Goal: Communication & Community: Participate in discussion

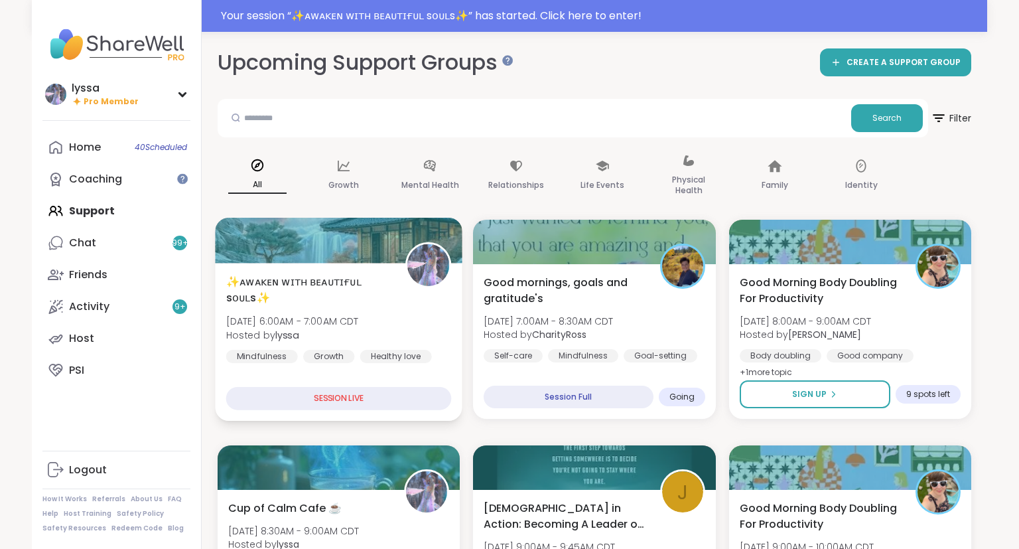
click at [410, 301] on div "✨ᴀᴡᴀᴋᴇɴ ᴡɪᴛʜ ʙᴇᴀᴜᴛɪғᴜʟ sᴏᴜʟs✨ [DATE] 6:00AM - 7:00AM CDT Hosted by lyssa Mindfu…" at bounding box center [339, 318] width 226 height 90
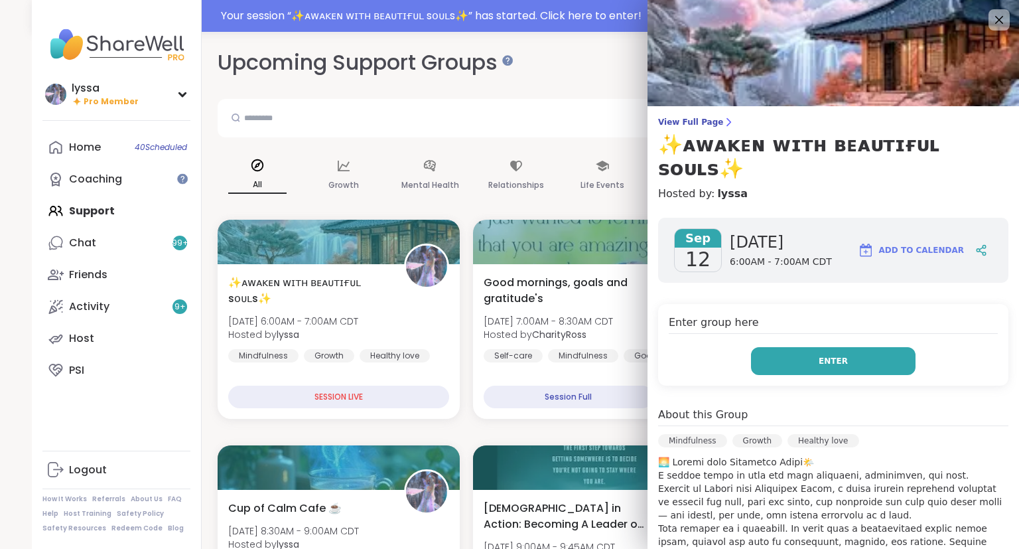
click at [824, 355] on span "Enter" at bounding box center [832, 361] width 29 height 12
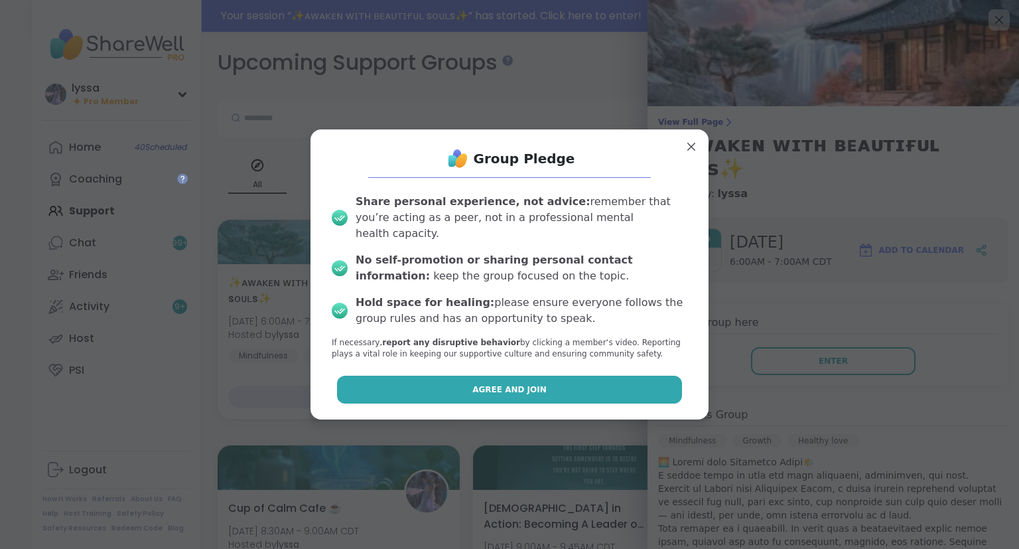
click at [523, 375] on button "Agree and Join" at bounding box center [510, 389] width 346 height 28
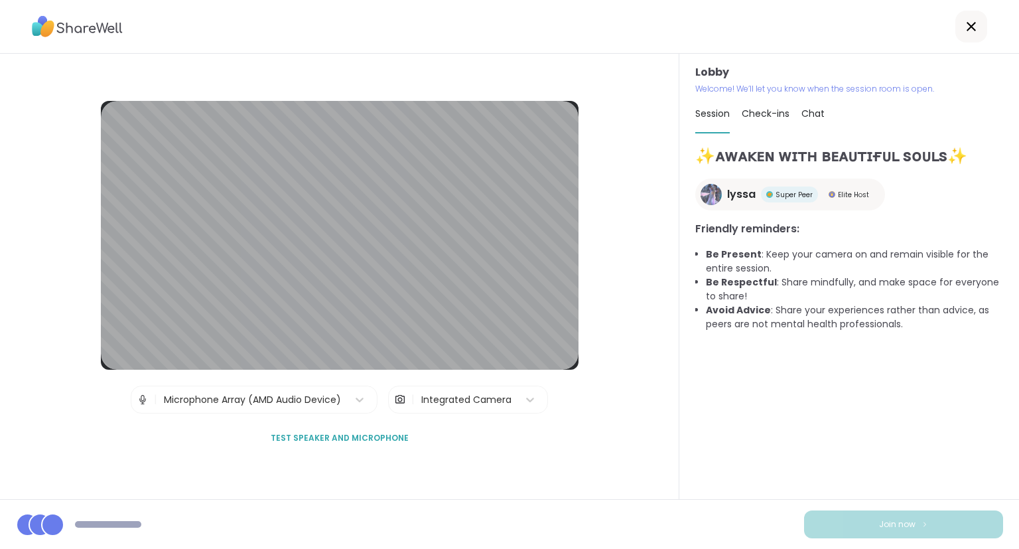
click at [1012, 377] on div "Lobby Welcome! We’ll let you know when the session room is open. Session Check-…" at bounding box center [849, 276] width 340 height 445
click at [978, 39] on div at bounding box center [971, 27] width 32 height 32
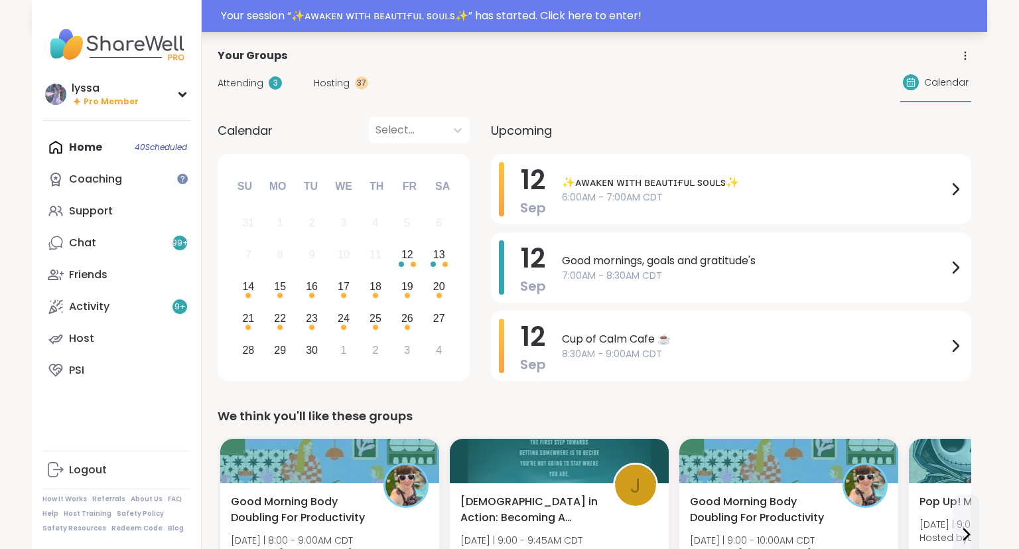
click at [873, 14] on div "Your session “ ✨ᴀᴡᴀᴋᴇɴ ᴡɪᴛʜ ʙᴇᴀᴜᴛɪғᴜʟ sᴏᴜʟs✨ ” has started. Click here to enter!" at bounding box center [600, 16] width 758 height 16
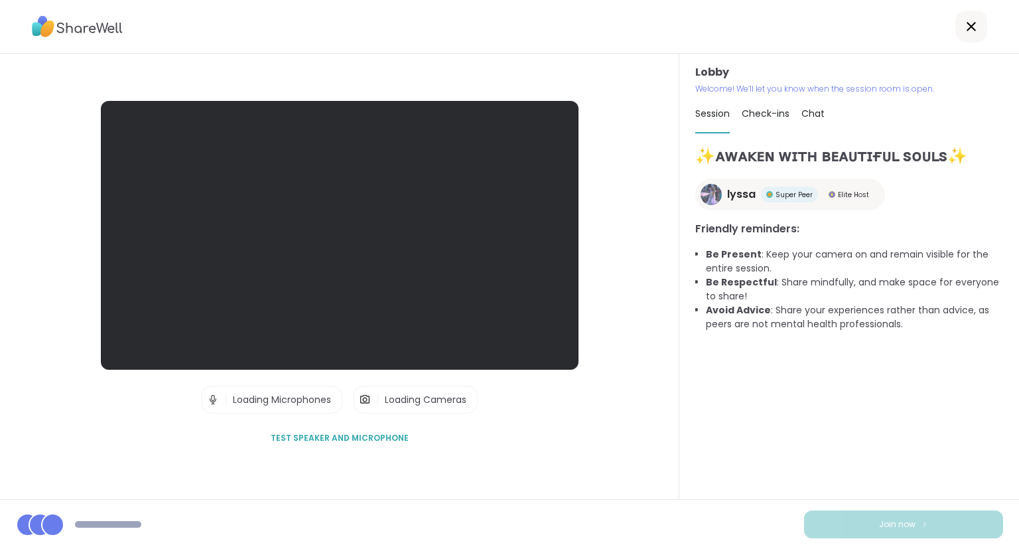
click at [1018, 145] on div "Lobby Welcome! We’ll let you know when the session room is open. Session Check-…" at bounding box center [849, 276] width 340 height 445
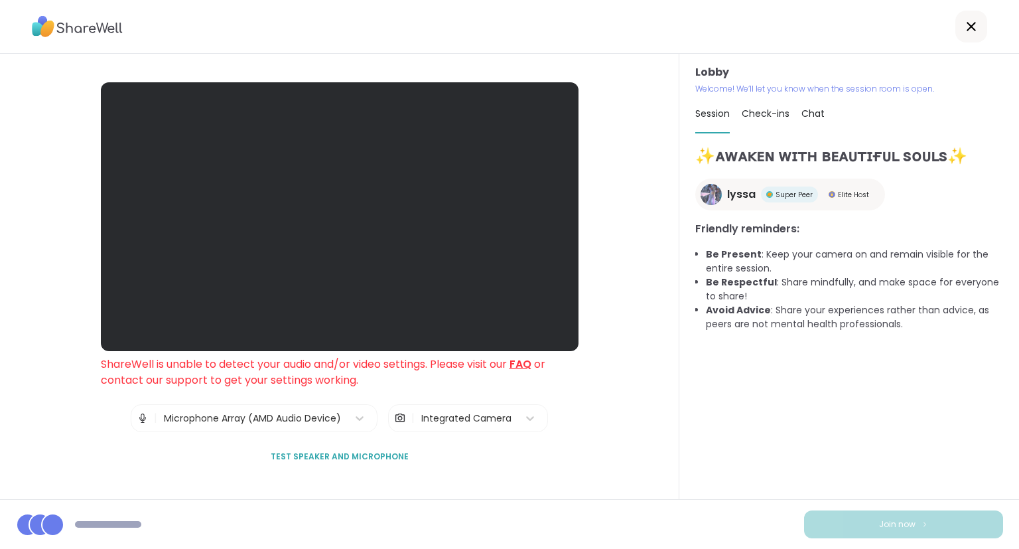
click at [1017, 404] on div "Lobby Welcome! We’ll let you know when the session room is open. Session Check-…" at bounding box center [849, 276] width 340 height 445
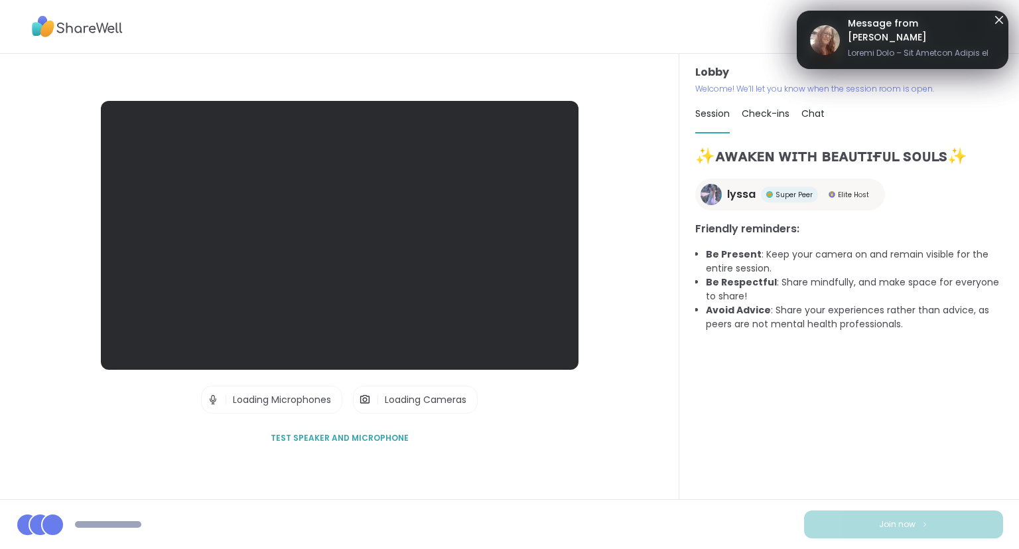
click at [600, 10] on div at bounding box center [509, 27] width 1019 height 54
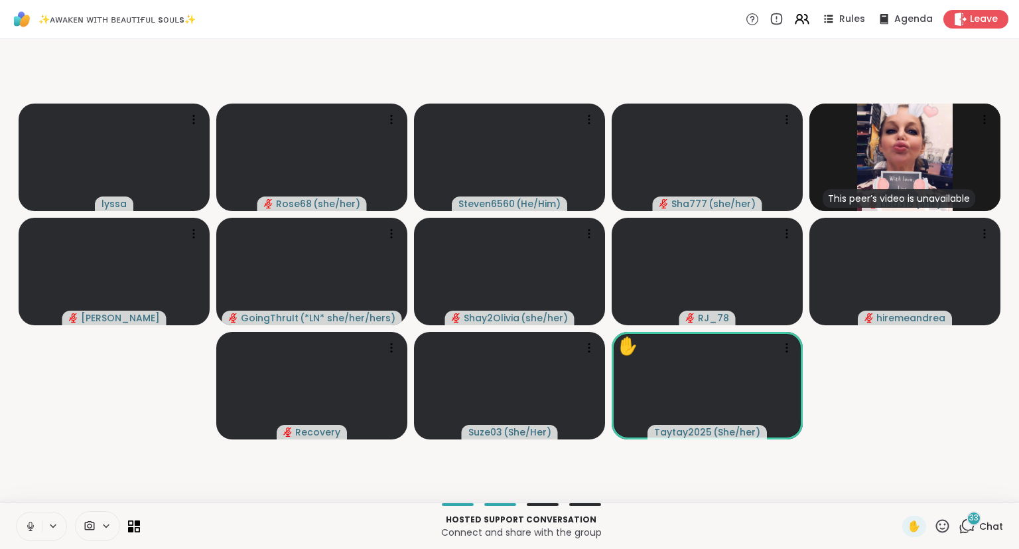
click at [27, 533] on button at bounding box center [29, 526] width 25 height 28
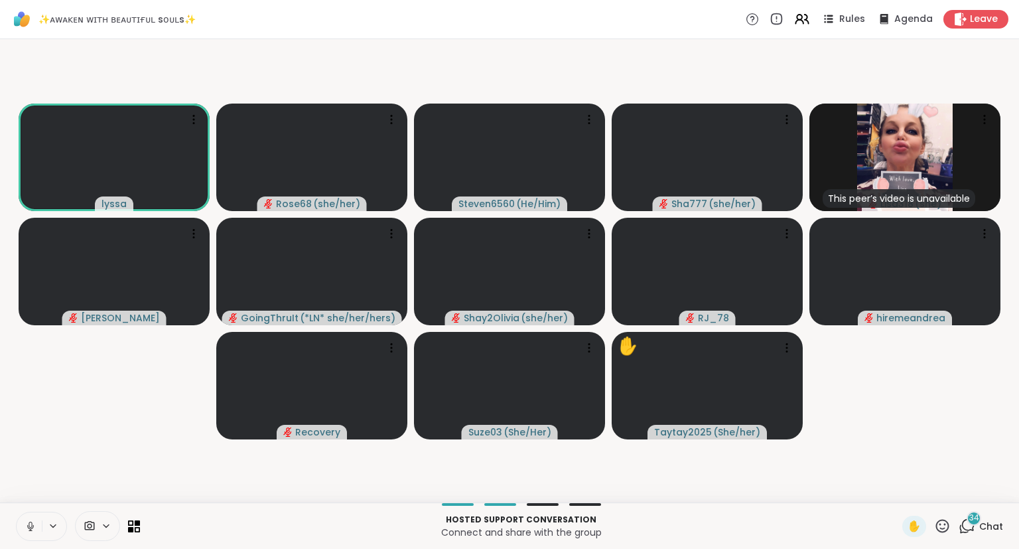
click at [33, 533] on button at bounding box center [29, 526] width 25 height 28
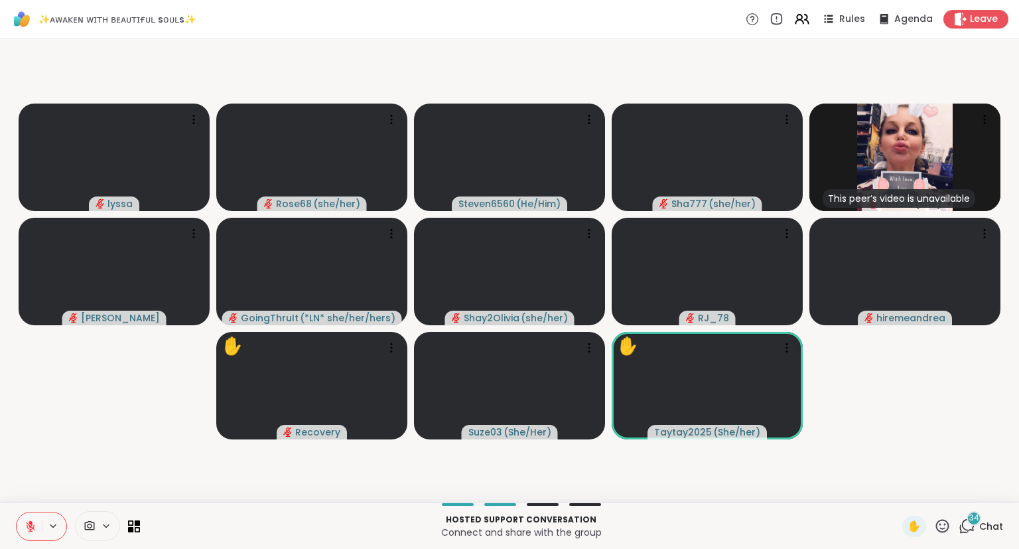
click at [938, 538] on div "Hosted support conversation Connect and share with the group ✋ 34 Chat" at bounding box center [509, 525] width 1019 height 46
click at [946, 529] on icon at bounding box center [942, 525] width 13 height 13
click at [903, 484] on span "❤️" at bounding box center [903, 491] width 13 height 16
click at [28, 523] on icon at bounding box center [31, 526] width 12 height 12
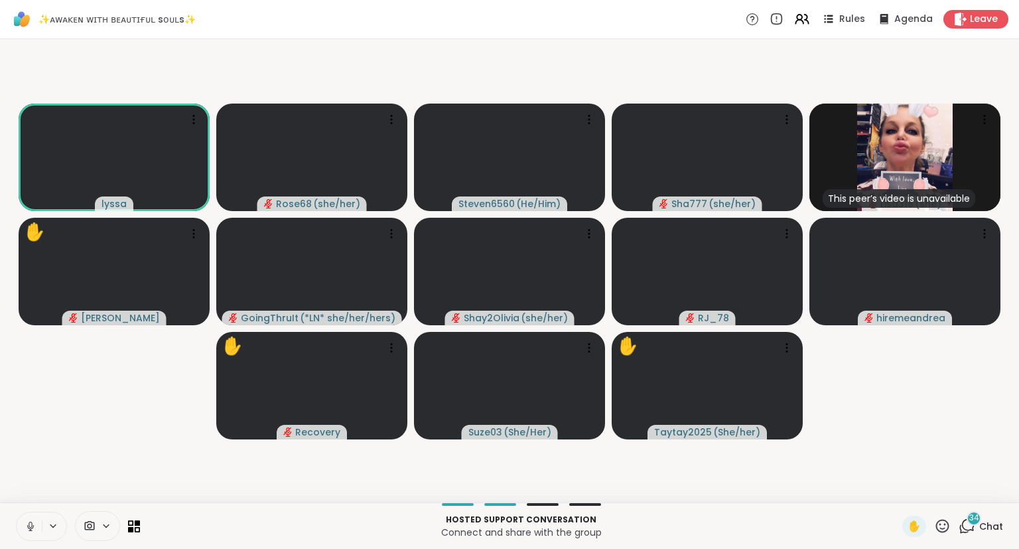
click at [32, 522] on icon at bounding box center [30, 524] width 3 height 6
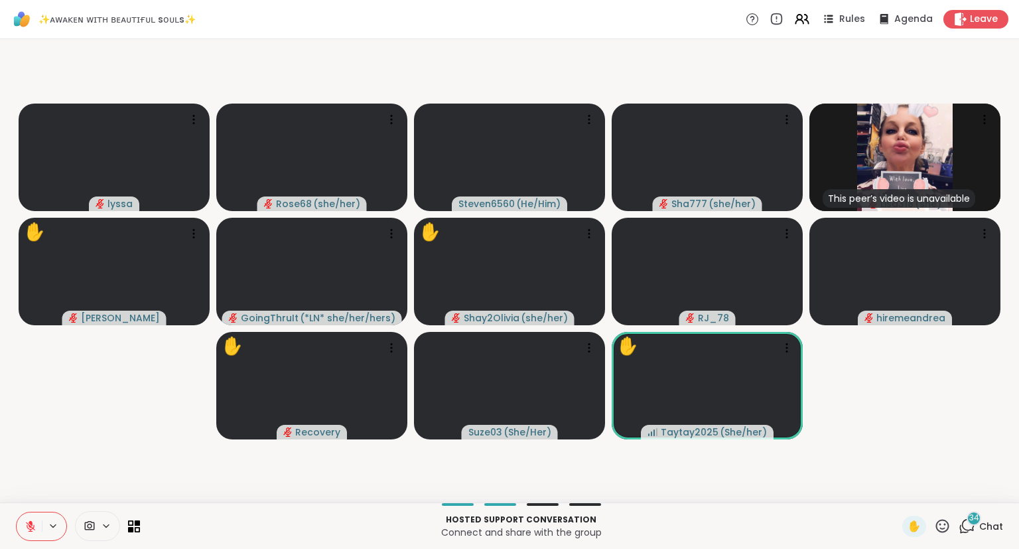
click at [31, 523] on icon at bounding box center [31, 522] width 4 height 5
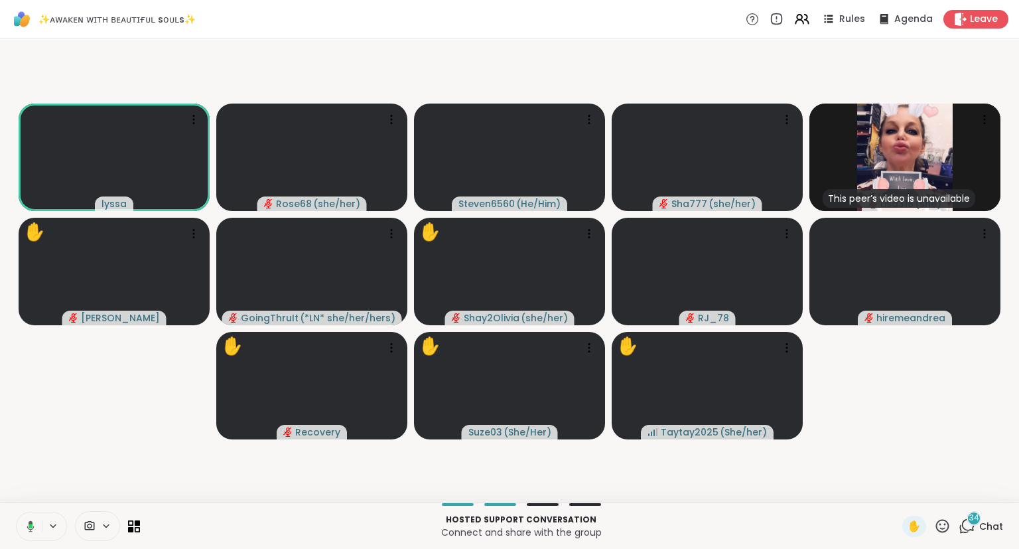
click at [938, 530] on icon at bounding box center [942, 525] width 13 height 13
click at [901, 491] on span "❤️" at bounding box center [903, 491] width 13 height 16
click at [950, 531] on icon at bounding box center [942, 525] width 17 height 17
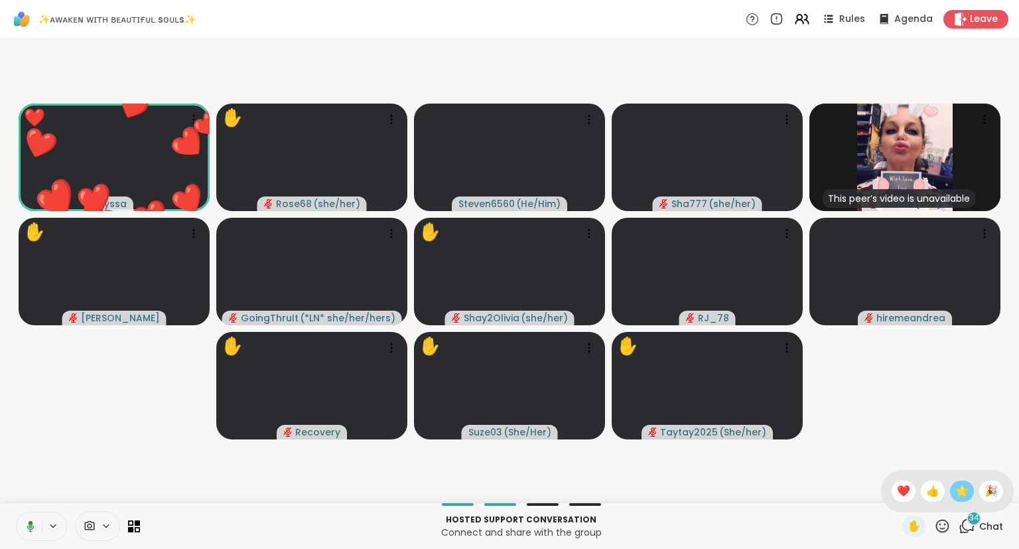
click at [955, 485] on span "🌟" at bounding box center [961, 491] width 13 height 16
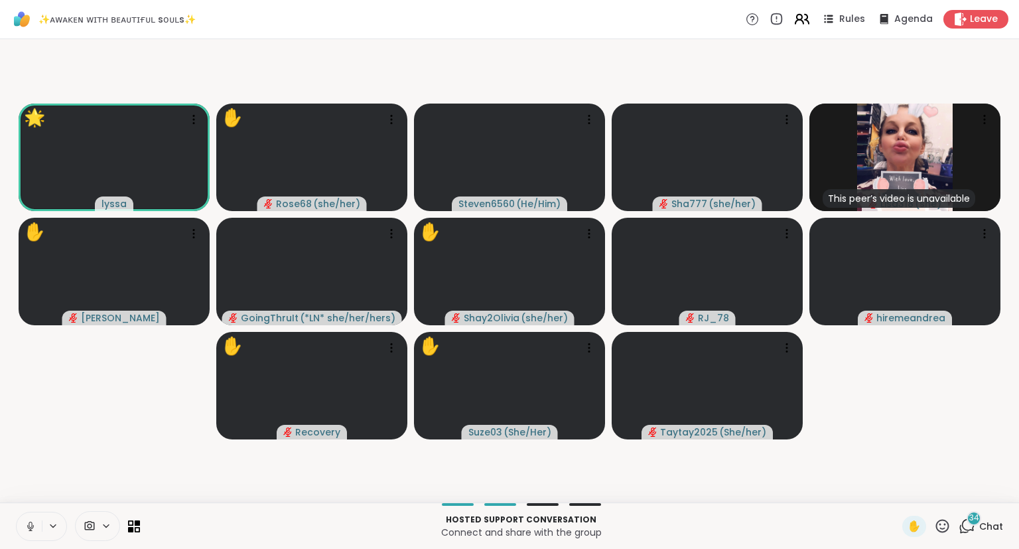
click at [801, 17] on icon at bounding box center [801, 19] width 17 height 17
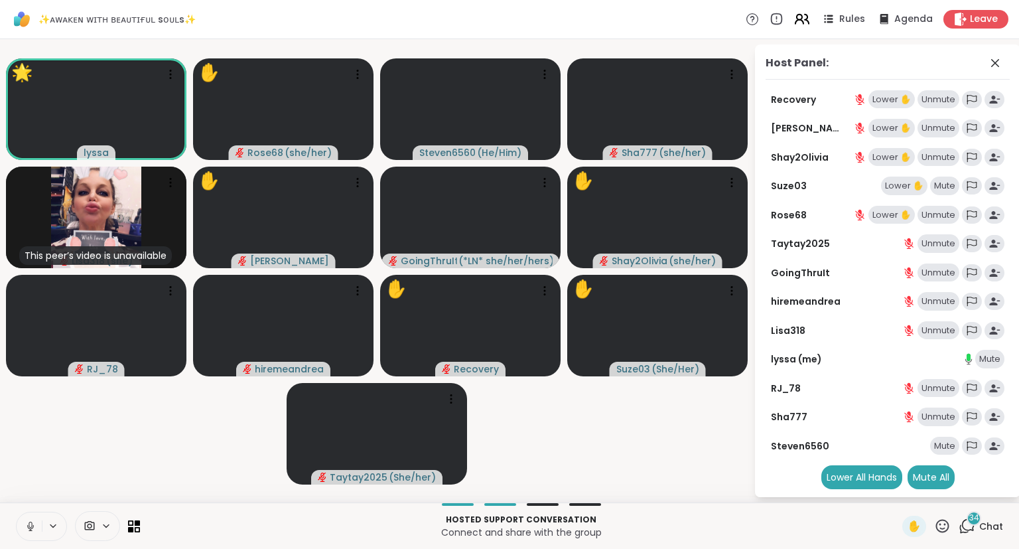
click at [801, 17] on icon at bounding box center [801, 19] width 17 height 17
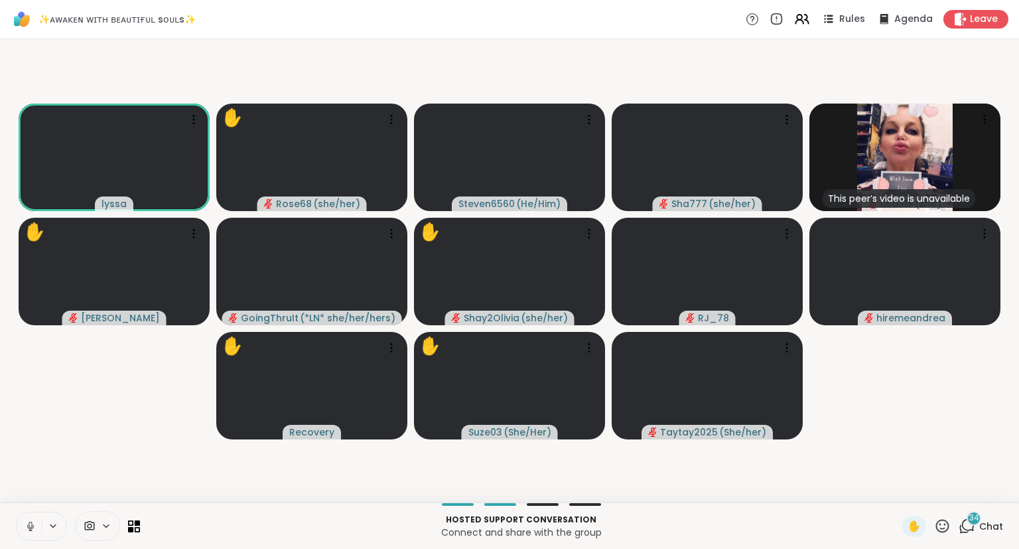
click at [31, 515] on button at bounding box center [29, 526] width 25 height 28
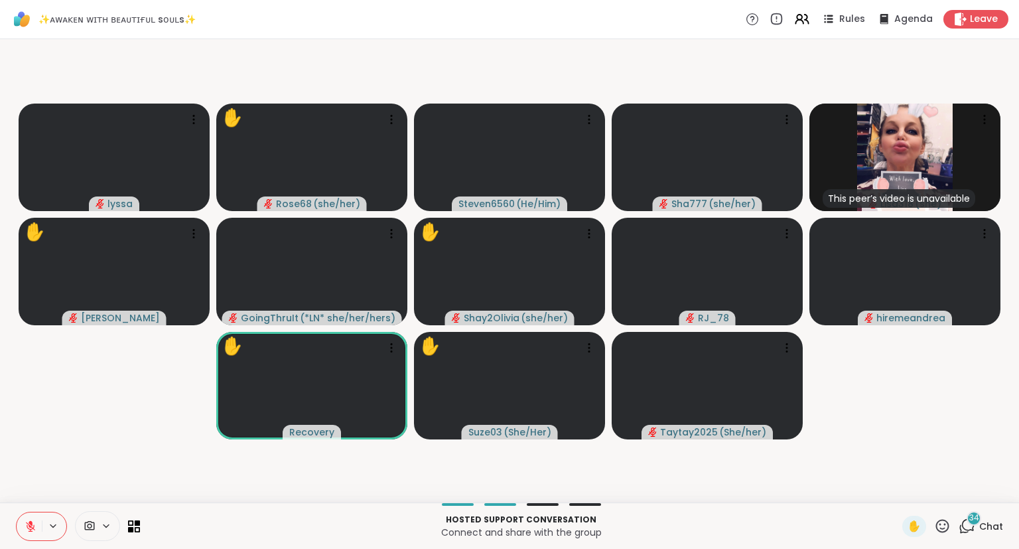
click at [29, 523] on icon at bounding box center [31, 526] width 12 height 12
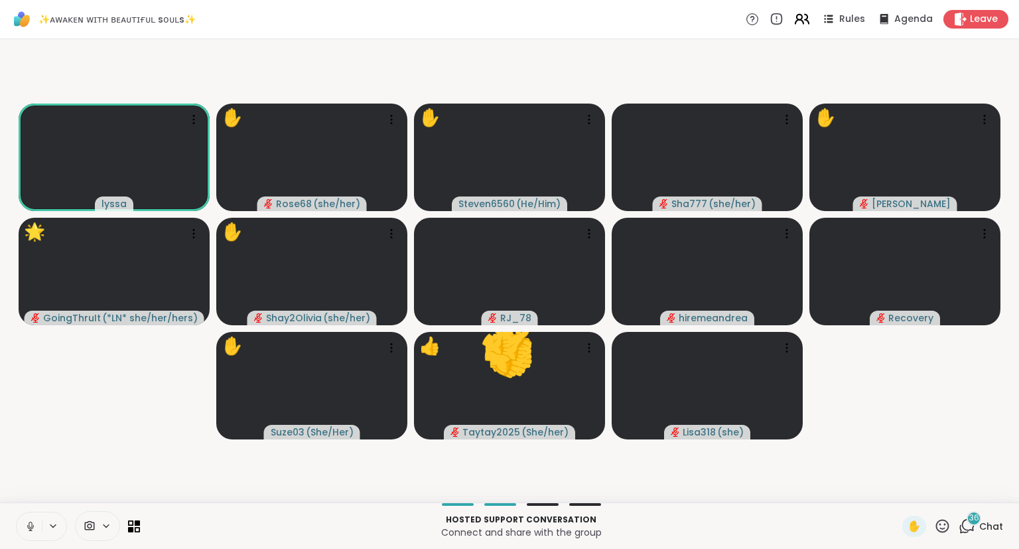
click at [809, 24] on icon at bounding box center [807, 19] width 4 height 9
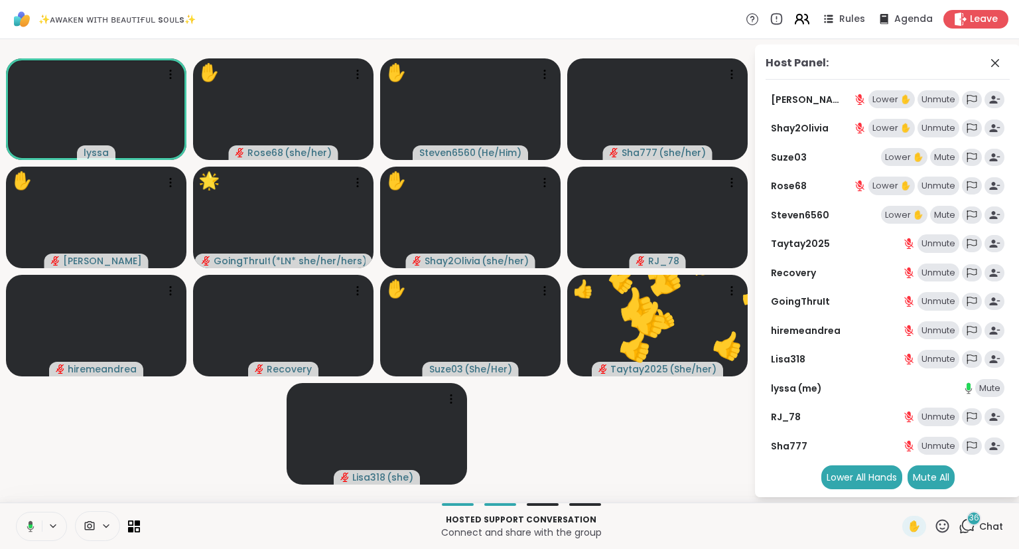
click at [808, 23] on icon at bounding box center [801, 19] width 17 height 17
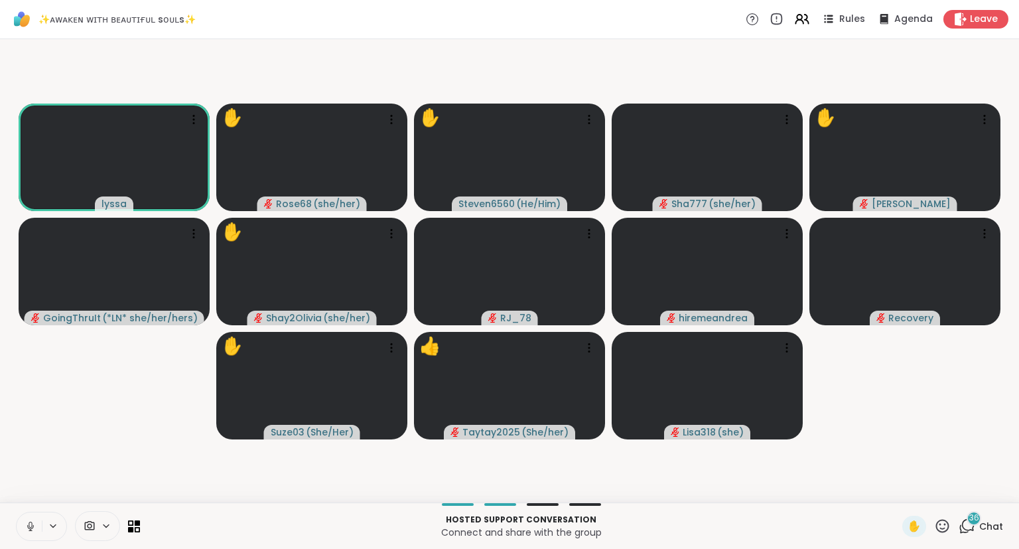
click at [30, 527] on icon at bounding box center [31, 526] width 12 height 12
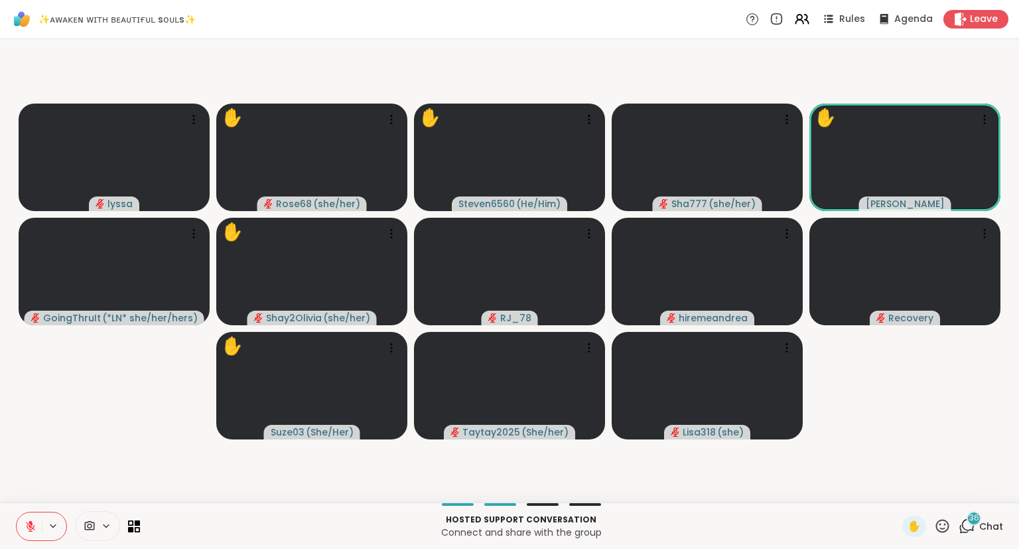
click at [937, 533] on icon at bounding box center [942, 525] width 17 height 17
click at [991, 495] on span "🎉" at bounding box center [990, 491] width 13 height 16
click at [982, 527] on span "Chat" at bounding box center [991, 525] width 24 height 13
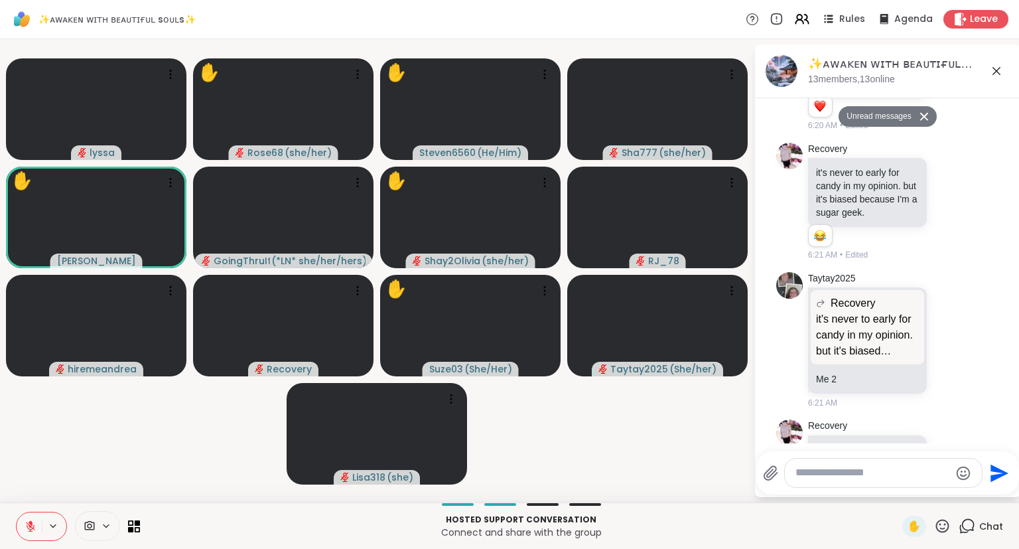
scroll to position [5530, 0]
click at [963, 417] on div "Recovery last night I wasn't falling asleep so I did imagination stuff. I imagi…" at bounding box center [889, 489] width 163 height 145
click at [946, 485] on icon at bounding box center [950, 490] width 10 height 10
click at [843, 462] on div "Select Reaction: Heart" at bounding box center [844, 468] width 12 height 12
click at [996, 72] on icon at bounding box center [996, 71] width 16 height 16
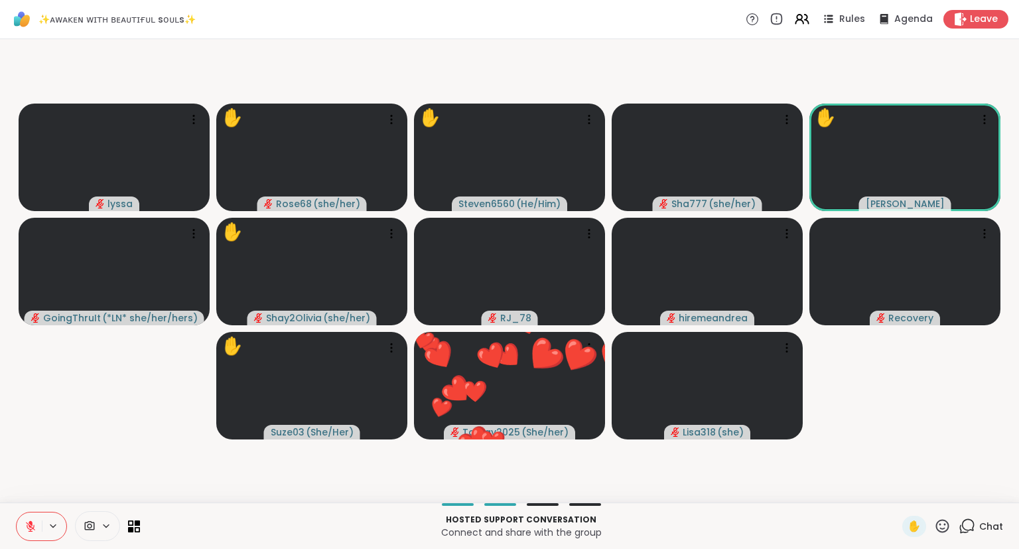
click at [943, 535] on div "✋" at bounding box center [926, 525] width 48 height 21
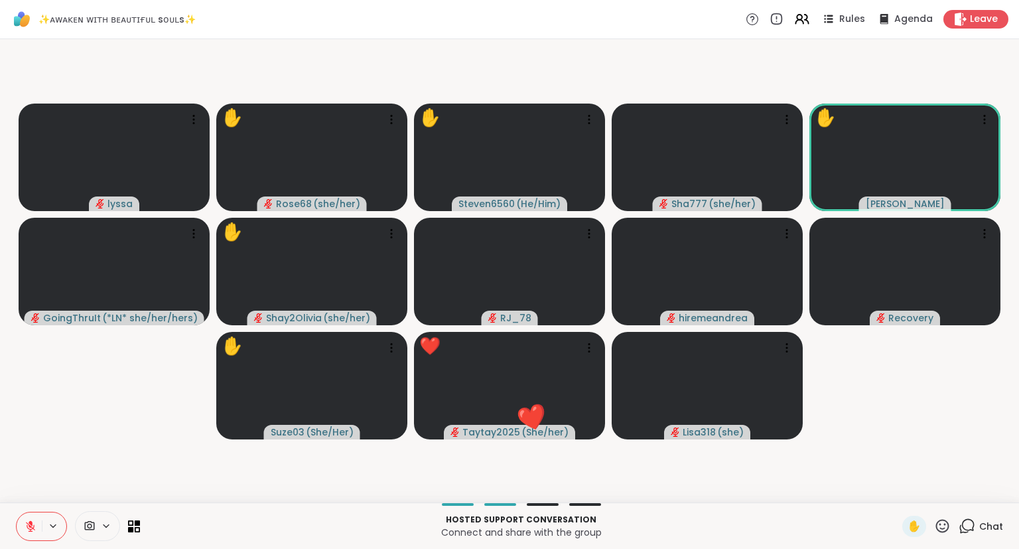
click at [937, 527] on icon at bounding box center [942, 525] width 17 height 17
click at [897, 489] on span "❤️" at bounding box center [903, 491] width 13 height 16
click at [937, 525] on icon at bounding box center [942, 525] width 13 height 13
click at [891, 487] on div "❤️" at bounding box center [903, 490] width 24 height 21
click at [801, 20] on icon at bounding box center [799, 17] width 5 height 5
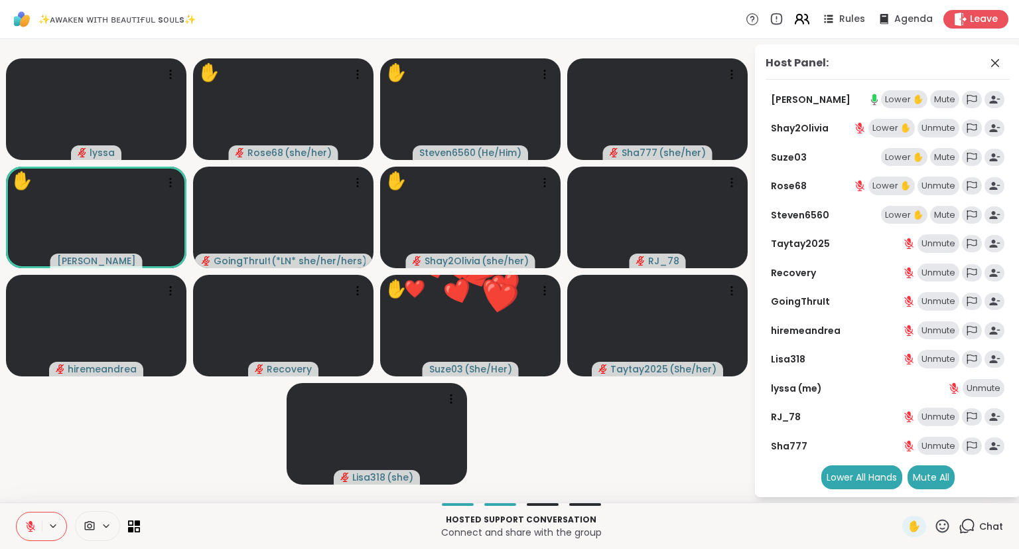
click at [809, 23] on icon at bounding box center [807, 19] width 4 height 9
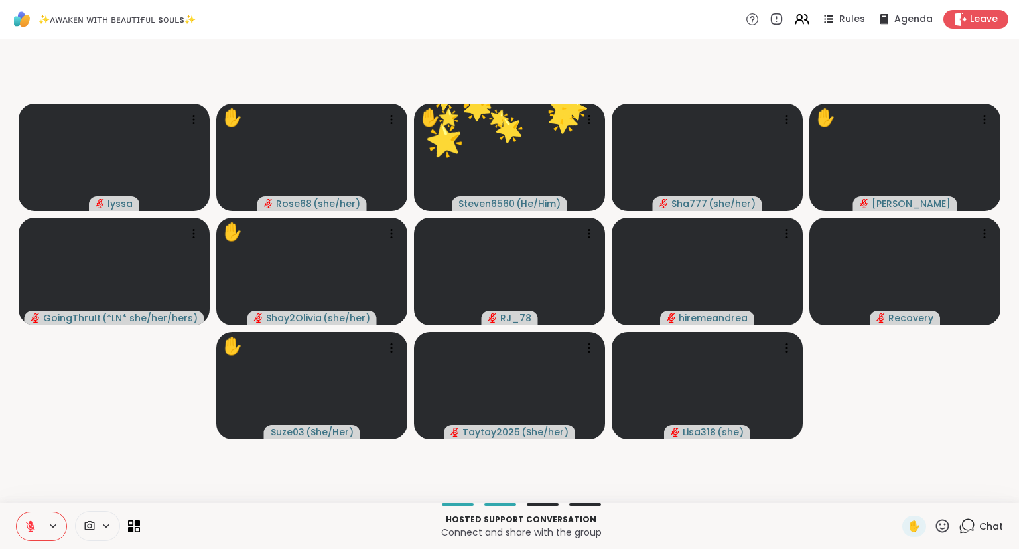
click at [32, 530] on icon at bounding box center [31, 526] width 12 height 12
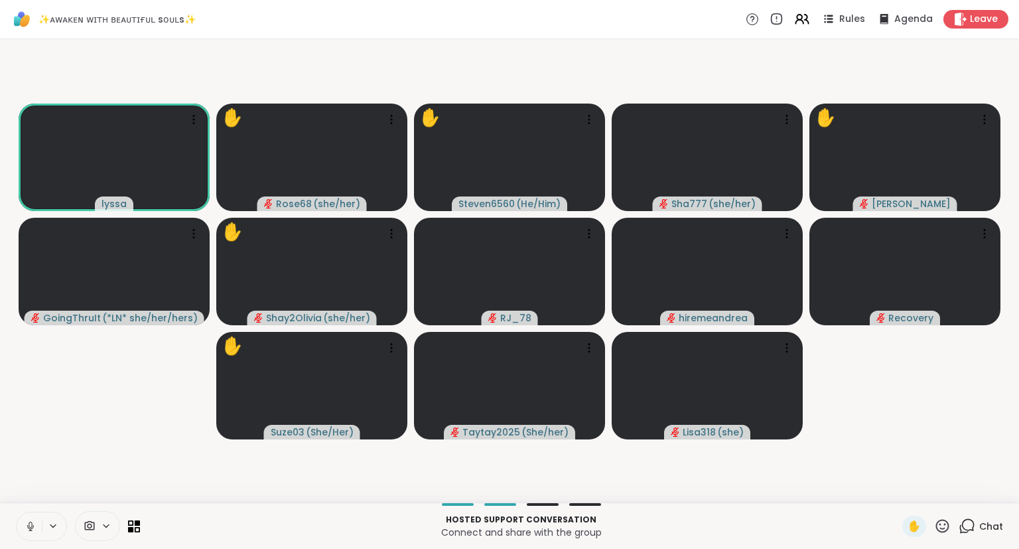
click at [30, 529] on icon at bounding box center [31, 526] width 12 height 12
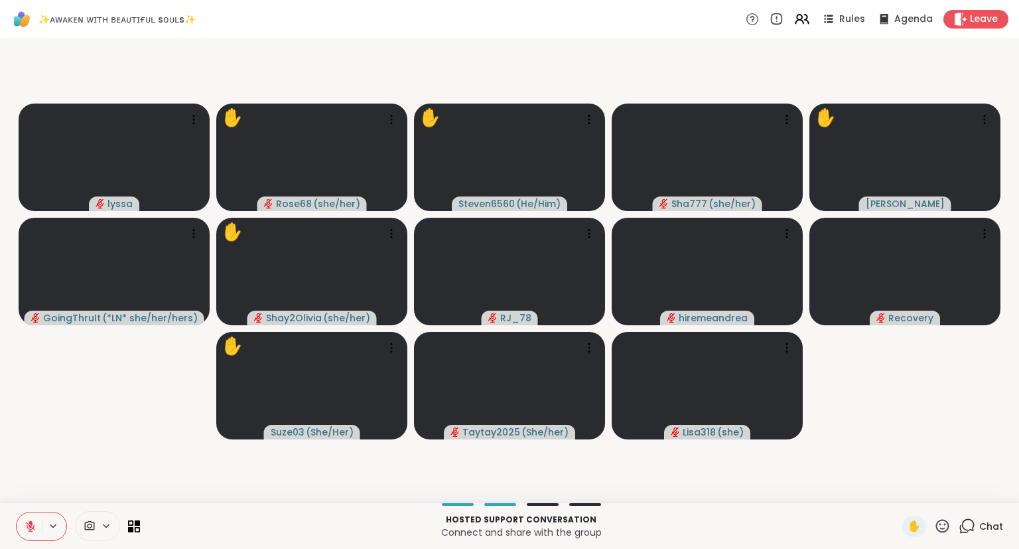
click at [31, 537] on button at bounding box center [29, 526] width 25 height 28
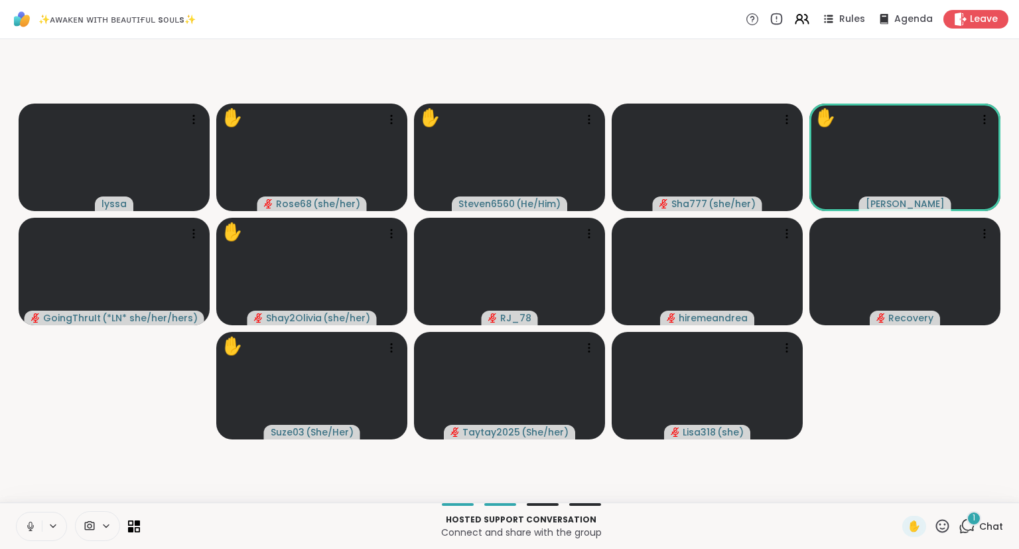
click at [29, 521] on icon at bounding box center [31, 526] width 12 height 12
click at [23, 520] on button at bounding box center [29, 526] width 25 height 28
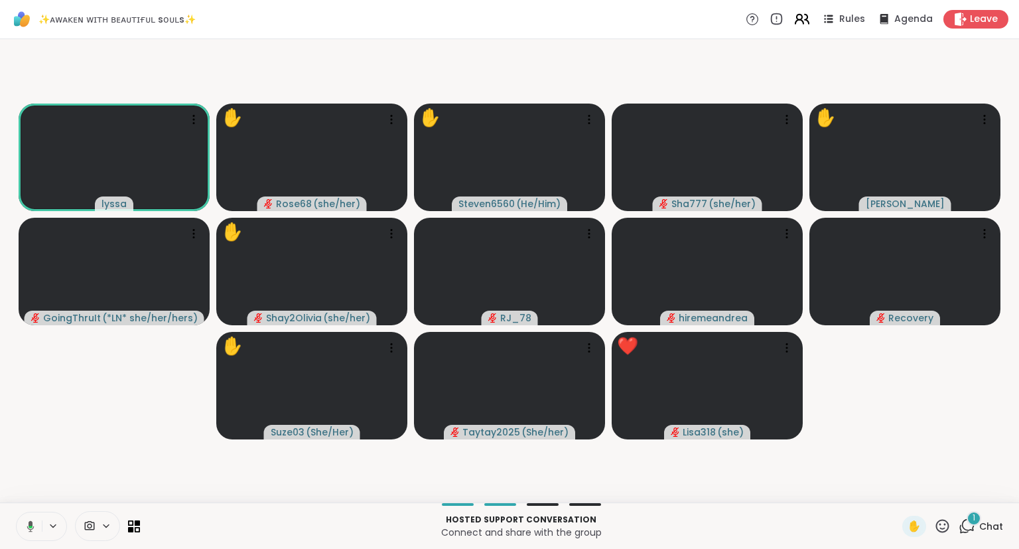
click at [808, 16] on icon at bounding box center [801, 19] width 17 height 17
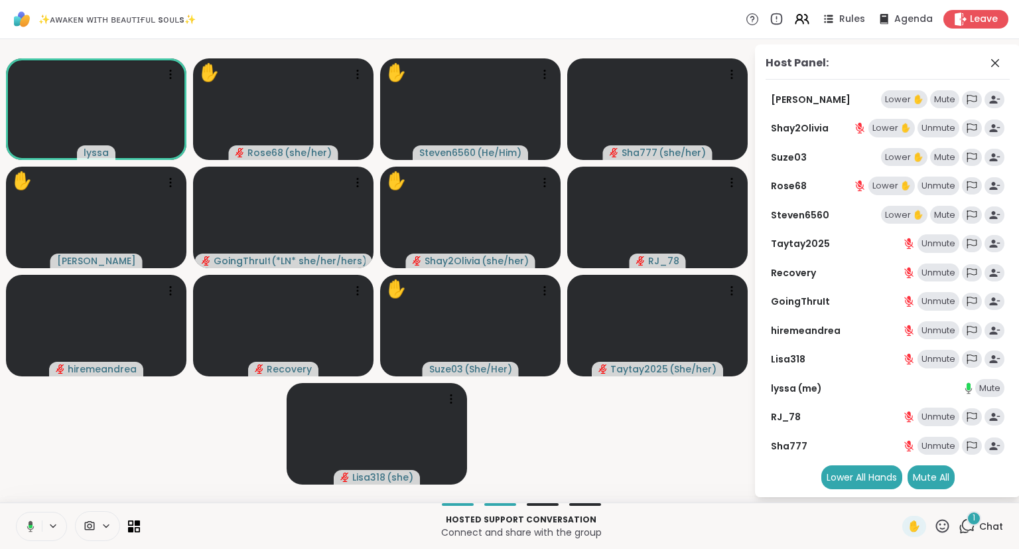
click at [33, 519] on button at bounding box center [28, 526] width 27 height 28
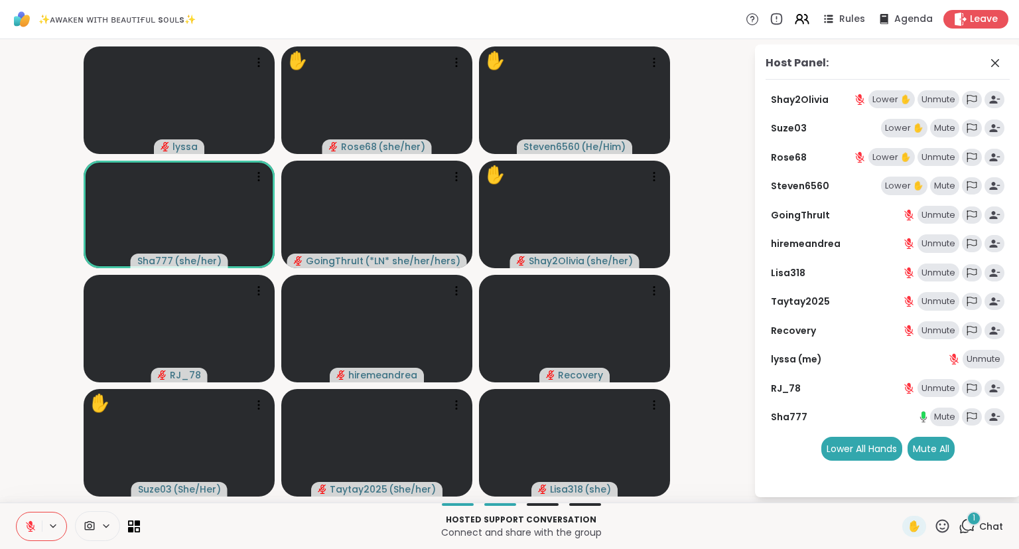
click at [27, 519] on button at bounding box center [29, 526] width 25 height 28
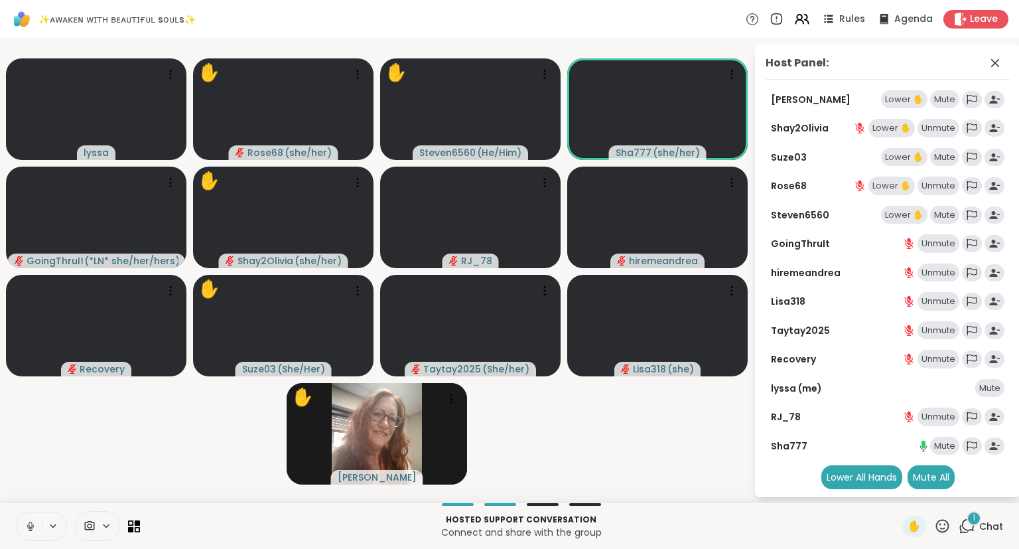
click at [35, 523] on icon at bounding box center [31, 526] width 12 height 12
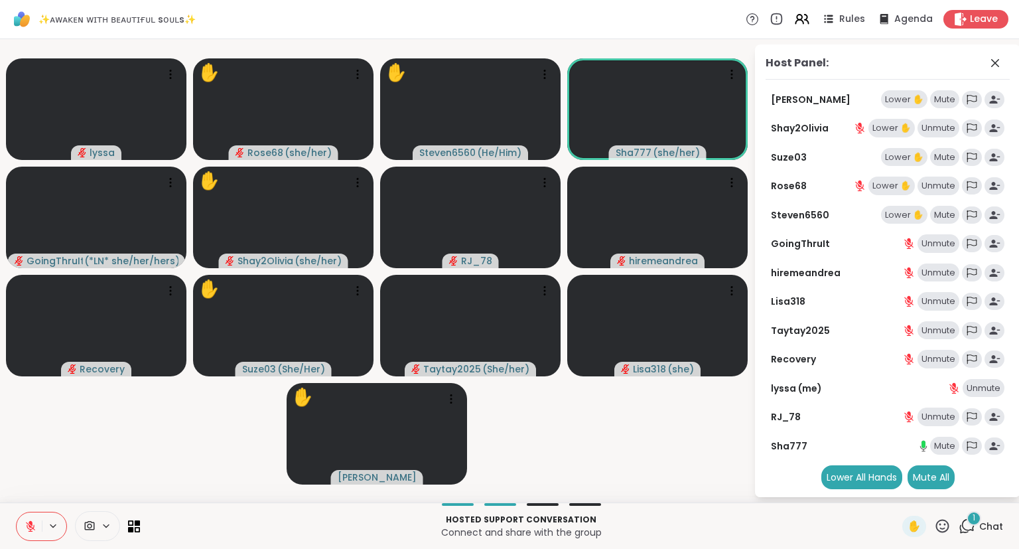
click at [25, 515] on button at bounding box center [29, 526] width 25 height 28
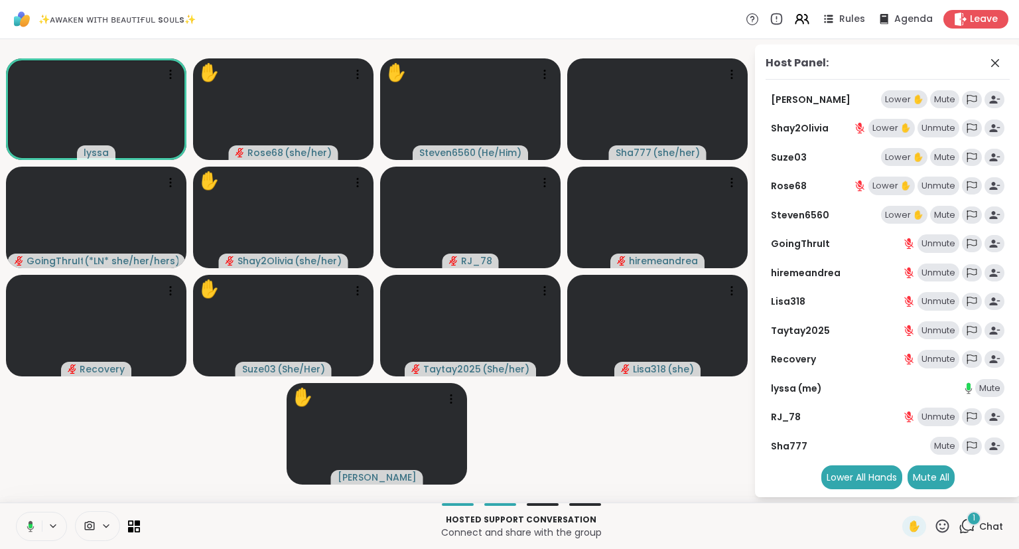
click at [30, 519] on button at bounding box center [28, 526] width 27 height 28
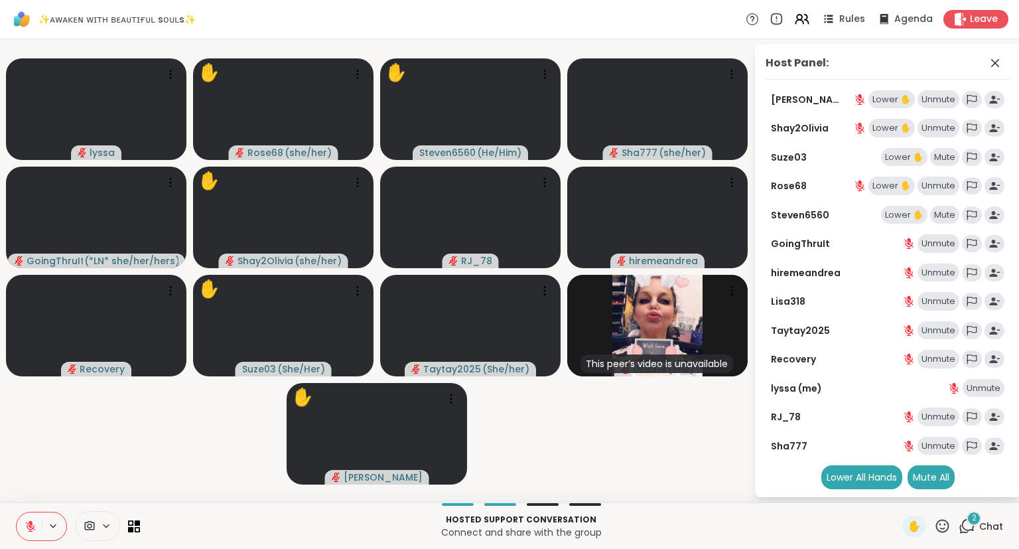
click at [0, 541] on div "Hosted support conversation Connect and share with the group ✋ 2 Chat" at bounding box center [509, 525] width 1019 height 46
click at [31, 540] on button at bounding box center [29, 526] width 25 height 28
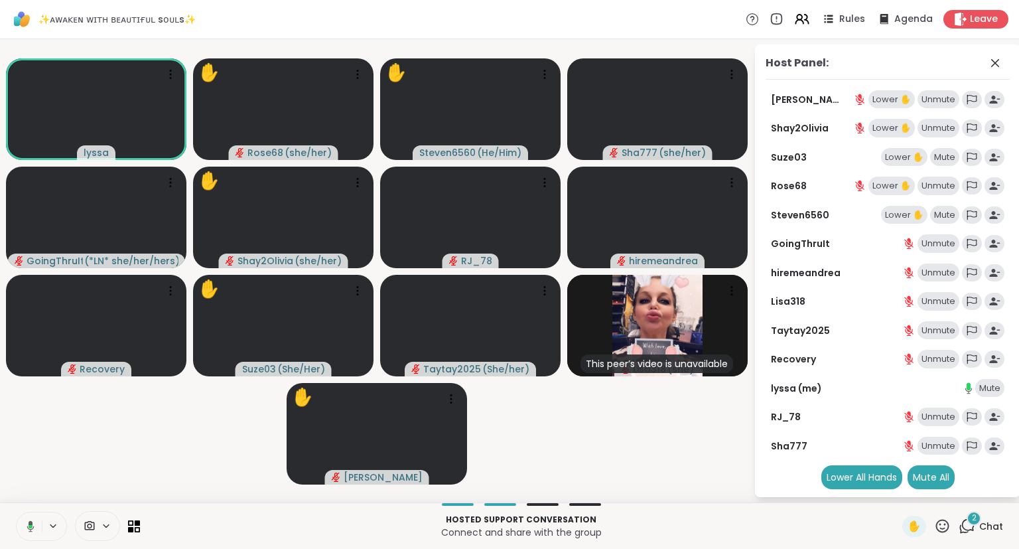
click at [892, 105] on div "Lower ✋" at bounding box center [891, 99] width 46 height 19
click at [28, 522] on icon at bounding box center [31, 526] width 12 height 12
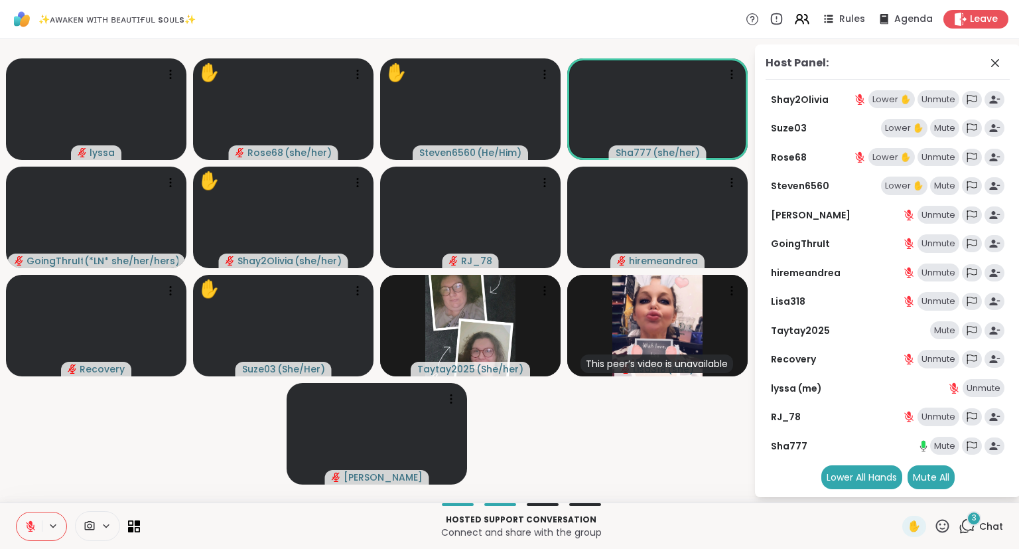
click at [944, 530] on icon at bounding box center [942, 525] width 17 height 17
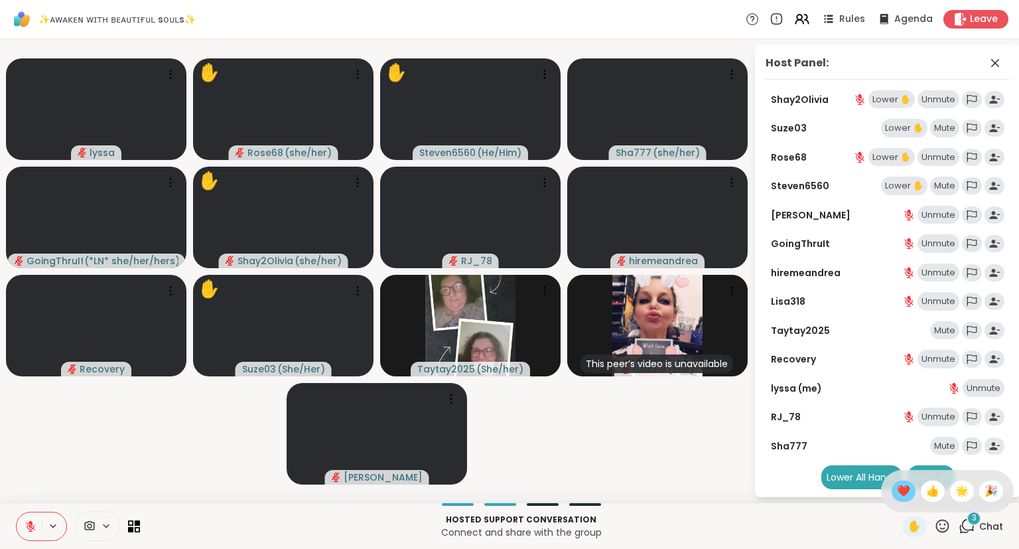
click at [898, 489] on span "❤️" at bounding box center [903, 491] width 13 height 16
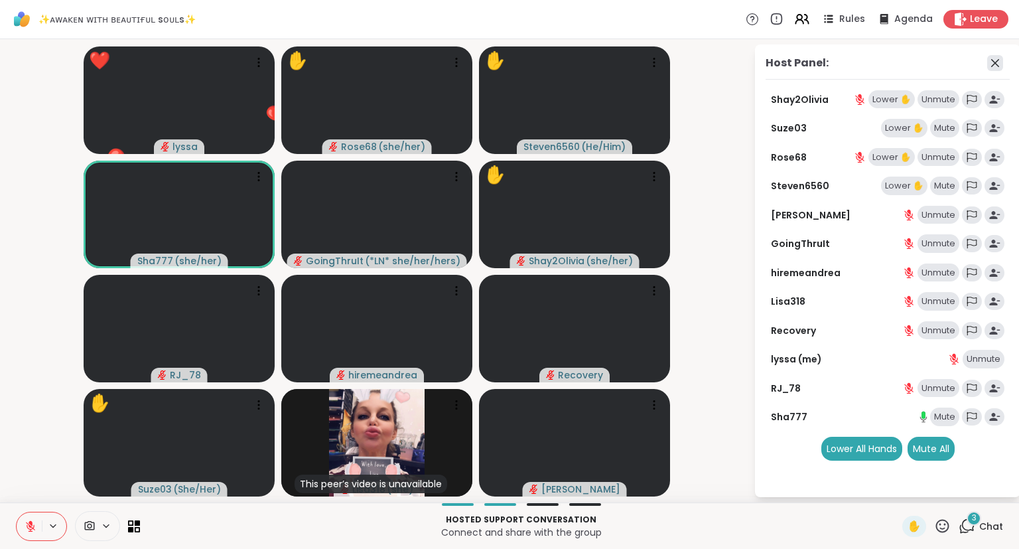
click at [995, 63] on icon at bounding box center [995, 63] width 8 height 8
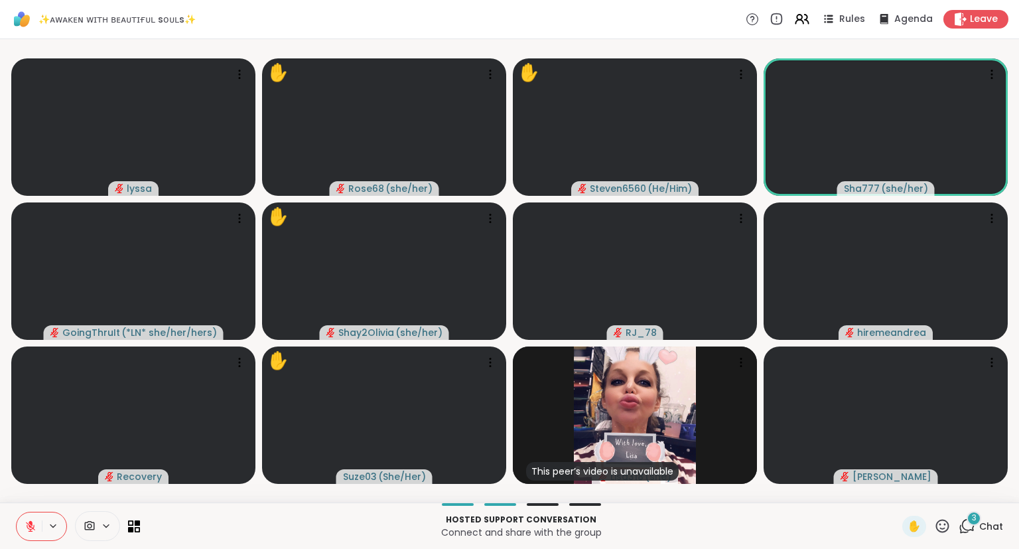
click at [943, 530] on icon at bounding box center [942, 525] width 17 height 17
click at [897, 491] on span "❤️" at bounding box center [903, 491] width 13 height 16
click at [948, 525] on icon at bounding box center [942, 525] width 17 height 17
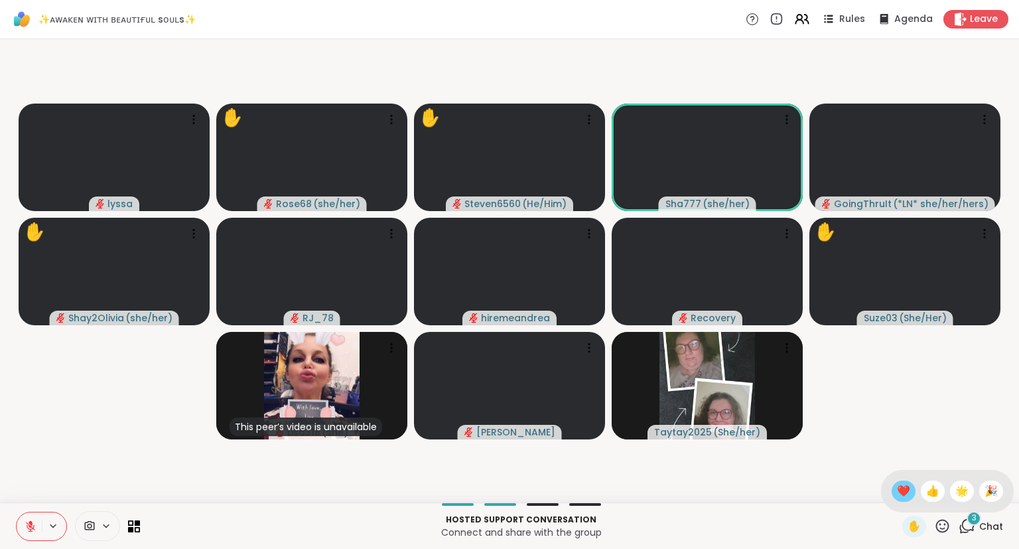
click at [901, 487] on span "❤️" at bounding box center [903, 491] width 13 height 16
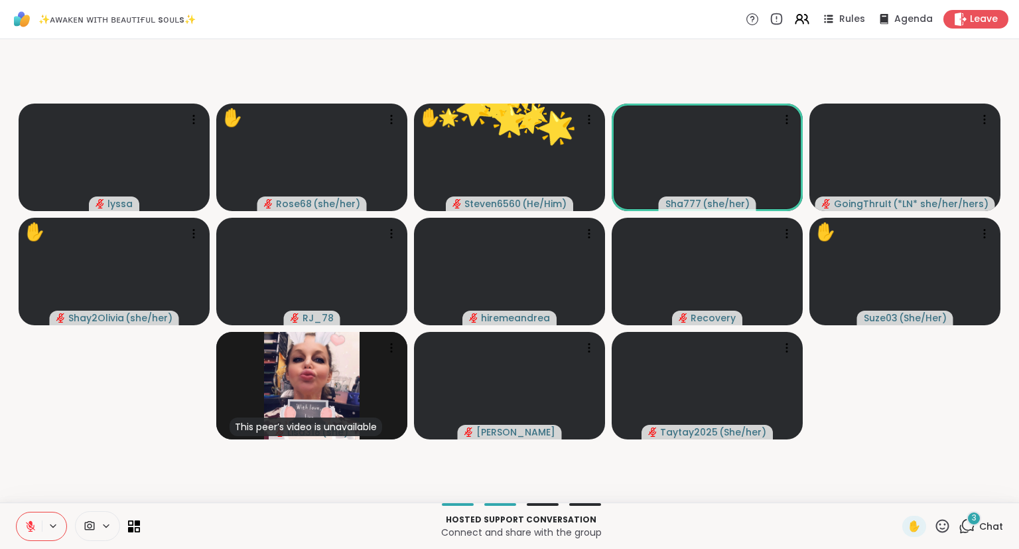
click at [944, 525] on icon at bounding box center [942, 525] width 17 height 17
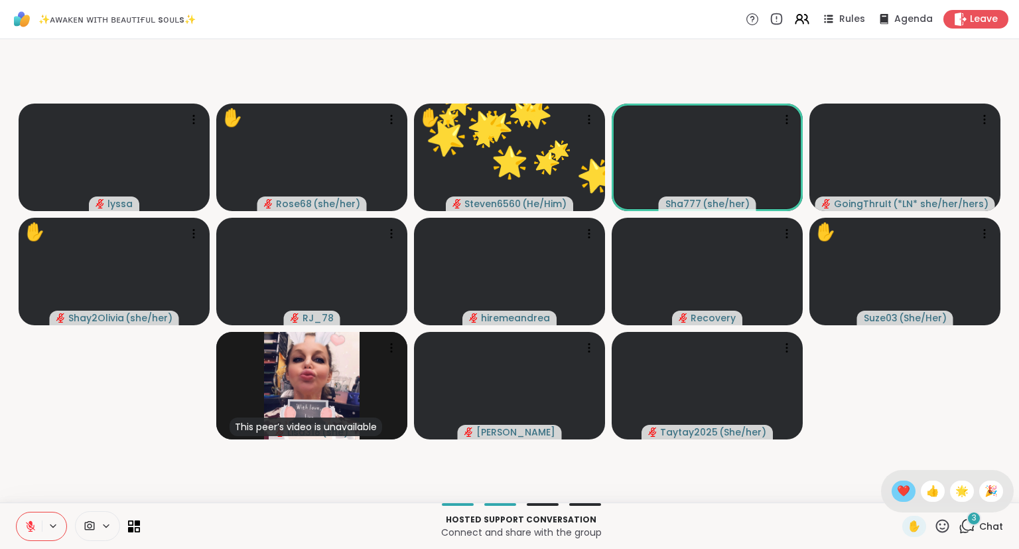
click at [897, 489] on span "❤️" at bounding box center [903, 491] width 13 height 16
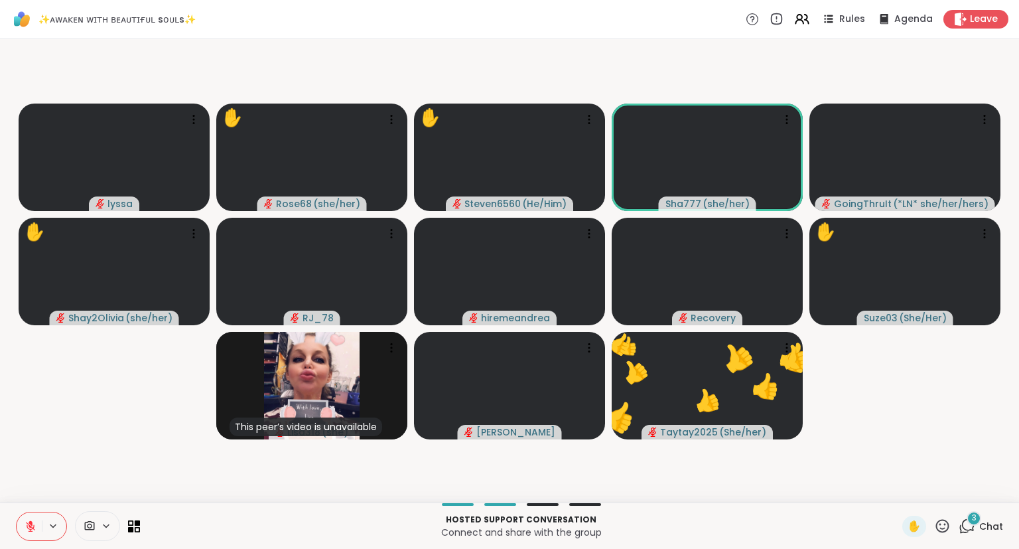
click at [33, 527] on icon at bounding box center [30, 525] width 9 height 9
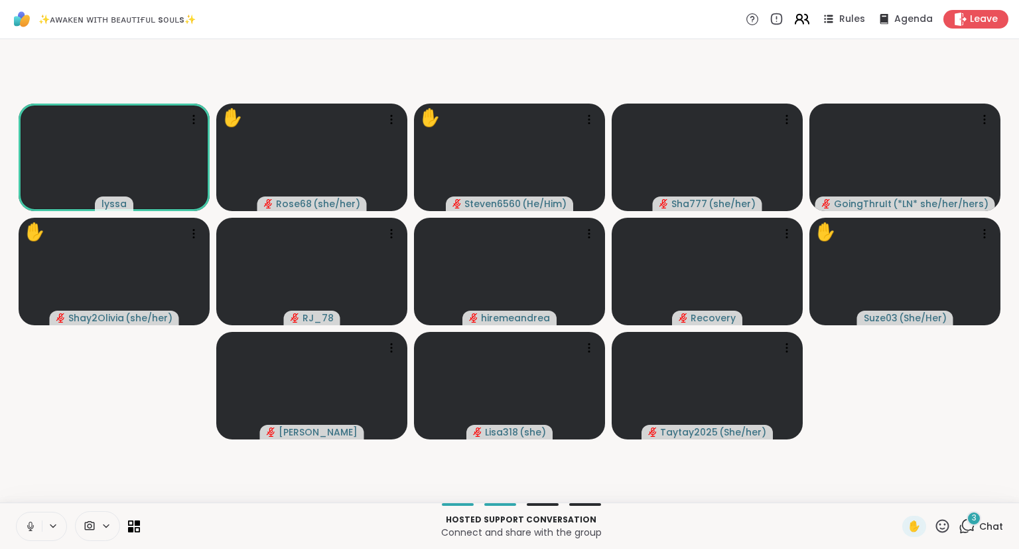
click at [802, 15] on icon at bounding box center [799, 17] width 5 height 5
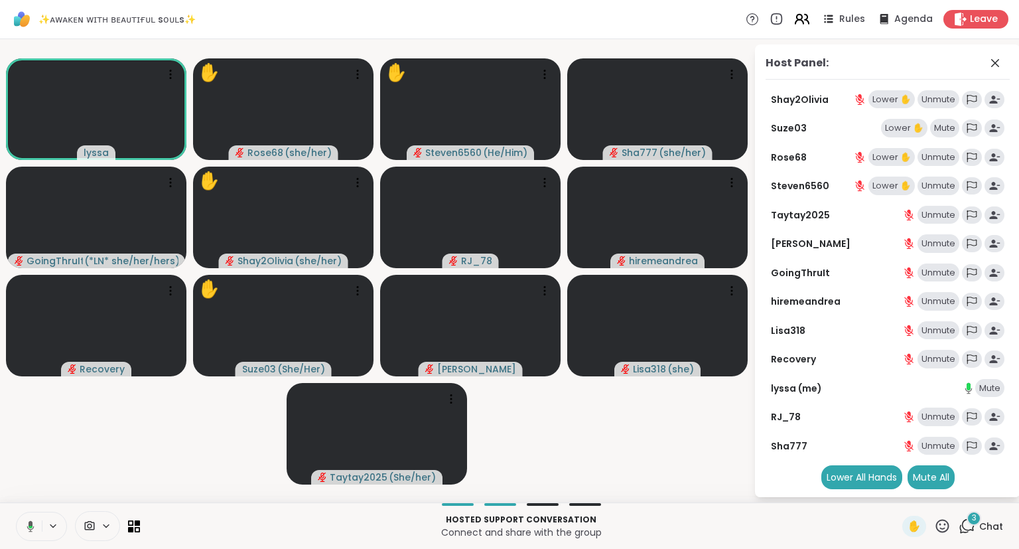
click at [802, 15] on icon at bounding box center [799, 17] width 5 height 5
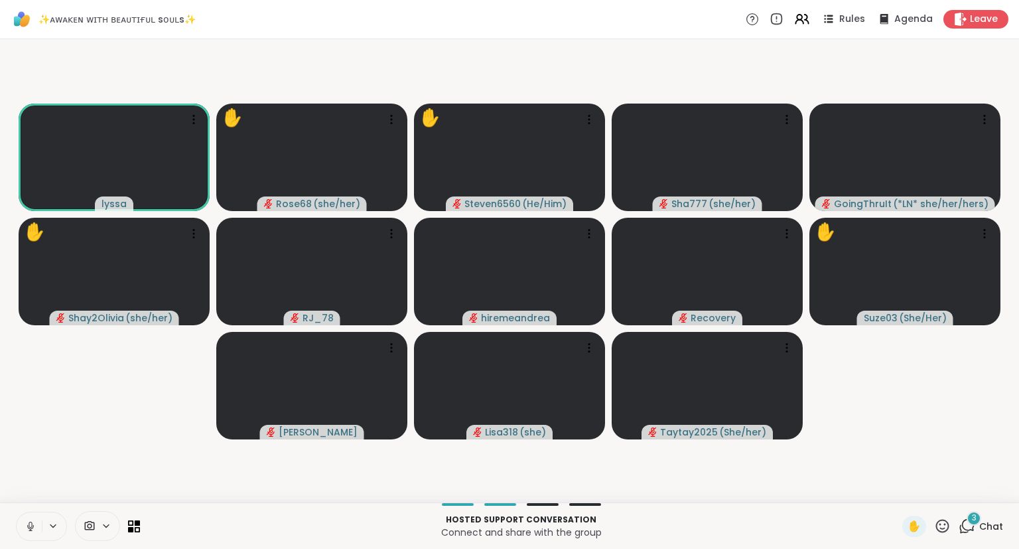
click at [35, 532] on icon at bounding box center [31, 526] width 12 height 12
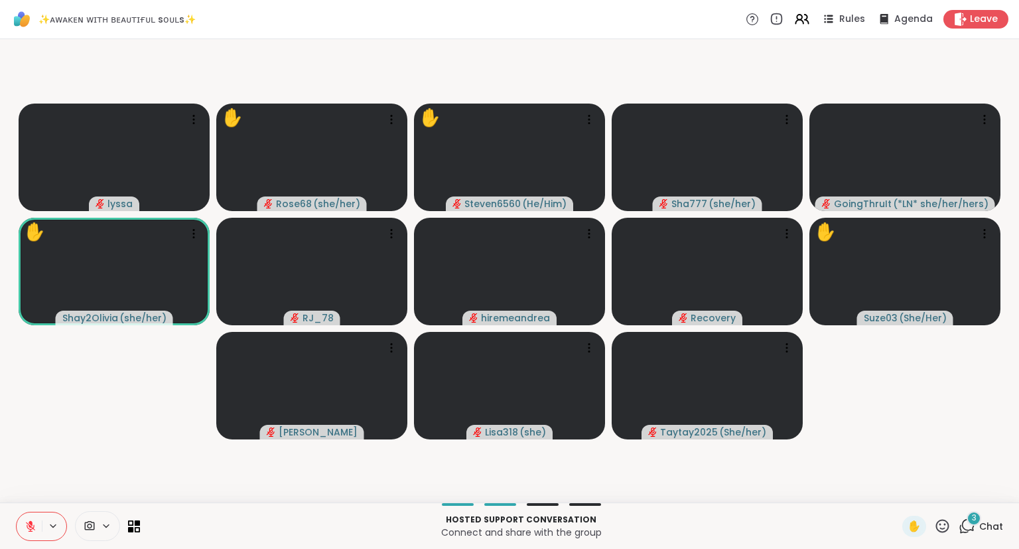
click at [23, 521] on button at bounding box center [29, 526] width 25 height 28
click at [32, 523] on icon at bounding box center [30, 524] width 3 height 6
click at [32, 523] on icon at bounding box center [31, 522] width 4 height 5
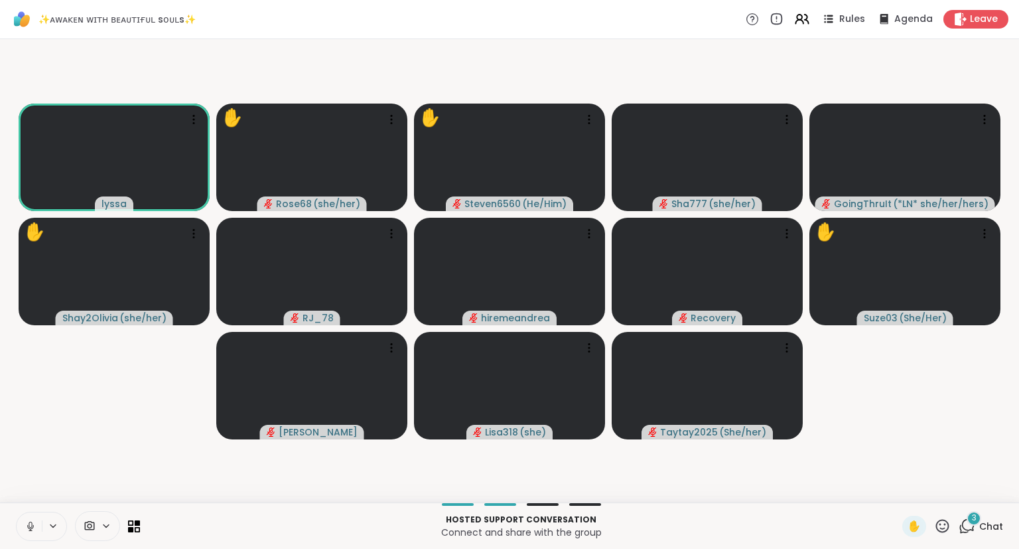
click at [944, 527] on icon at bounding box center [942, 525] width 17 height 17
click at [905, 488] on span "❤️" at bounding box center [903, 491] width 13 height 16
click at [941, 524] on icon at bounding box center [942, 525] width 13 height 13
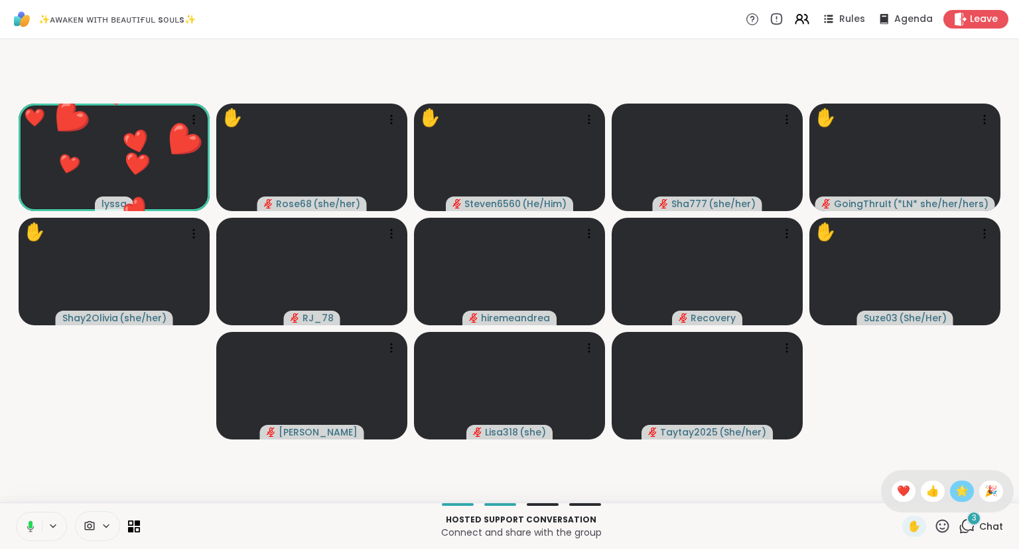
click at [957, 488] on span "🌟" at bounding box center [961, 491] width 13 height 16
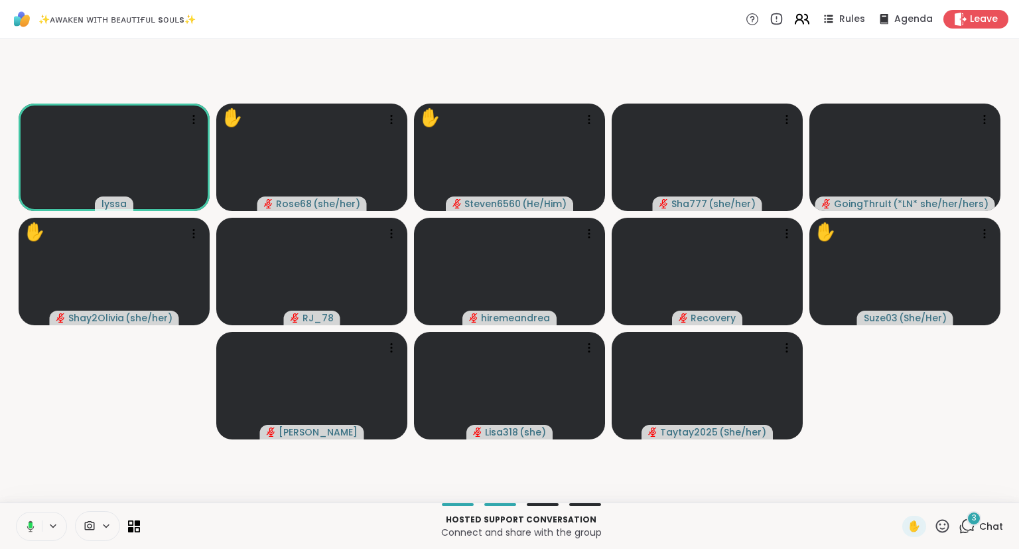
click at [804, 17] on icon at bounding box center [801, 19] width 17 height 17
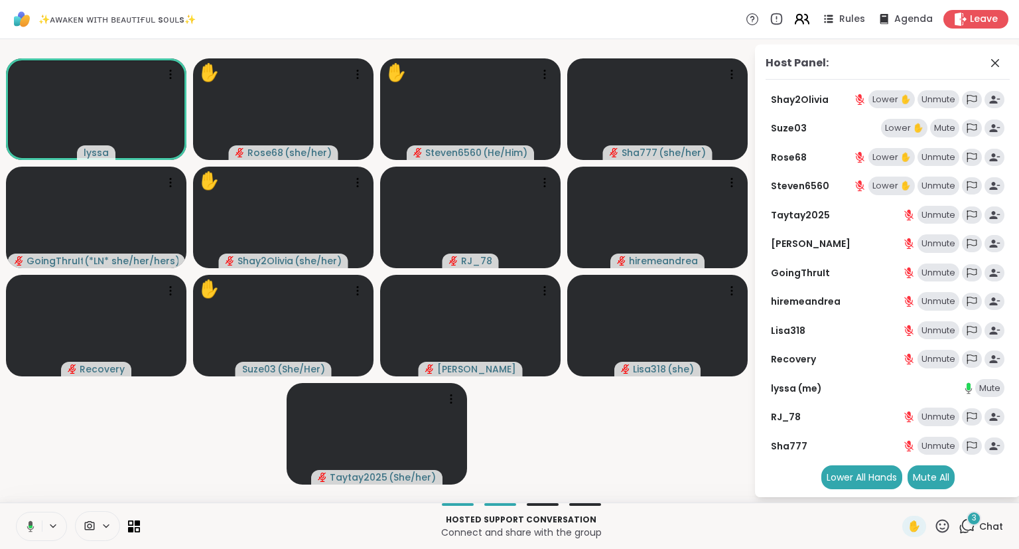
click at [804, 17] on icon at bounding box center [801, 19] width 17 height 17
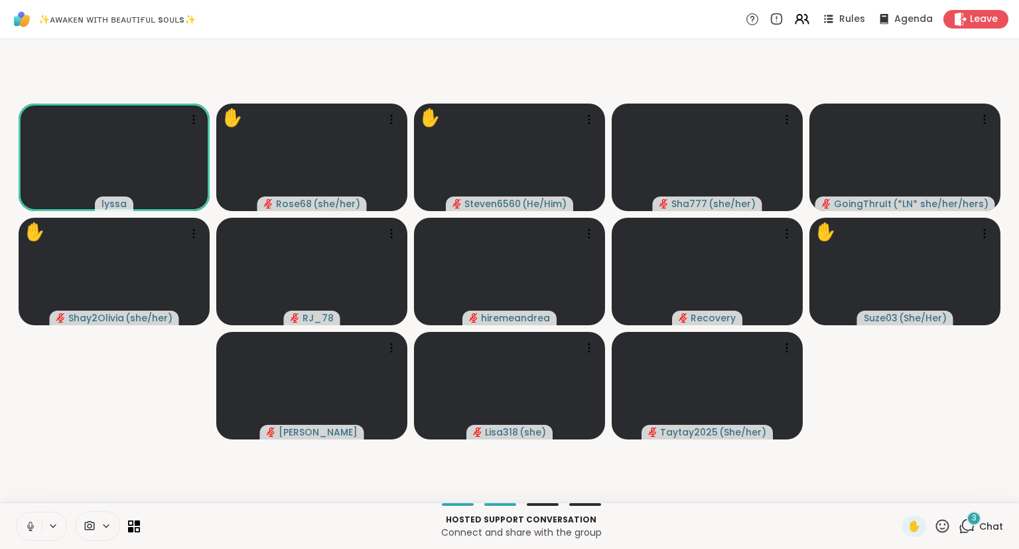
click at [41, 527] on button at bounding box center [29, 526] width 25 height 28
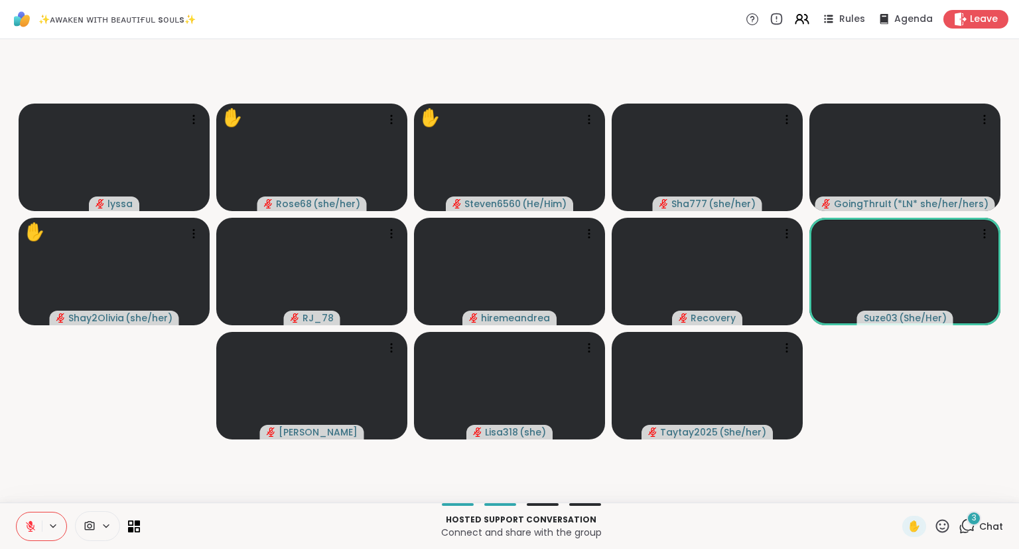
click at [938, 533] on icon at bounding box center [942, 525] width 17 height 17
click at [897, 492] on span "❤️" at bounding box center [903, 491] width 13 height 16
click at [970, 528] on icon at bounding box center [966, 525] width 17 height 17
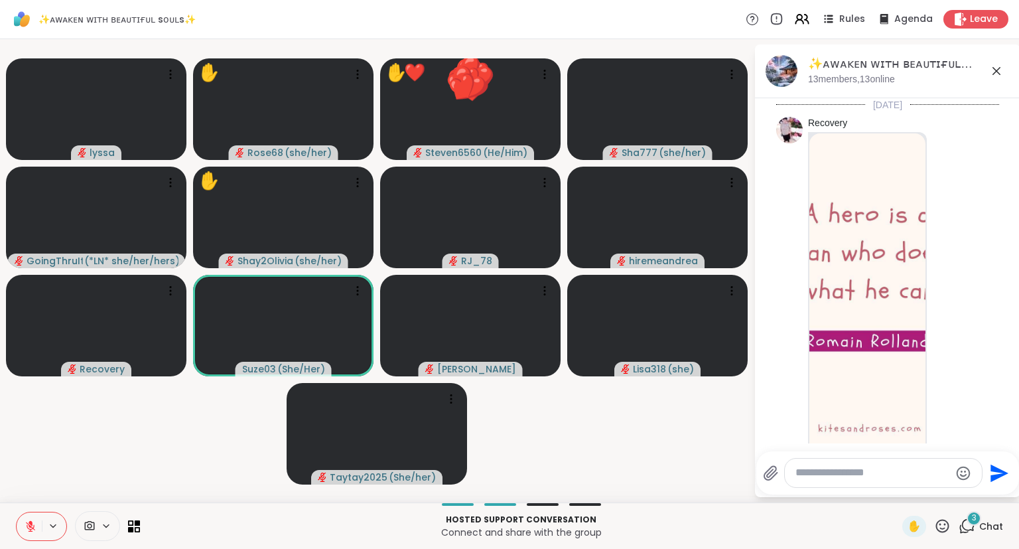
scroll to position [6014, 0]
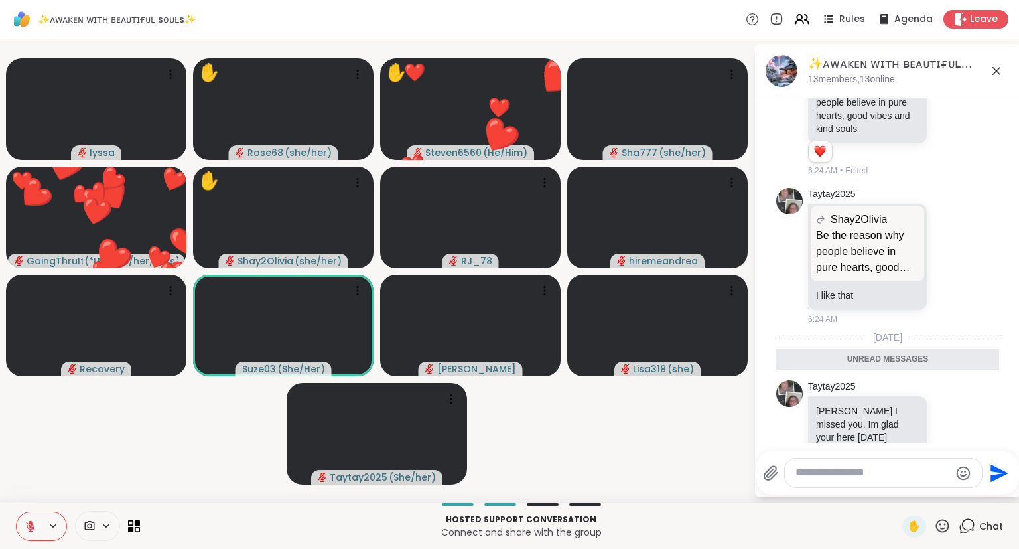
click at [996, 68] on icon at bounding box center [996, 71] width 16 height 16
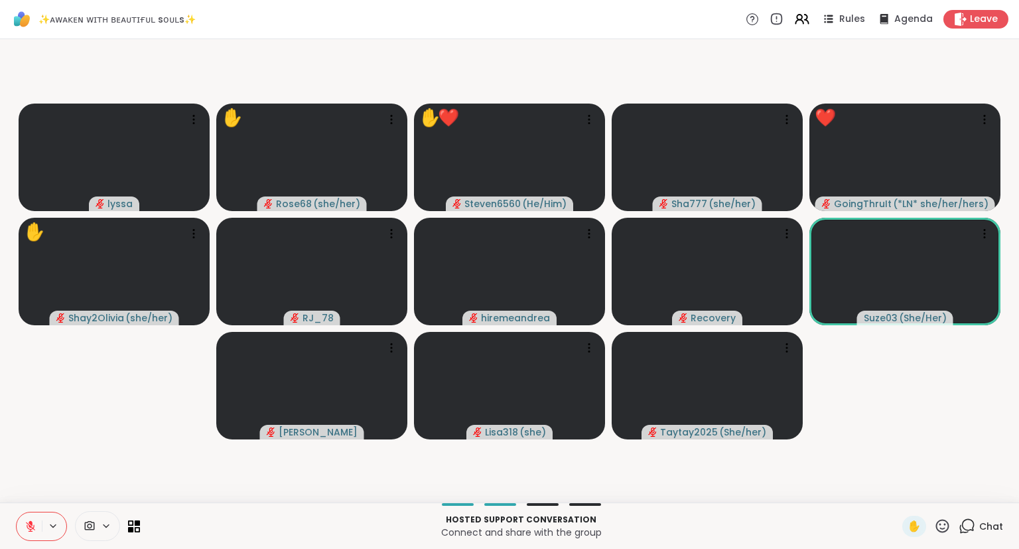
click at [996, 516] on div "Chat" at bounding box center [980, 525] width 44 height 21
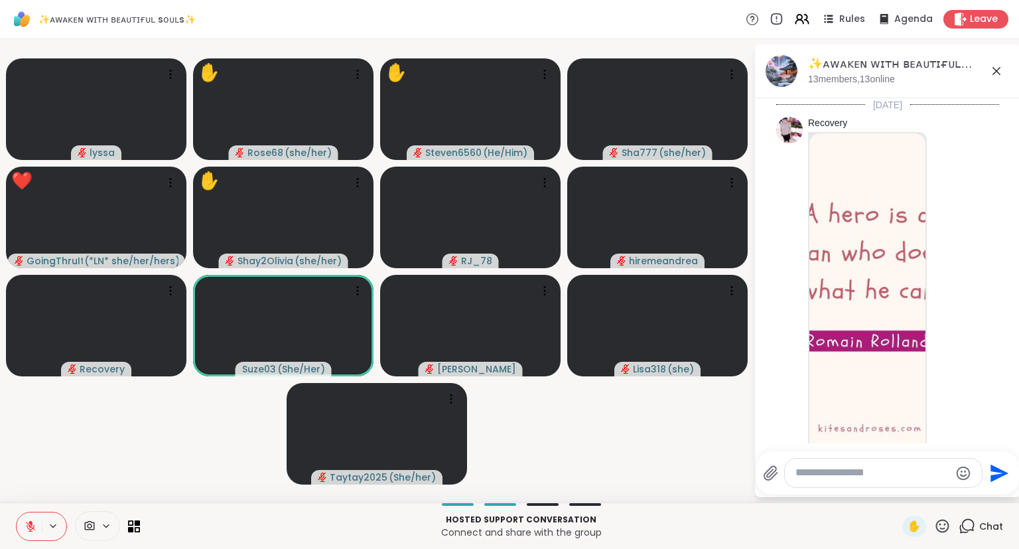
scroll to position [5969, 0]
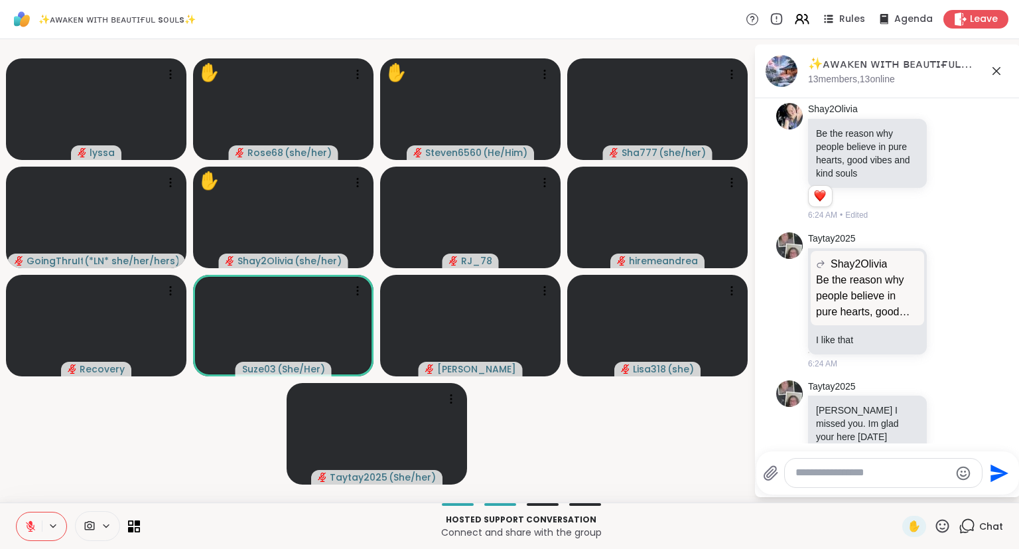
click at [929, 543] on button "Select Reaction: Heart" at bounding box center [936, 556] width 27 height 27
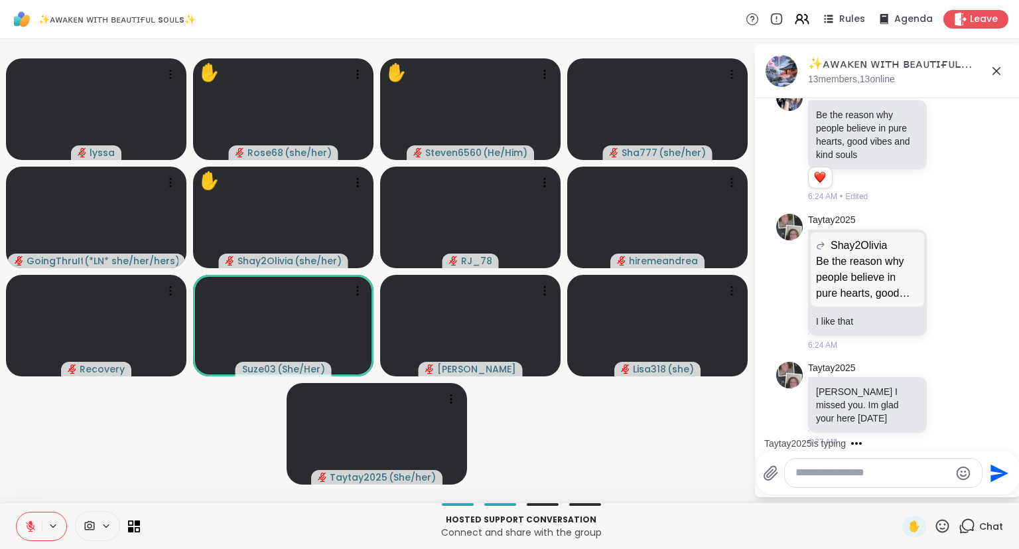
click at [986, 67] on div "✨ᴀᴡᴀᴋᴇɴ ᴡɪᴛʜ ʙᴇᴀᴜᴛɪғᴜʟ sᴏᴜʟs✨, Sep 12" at bounding box center [909, 64] width 202 height 17
click at [998, 68] on icon at bounding box center [996, 71] width 16 height 16
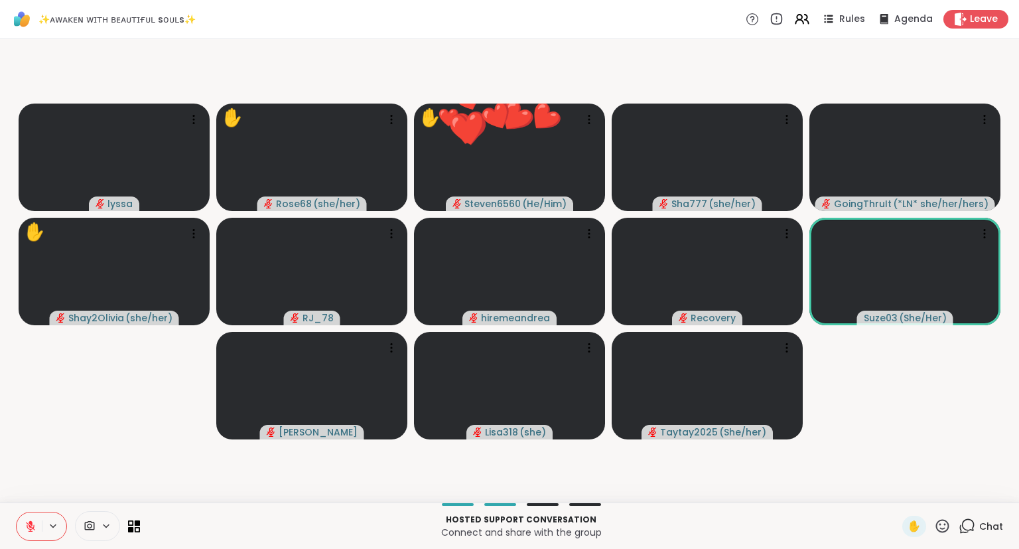
click at [33, 525] on icon at bounding box center [31, 526] width 12 height 12
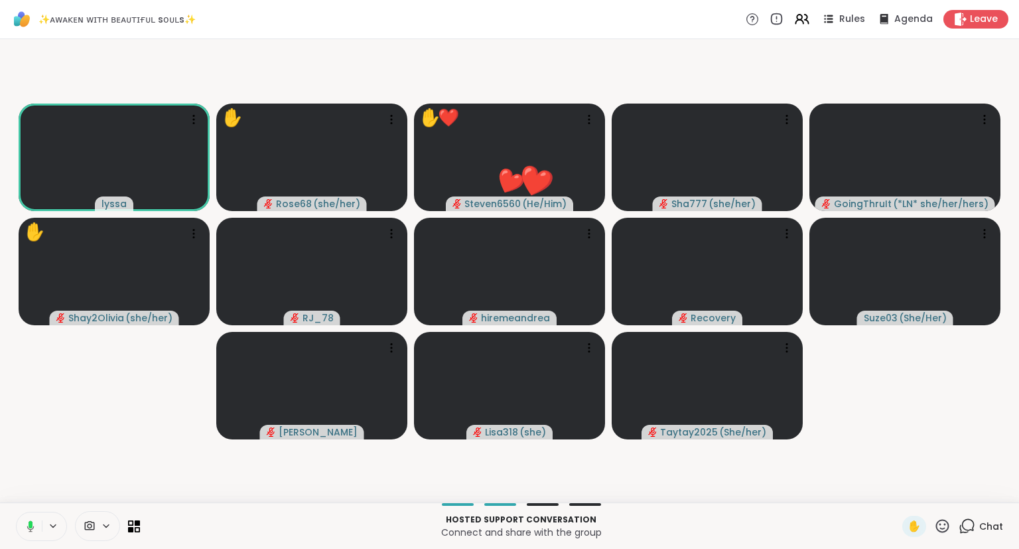
click at [939, 519] on icon at bounding box center [942, 525] width 17 height 17
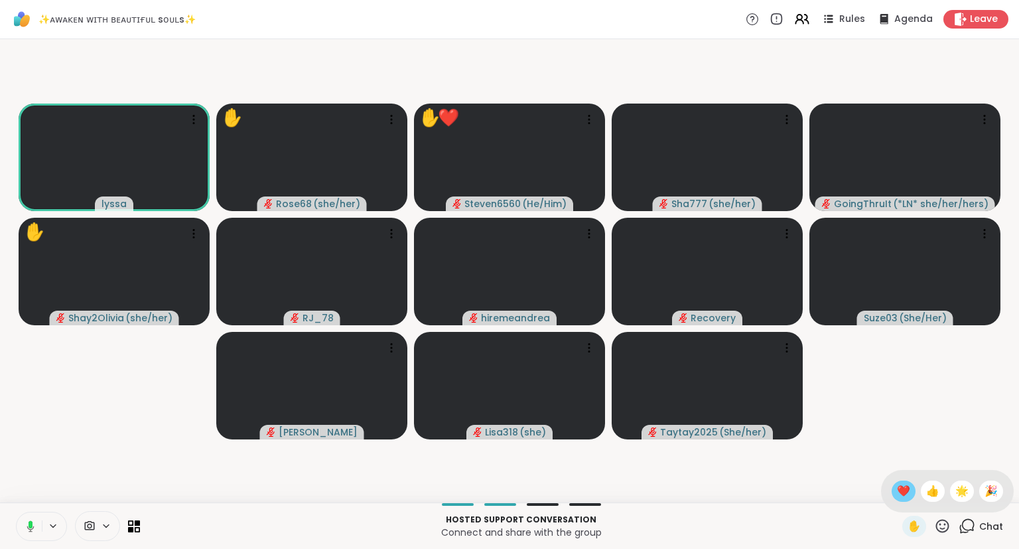
click at [901, 489] on span "❤️" at bounding box center [903, 491] width 13 height 16
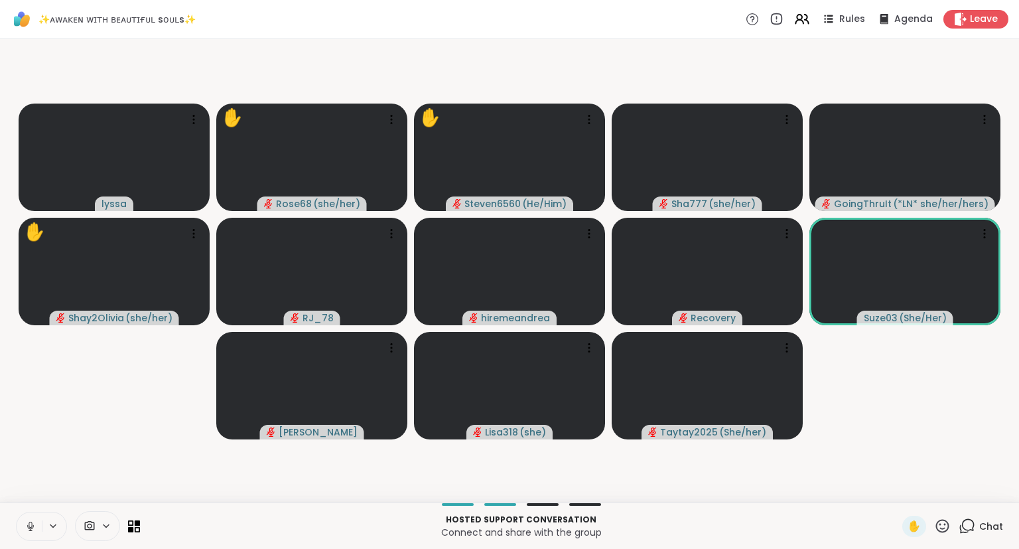
click at [939, 519] on icon at bounding box center [942, 525] width 17 height 17
click at [901, 489] on span "❤️" at bounding box center [903, 491] width 13 height 16
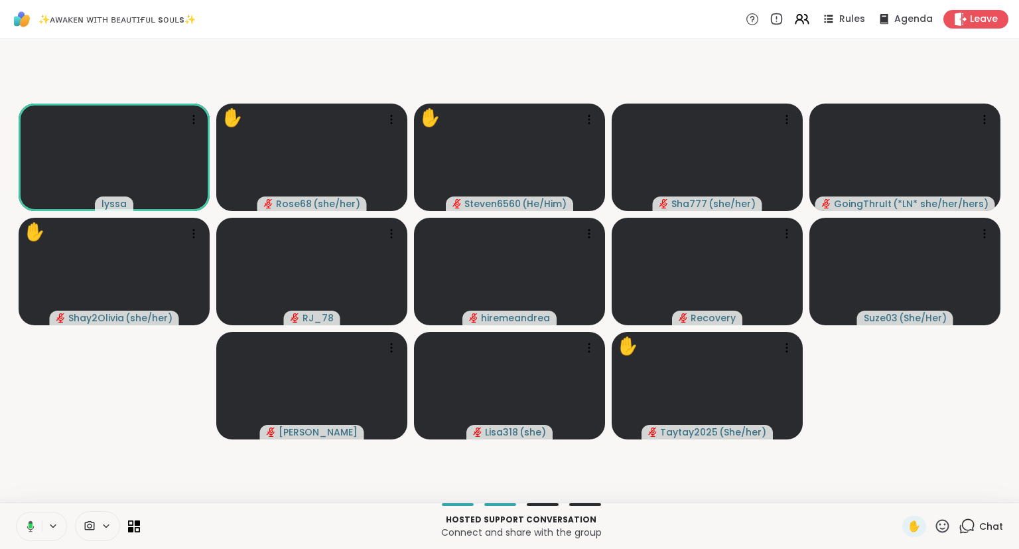
click at [813, 24] on div "Rules Agenda Leave" at bounding box center [877, 19] width 263 height 19
click at [807, 17] on icon at bounding box center [801, 19] width 17 height 17
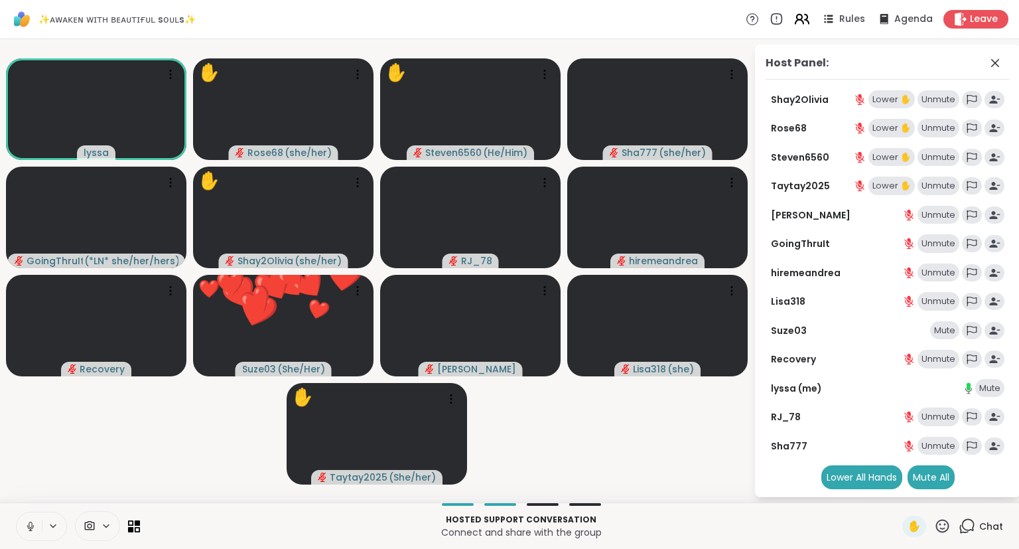
click at [807, 17] on icon at bounding box center [801, 19] width 17 height 17
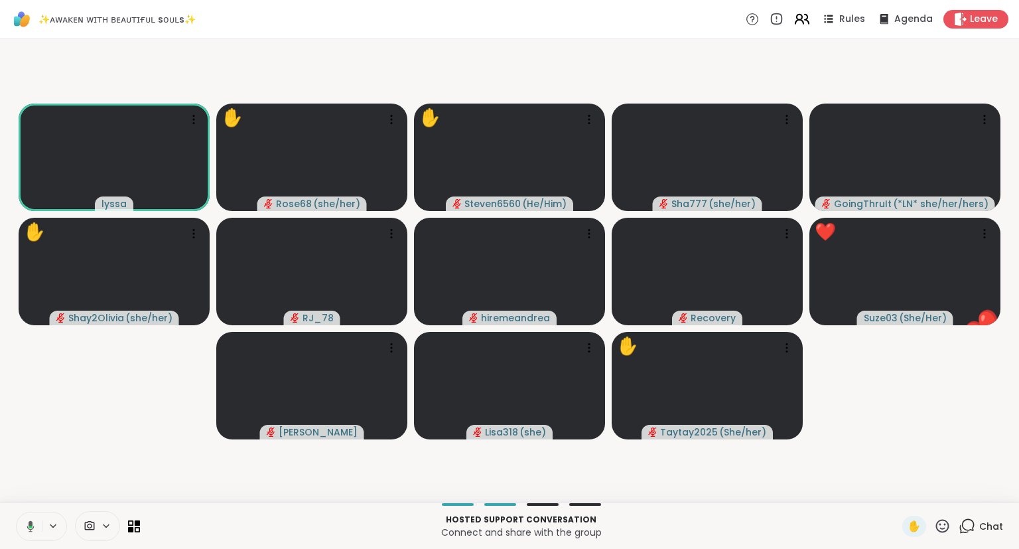
click at [807, 17] on icon at bounding box center [801, 19] width 17 height 17
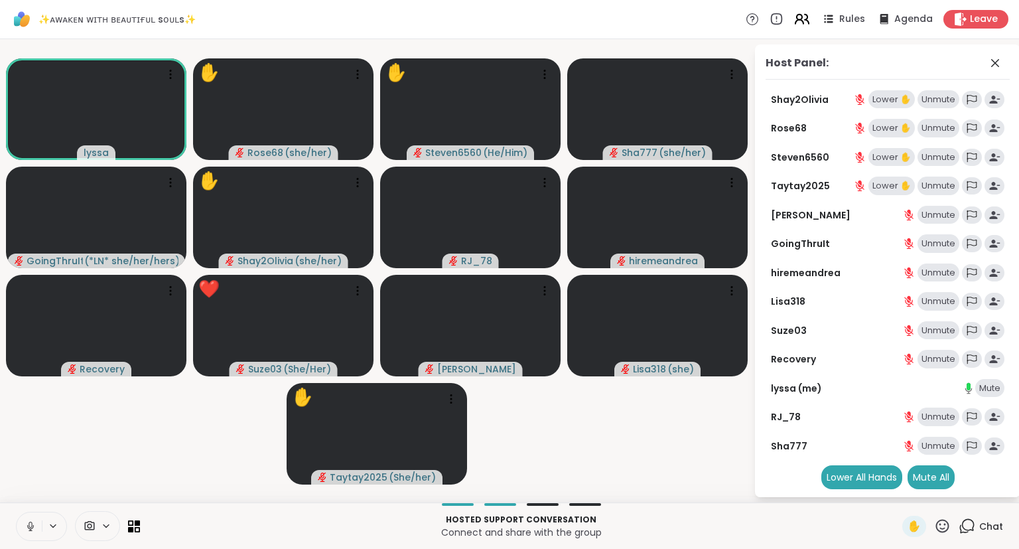
click at [807, 17] on icon at bounding box center [801, 19] width 17 height 17
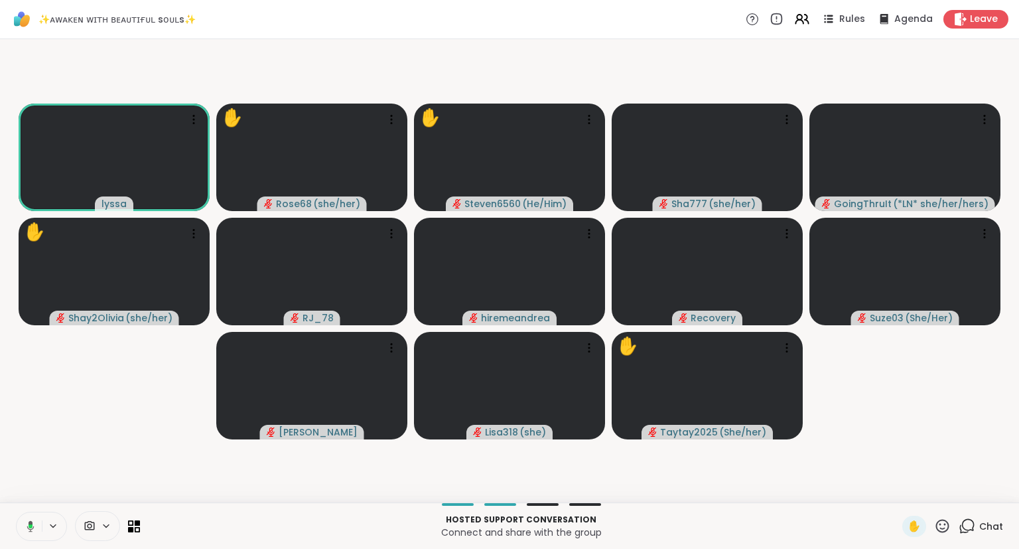
click at [36, 521] on button at bounding box center [28, 526] width 27 height 28
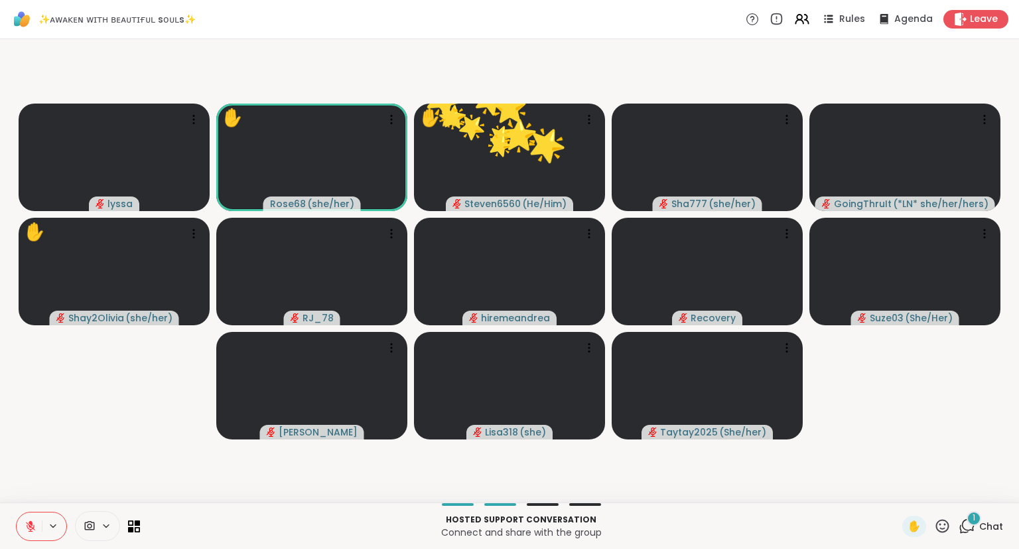
click at [939, 515] on div "Hosted support conversation Connect and share with the group ✋ 1 Chat" at bounding box center [509, 525] width 1019 height 46
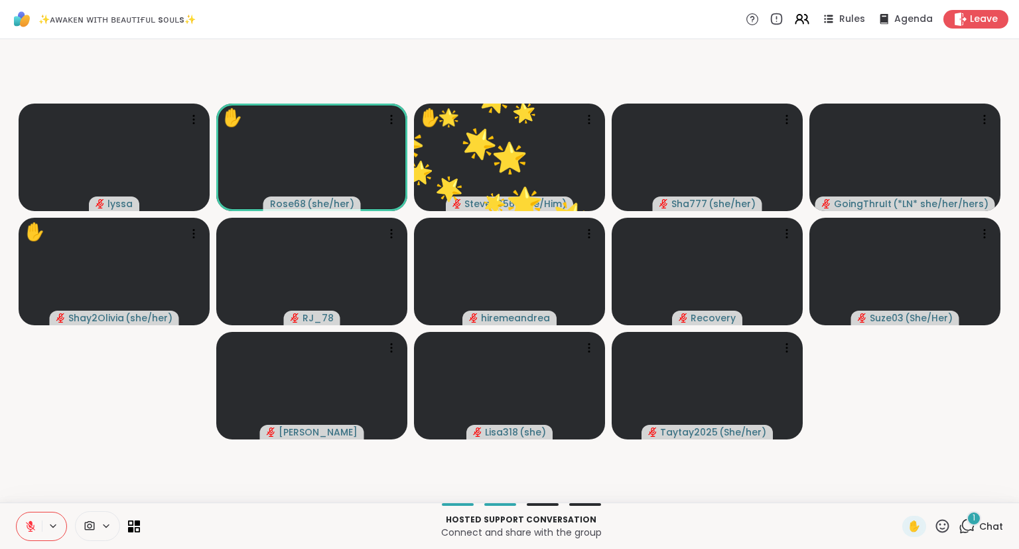
click at [945, 527] on icon at bounding box center [942, 525] width 17 height 17
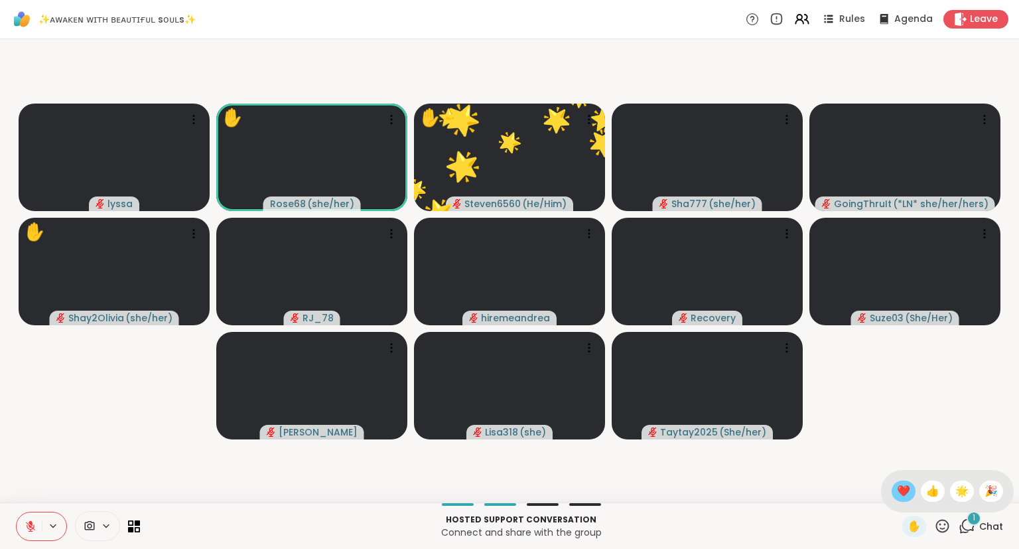
click at [900, 489] on span "❤️" at bounding box center [903, 491] width 13 height 16
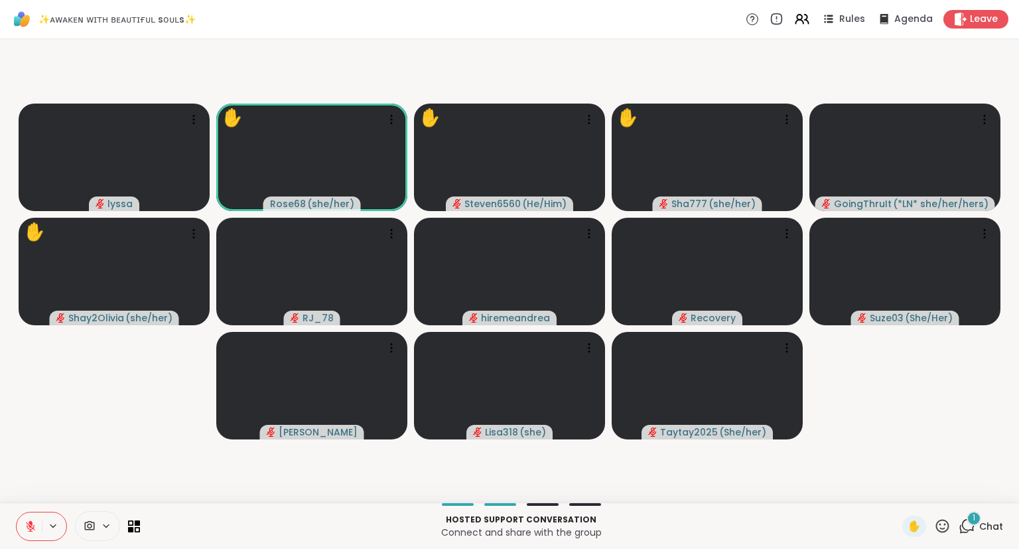
click at [32, 527] on icon at bounding box center [30, 525] width 9 height 9
click at [944, 531] on icon at bounding box center [942, 525] width 17 height 17
click at [903, 493] on span "❤️" at bounding box center [903, 491] width 13 height 16
click at [33, 523] on icon at bounding box center [31, 526] width 12 height 12
click at [31, 521] on icon at bounding box center [31, 522] width 4 height 5
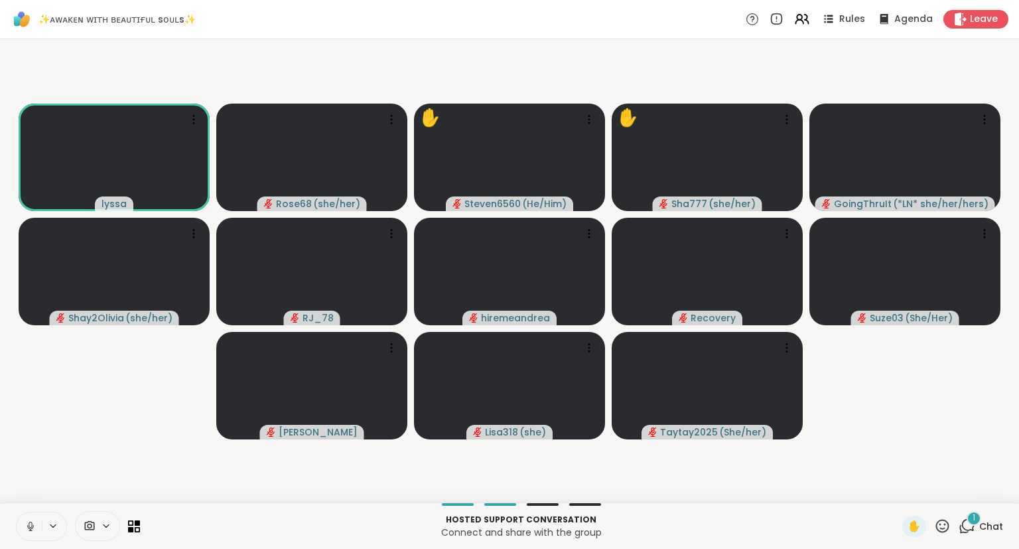
click at [813, 15] on div "Rules Agenda Leave" at bounding box center [877, 19] width 263 height 19
click at [797, 15] on icon at bounding box center [801, 19] width 17 height 17
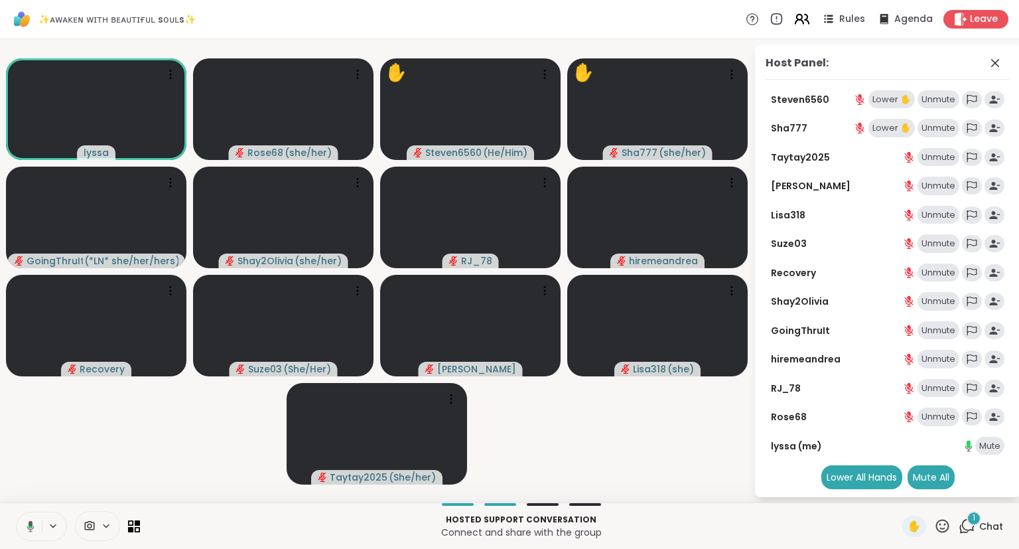
click at [797, 15] on icon at bounding box center [801, 19] width 17 height 17
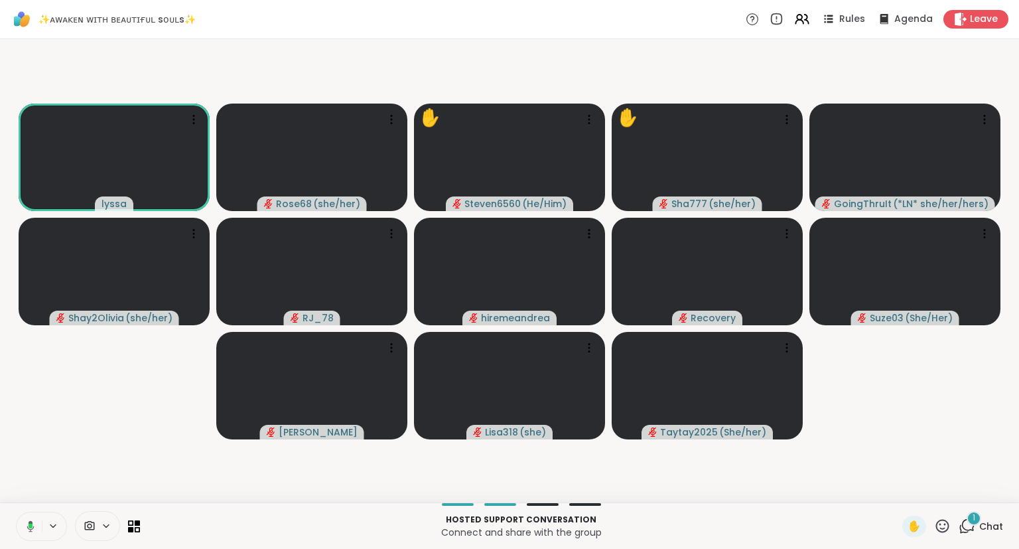
click at [42, 523] on button at bounding box center [54, 525] width 25 height 11
click at [36, 518] on button at bounding box center [28, 526] width 27 height 28
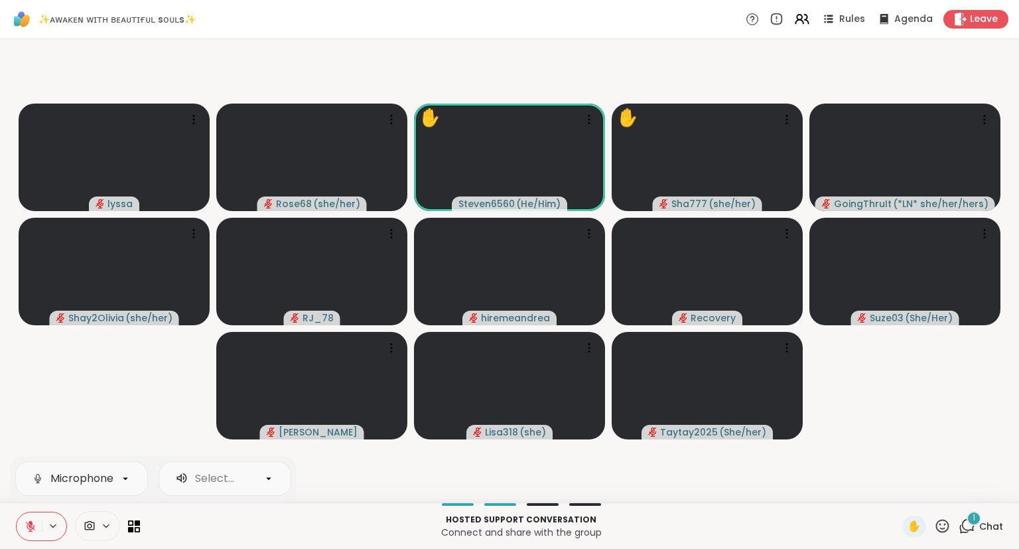
click at [937, 535] on div "✋" at bounding box center [926, 525] width 48 height 21
click at [937, 520] on icon at bounding box center [942, 525] width 17 height 17
click at [897, 497] on span "❤️" at bounding box center [903, 491] width 13 height 16
click at [945, 522] on icon at bounding box center [942, 525] width 17 height 17
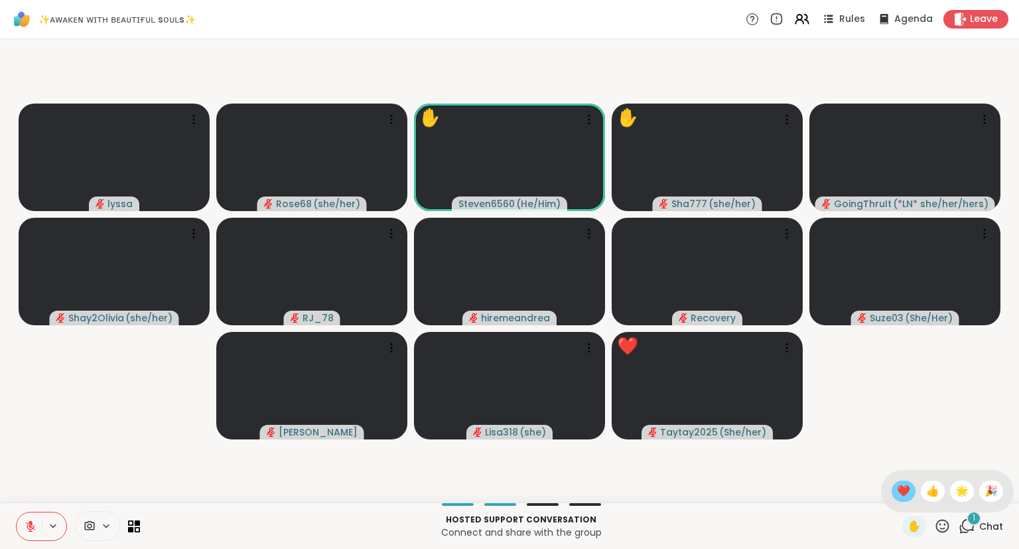
click at [897, 488] on span "❤️" at bounding box center [903, 491] width 13 height 16
click at [943, 523] on icon at bounding box center [942, 525] width 17 height 17
click at [900, 494] on span "❤️" at bounding box center [903, 491] width 13 height 16
click at [25, 520] on icon at bounding box center [31, 526] width 12 height 12
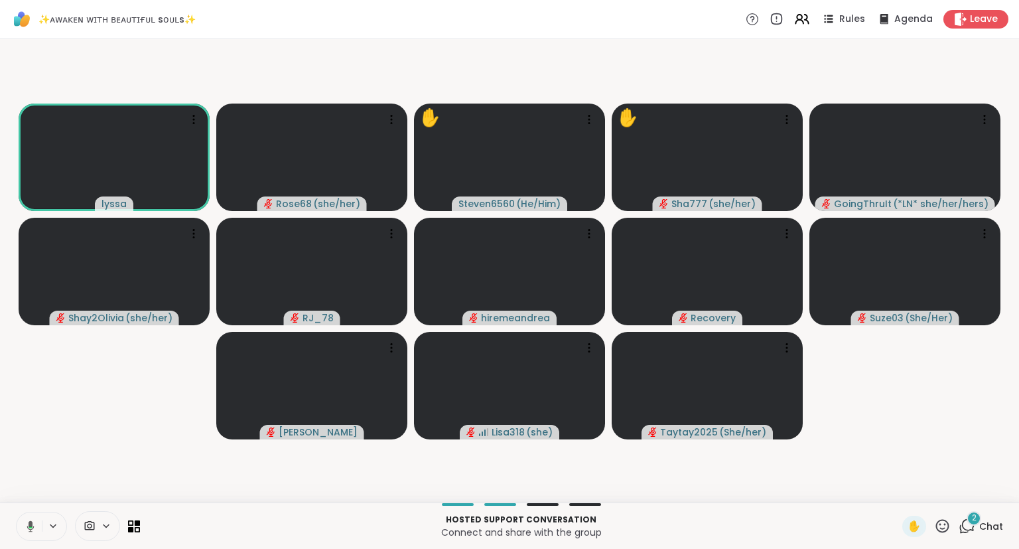
click at [943, 518] on icon at bounding box center [942, 525] width 17 height 17
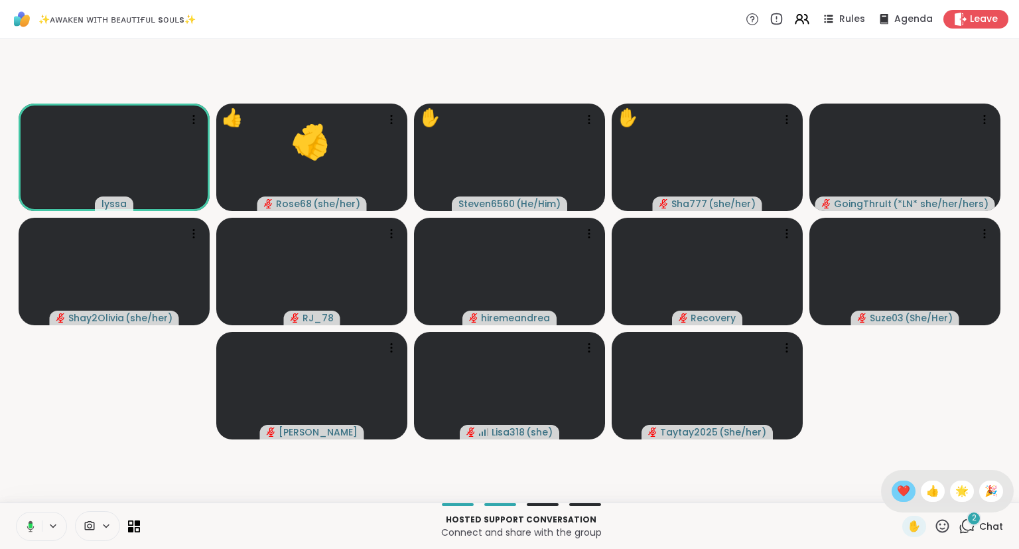
click at [907, 495] on div "❤️" at bounding box center [903, 490] width 24 height 21
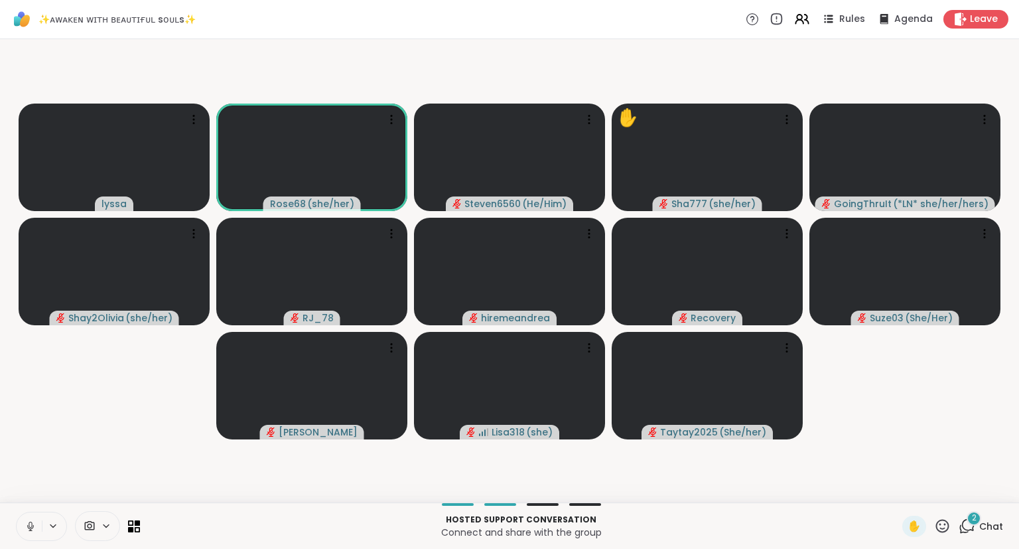
click at [29, 530] on icon at bounding box center [30, 529] width 3 height 1
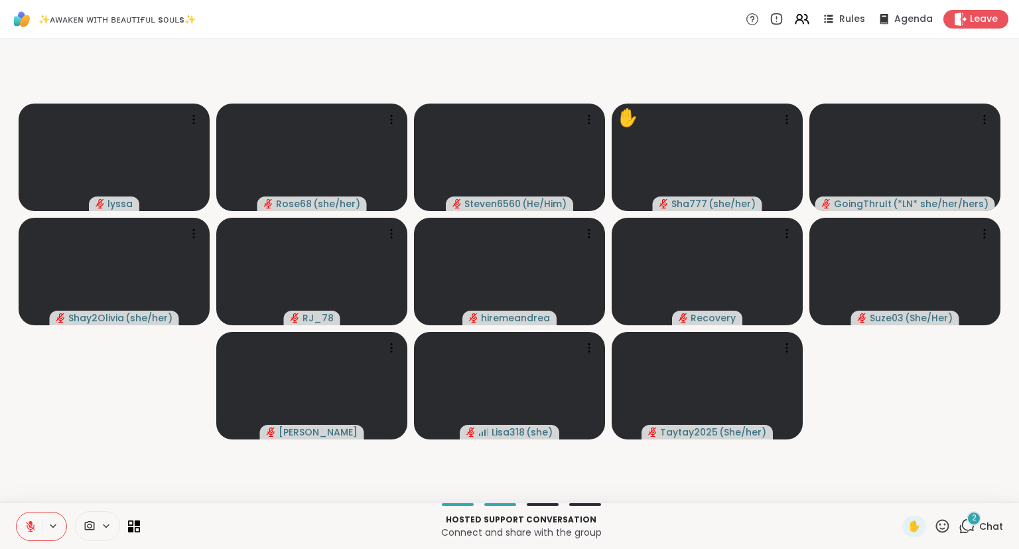
click at [27, 521] on icon at bounding box center [31, 526] width 12 height 12
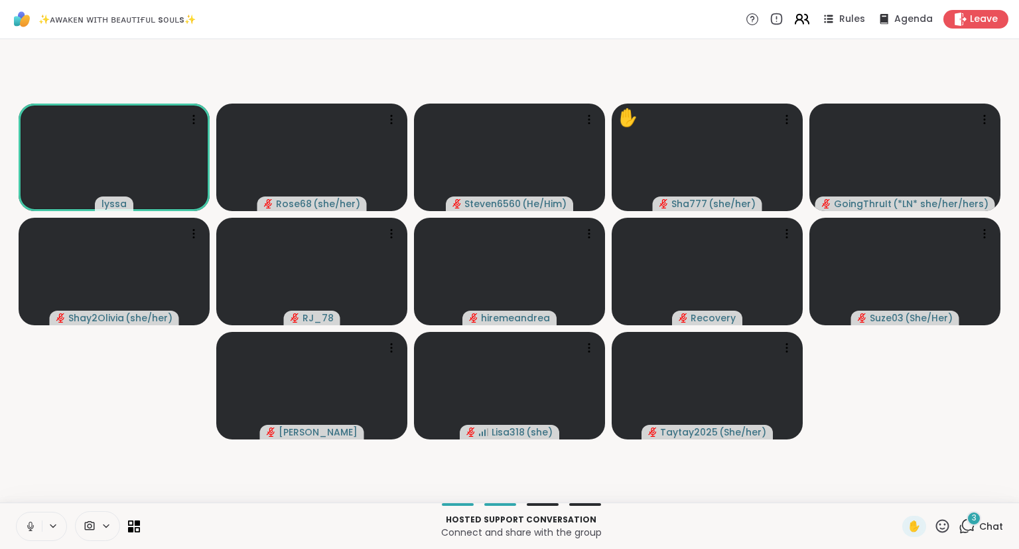
click at [803, 23] on icon at bounding box center [799, 22] width 8 height 4
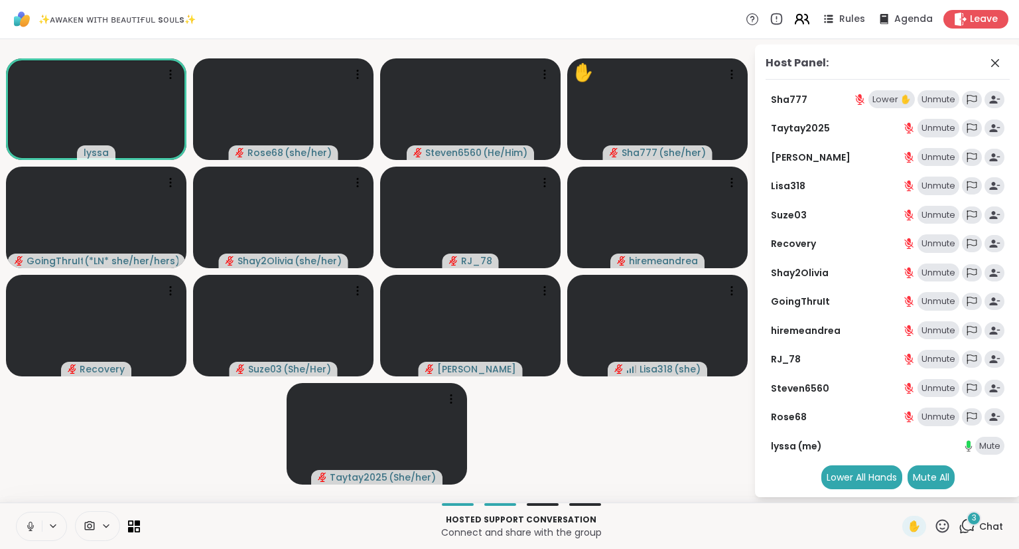
click at [803, 23] on icon at bounding box center [799, 22] width 8 height 4
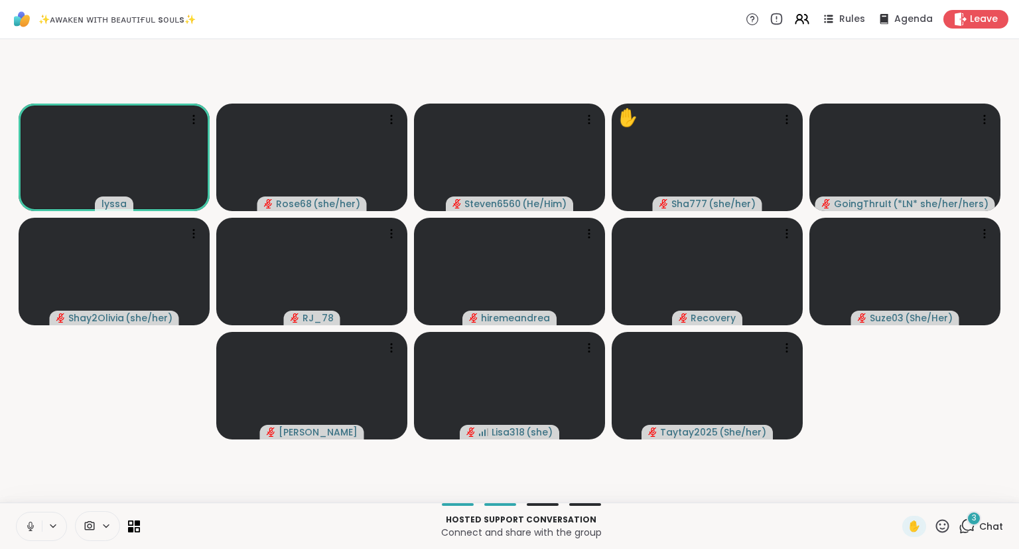
click at [29, 519] on button at bounding box center [29, 526] width 25 height 28
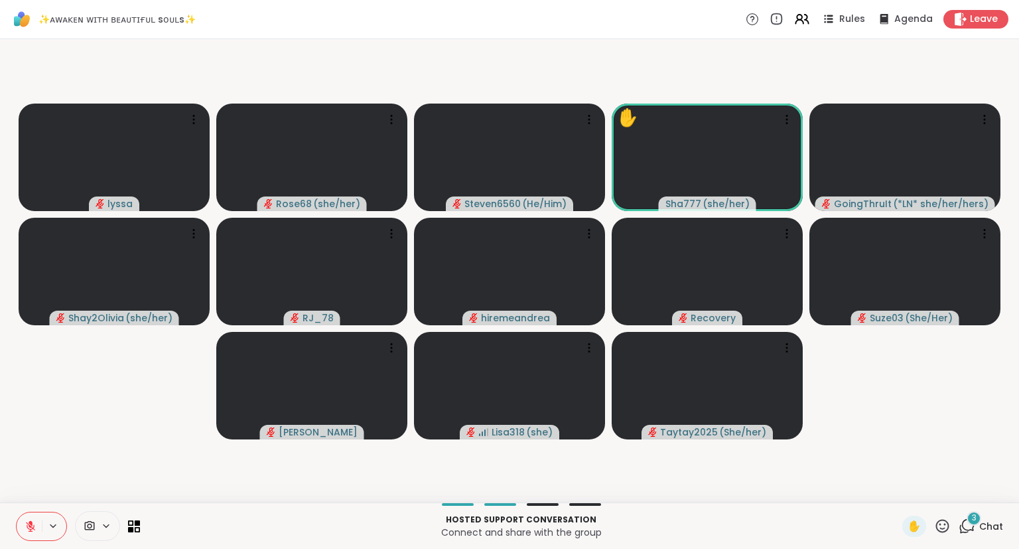
click at [975, 527] on icon at bounding box center [966, 525] width 17 height 17
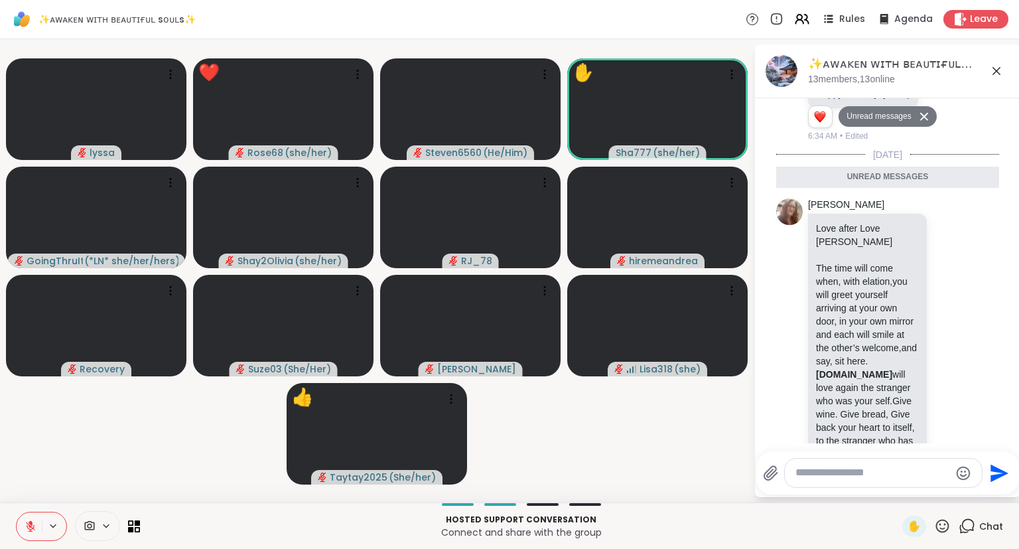
scroll to position [5888, 0]
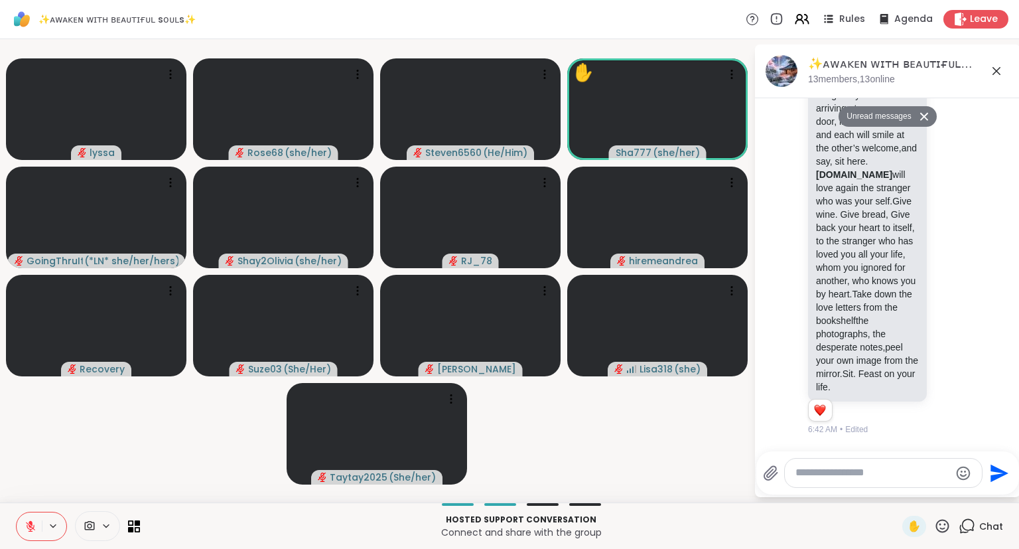
click at [962, 474] on icon at bounding box center [964, 482] width 12 height 16
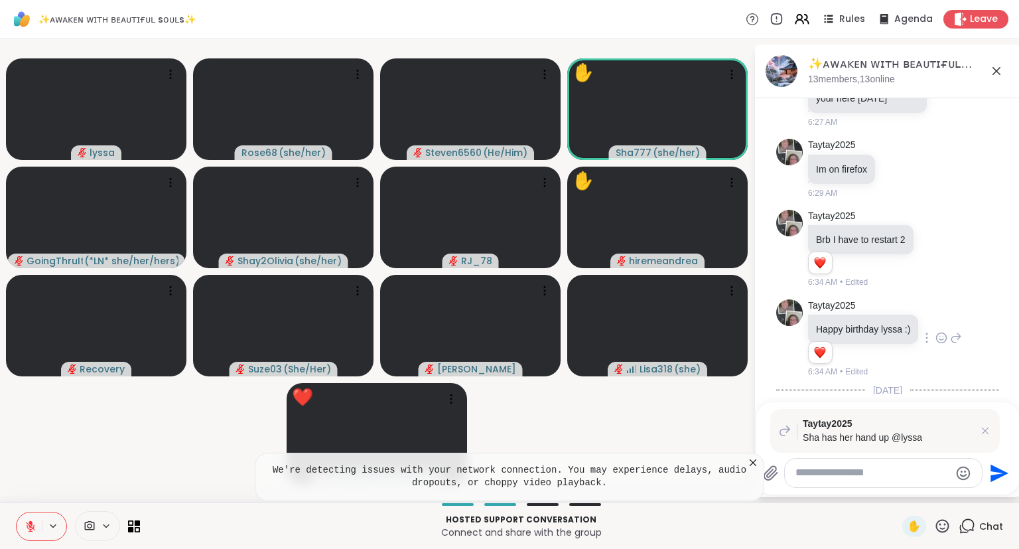
scroll to position [5452, 0]
click at [951, 330] on icon at bounding box center [956, 338] width 12 height 16
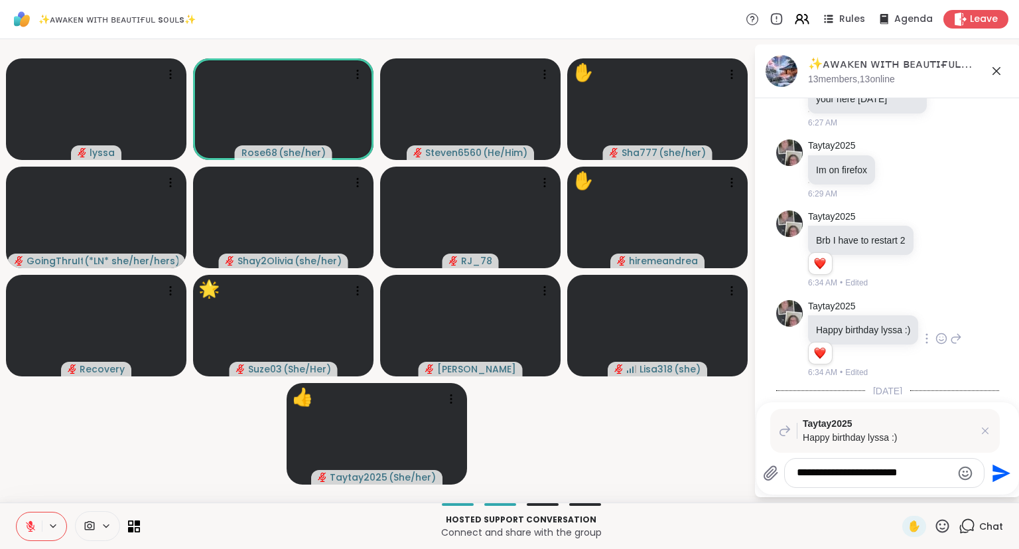
type textarea "**********"
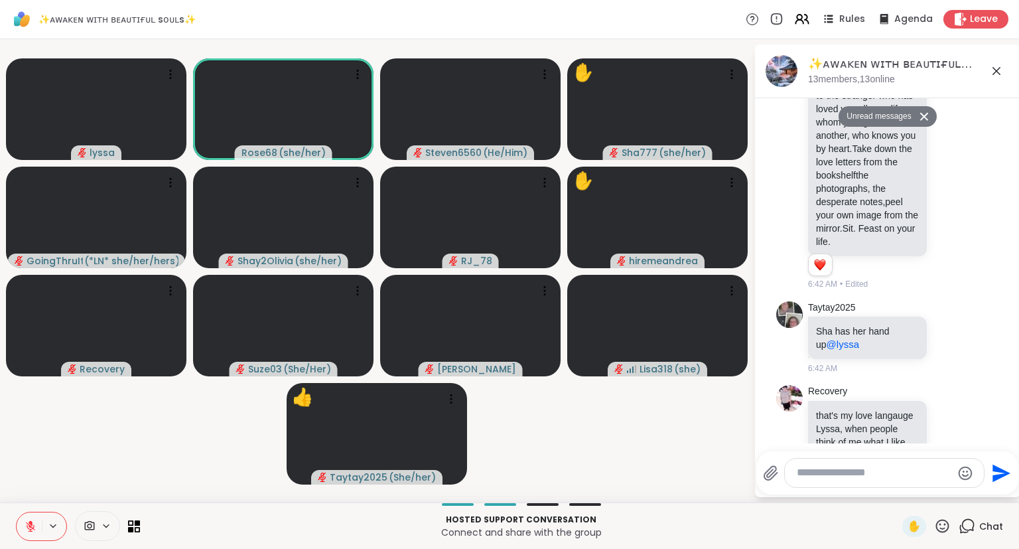
scroll to position [6001, 0]
click at [997, 73] on icon at bounding box center [996, 71] width 16 height 16
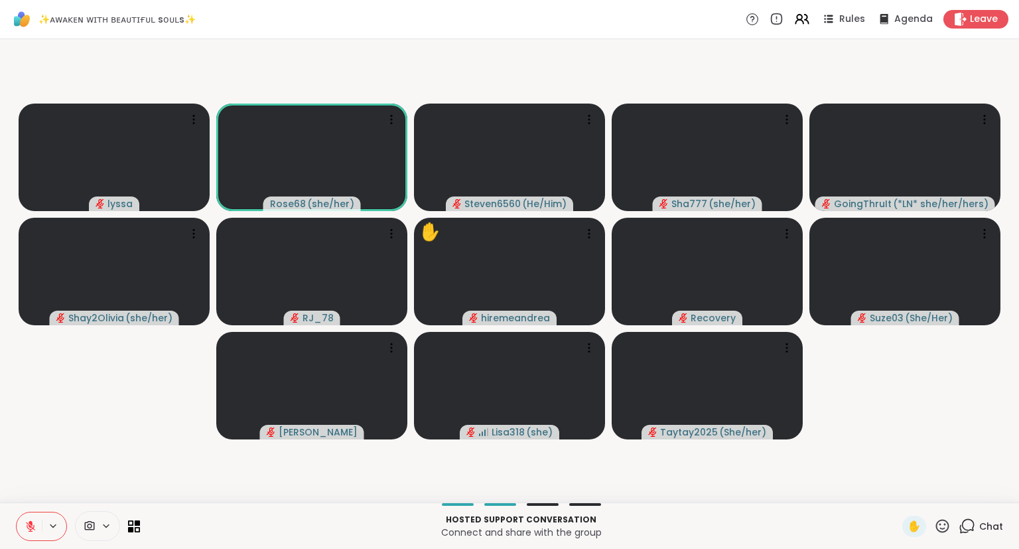
click at [25, 525] on icon at bounding box center [31, 526] width 12 height 12
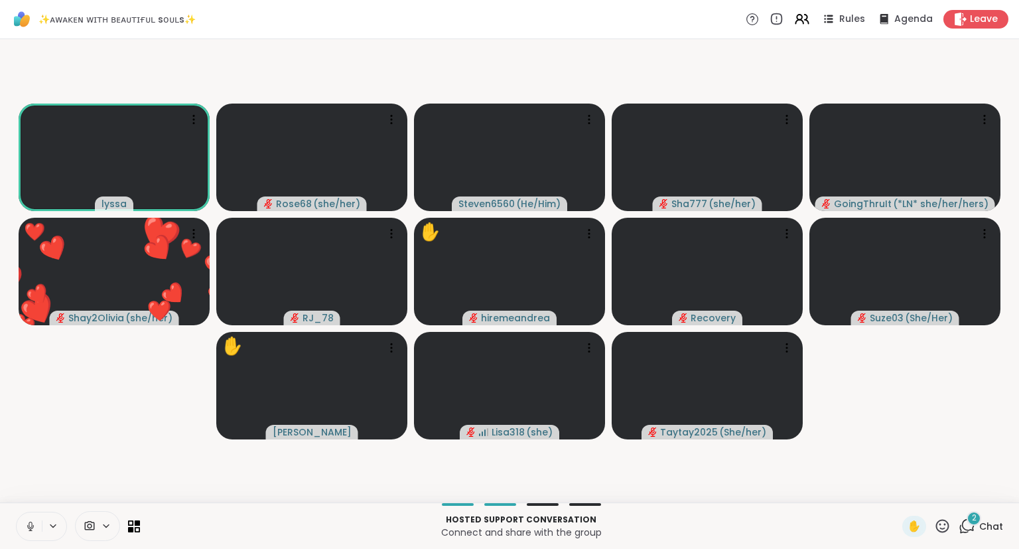
click at [36, 510] on div "Hosted support conversation Connect and share with the group ✋ 2 Chat" at bounding box center [509, 525] width 1019 height 46
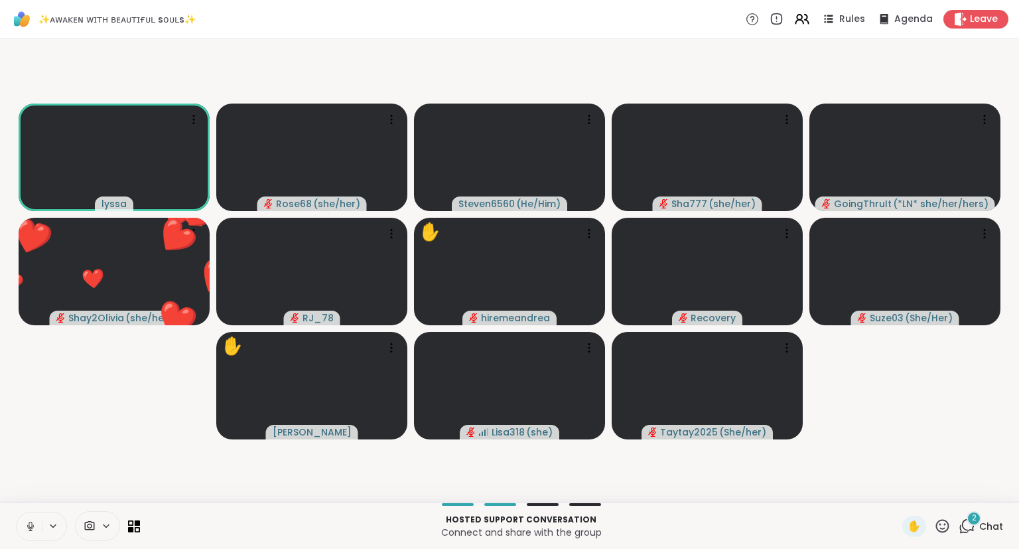
click at [32, 524] on icon at bounding box center [30, 524] width 3 height 6
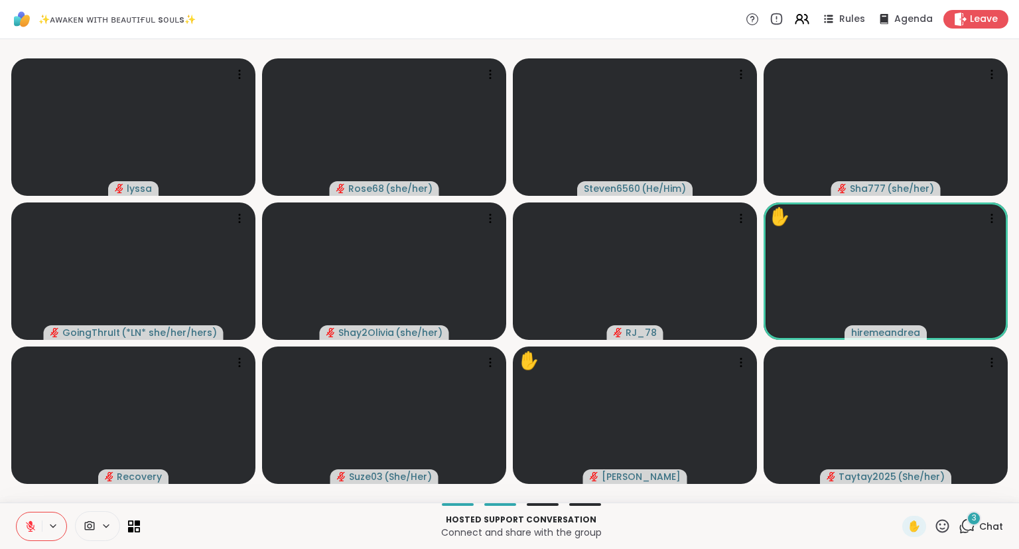
click at [936, 519] on icon at bounding box center [942, 525] width 17 height 17
click at [897, 497] on span "❤️" at bounding box center [903, 491] width 13 height 16
click at [32, 521] on icon at bounding box center [31, 522] width 4 height 5
click at [950, 525] on icon at bounding box center [942, 525] width 17 height 17
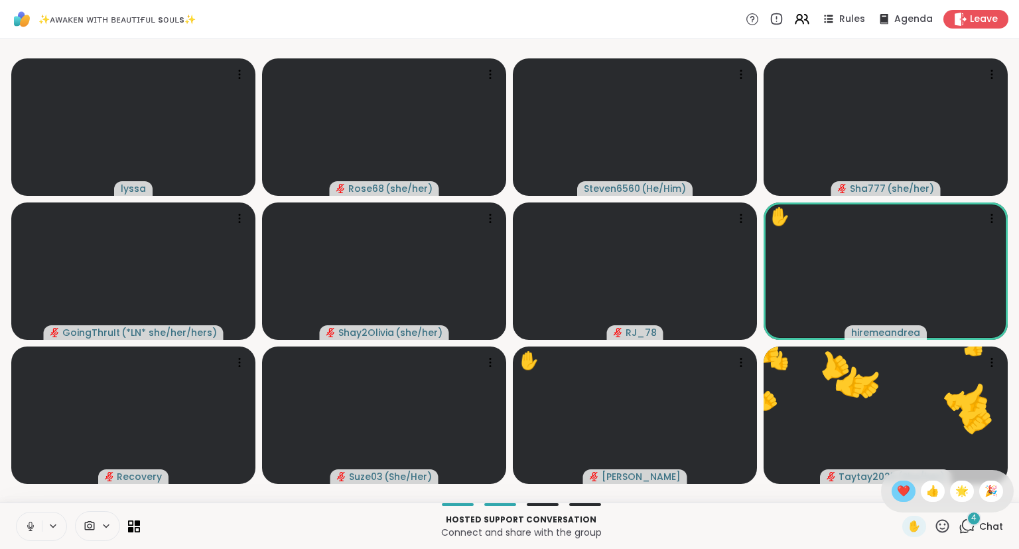
click at [899, 496] on span "❤️" at bounding box center [903, 491] width 13 height 16
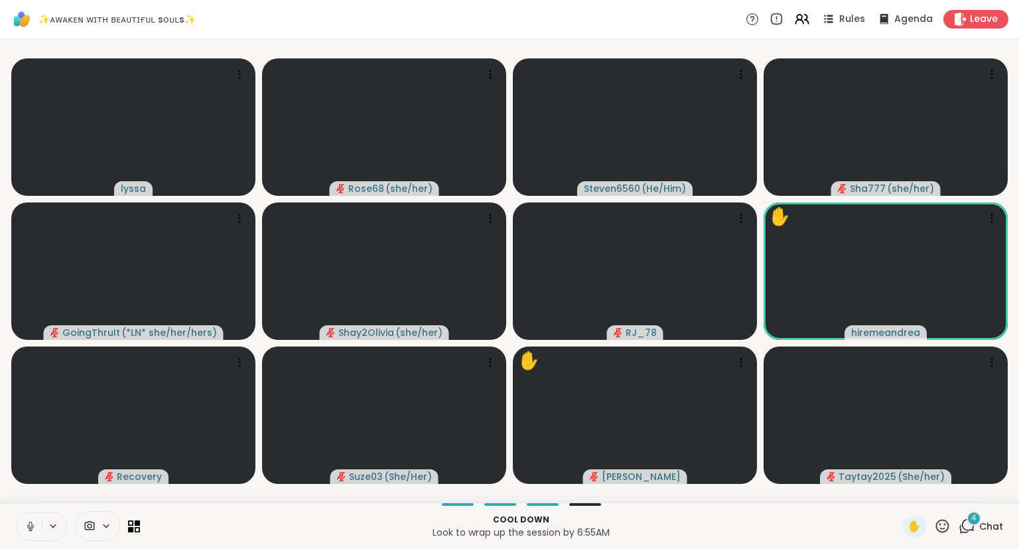
click at [944, 524] on icon at bounding box center [942, 525] width 17 height 17
click at [926, 492] on span "👍" at bounding box center [932, 491] width 13 height 16
click at [28, 519] on button at bounding box center [29, 526] width 25 height 28
click at [28, 523] on icon at bounding box center [31, 526] width 12 height 12
click at [974, 530] on icon at bounding box center [968, 525] width 13 height 12
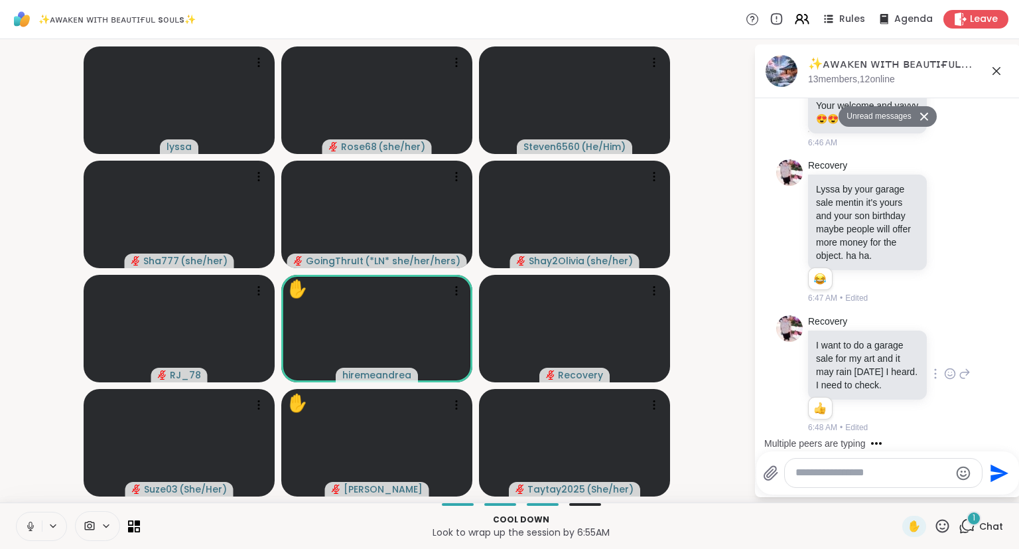
scroll to position [6759, 0]
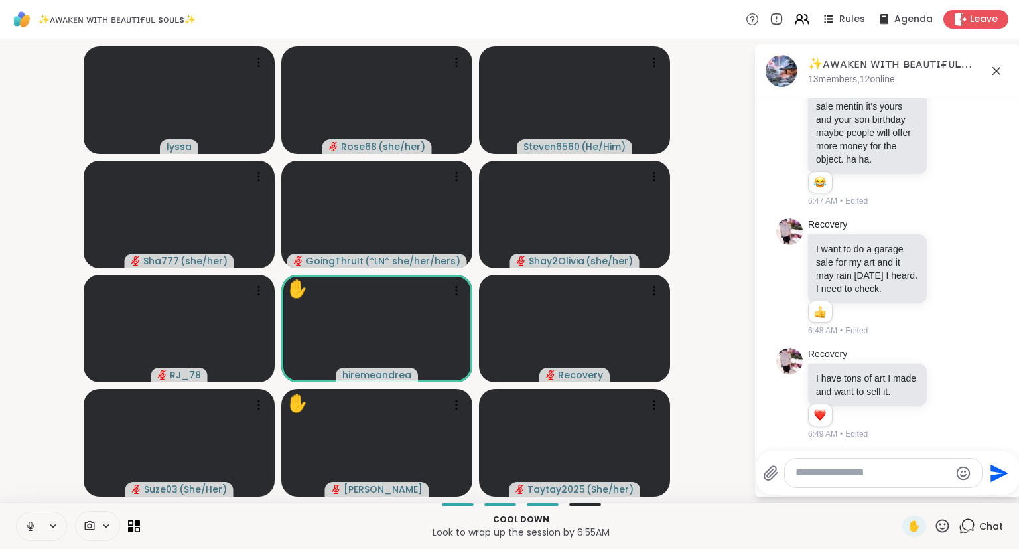
click at [946, 525] on icon at bounding box center [942, 525] width 17 height 17
click at [897, 484] on span "❤️" at bounding box center [903, 491] width 13 height 16
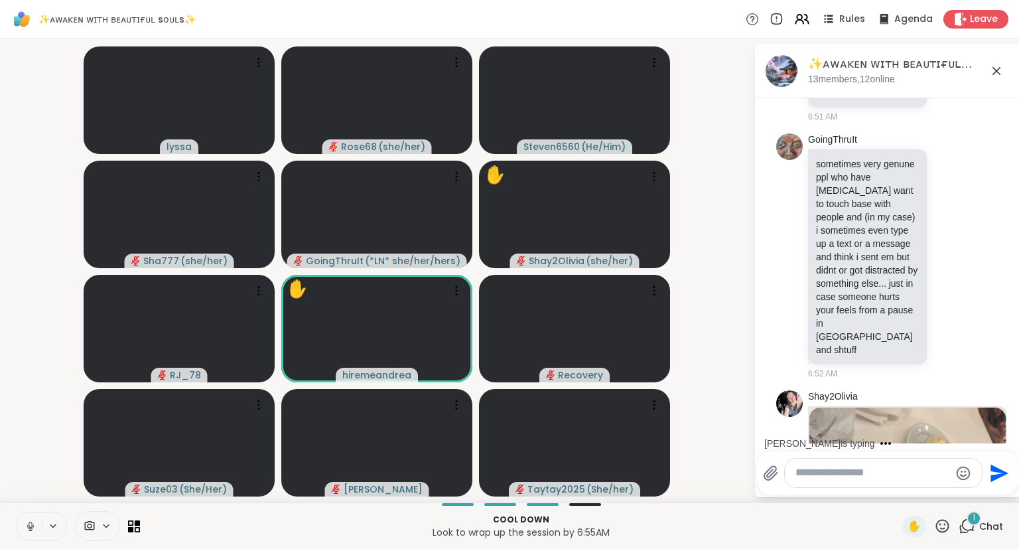
scroll to position [7373, 0]
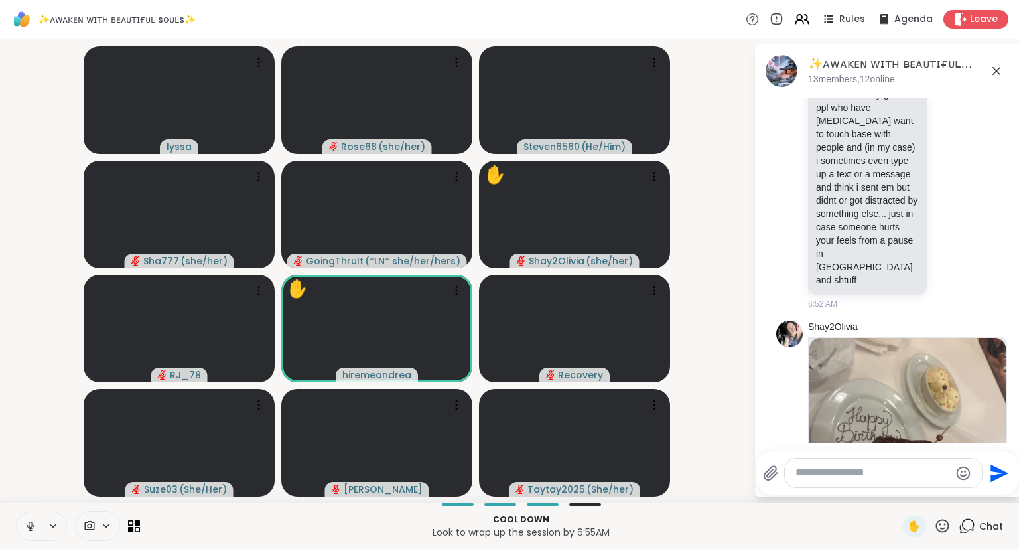
click at [941, 533] on icon at bounding box center [942, 525] width 17 height 17
click at [898, 491] on span "❤️" at bounding box center [903, 491] width 13 height 16
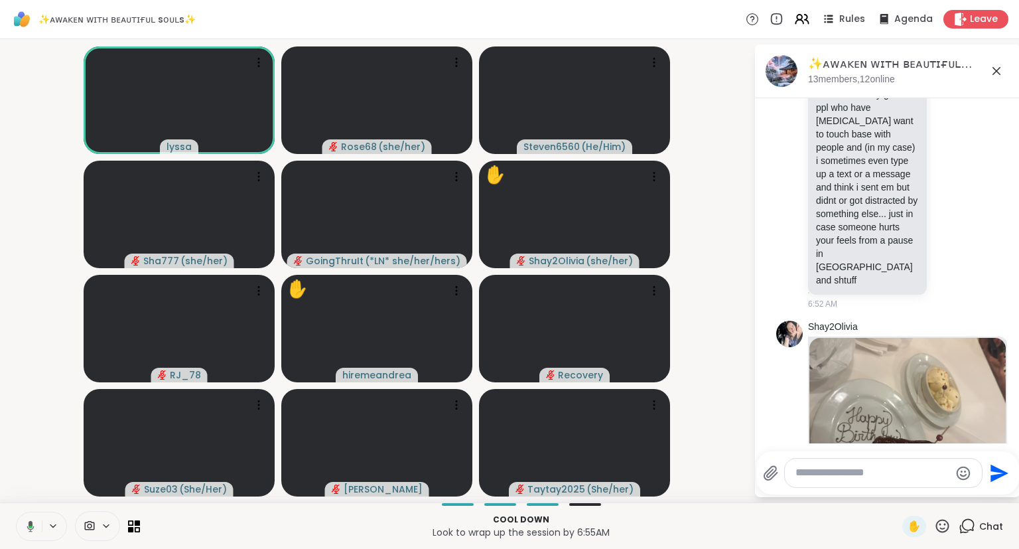
click at [948, 519] on icon at bounding box center [942, 525] width 17 height 17
click at [899, 488] on span "❤️" at bounding box center [903, 491] width 13 height 16
click at [943, 534] on icon at bounding box center [942, 525] width 17 height 17
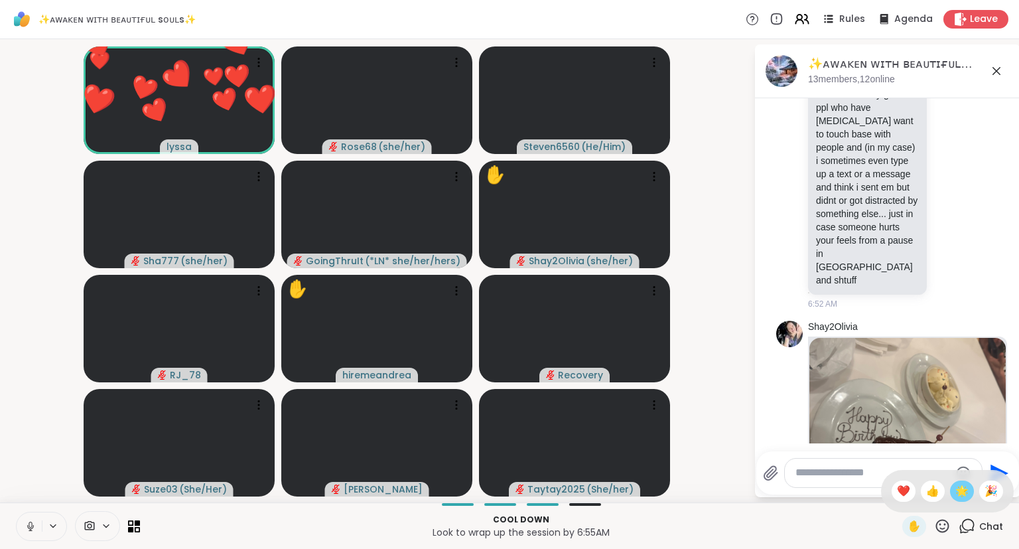
click at [972, 488] on div "🌟" at bounding box center [962, 490] width 24 height 21
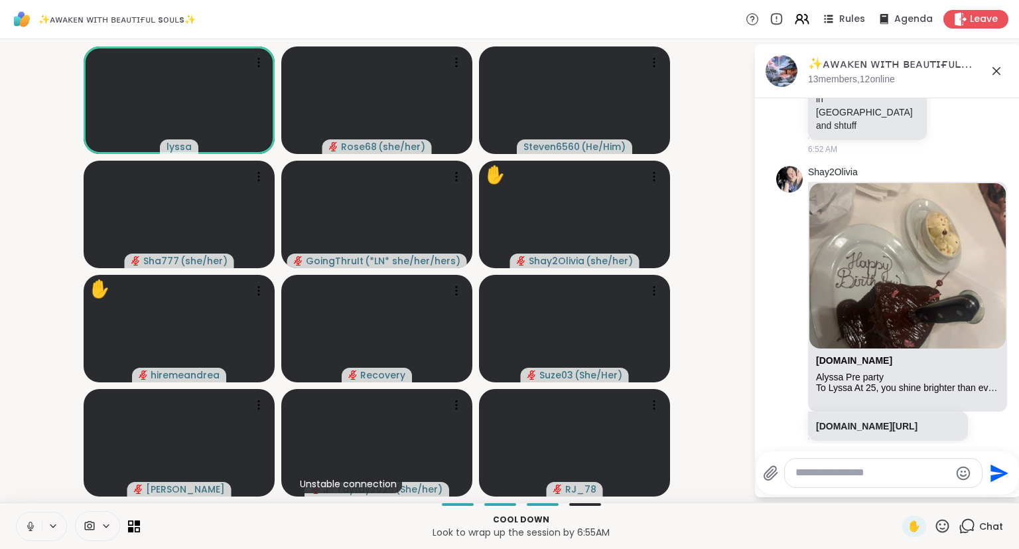
scroll to position [7744, 0]
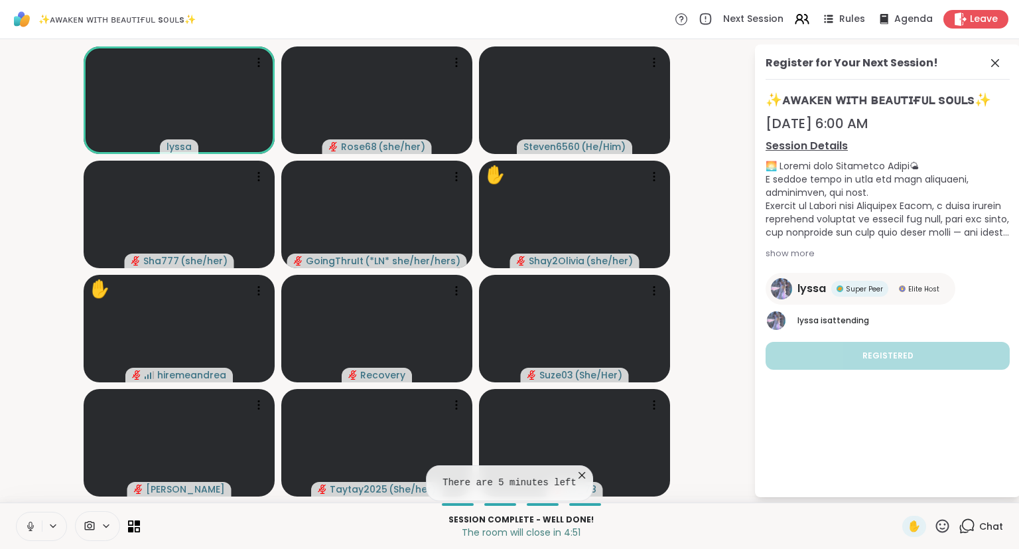
click at [575, 471] on icon at bounding box center [581, 474] width 13 height 13
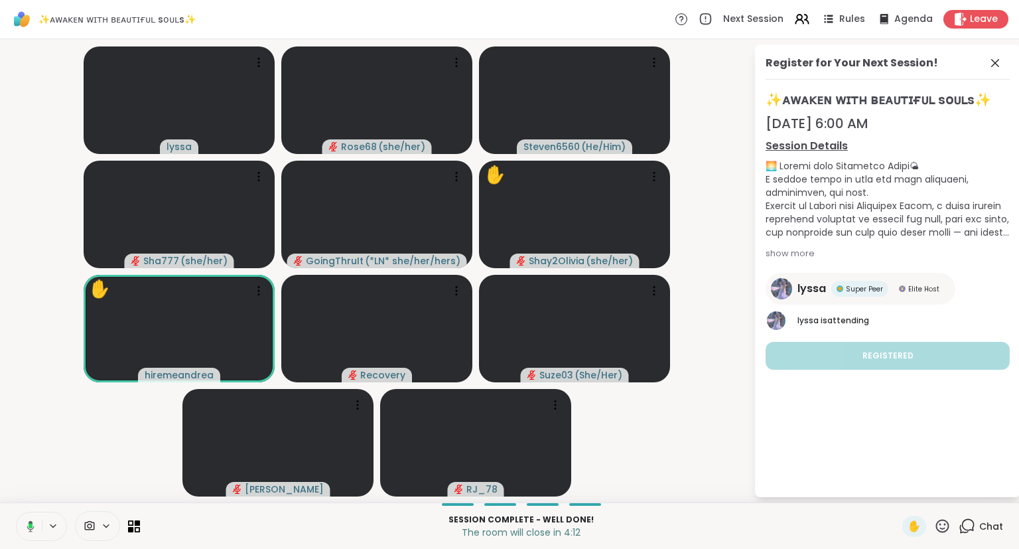
click at [939, 525] on icon at bounding box center [942, 525] width 17 height 17
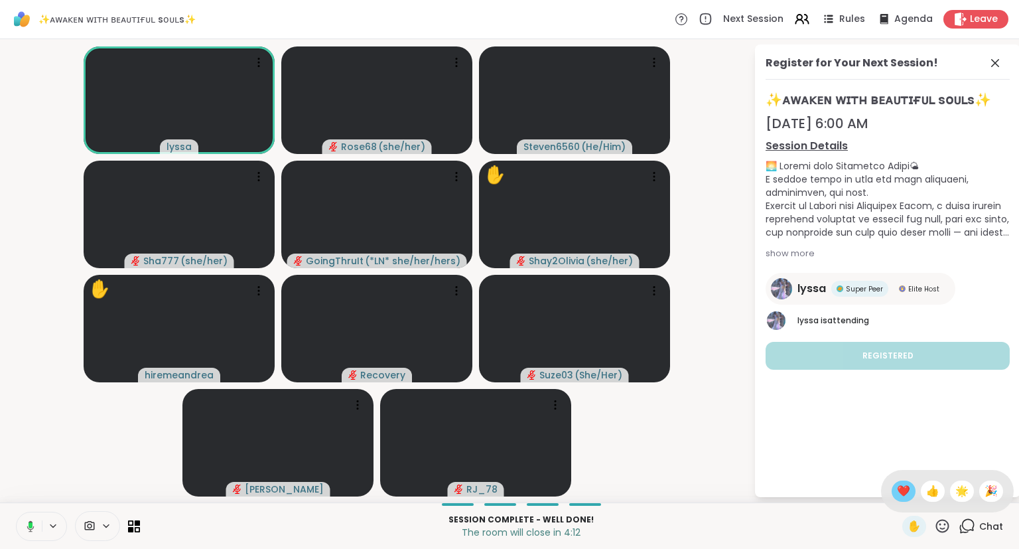
click at [897, 497] on span "❤️" at bounding box center [903, 491] width 13 height 16
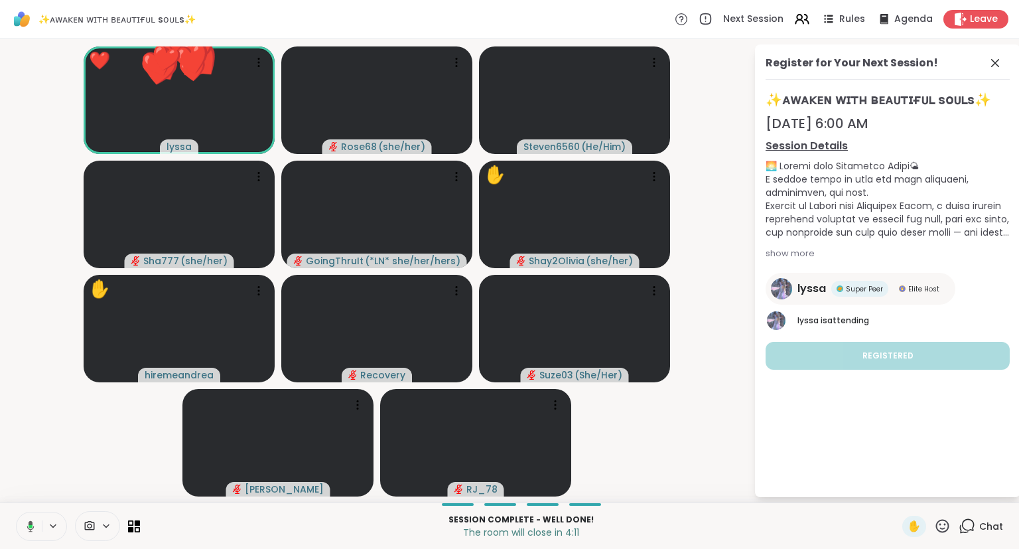
click at [939, 531] on icon at bounding box center [942, 525] width 17 height 17
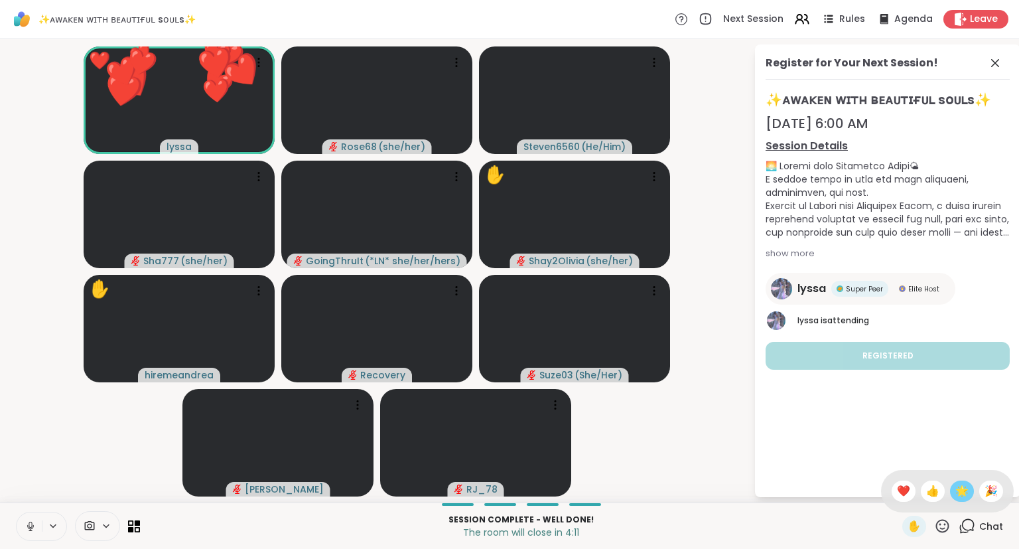
click at [958, 497] on span "🌟" at bounding box center [961, 491] width 13 height 16
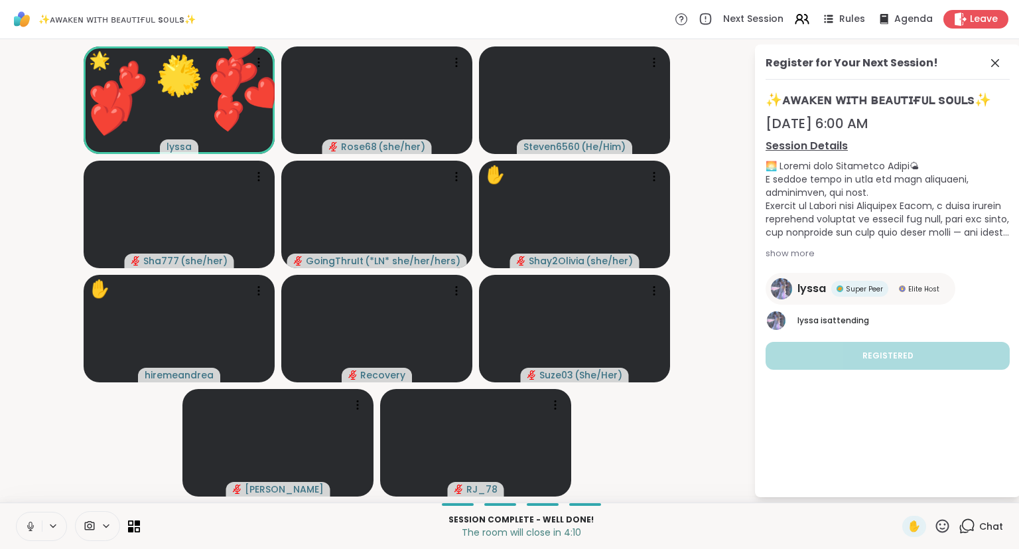
click at [941, 527] on icon at bounding box center [942, 525] width 17 height 17
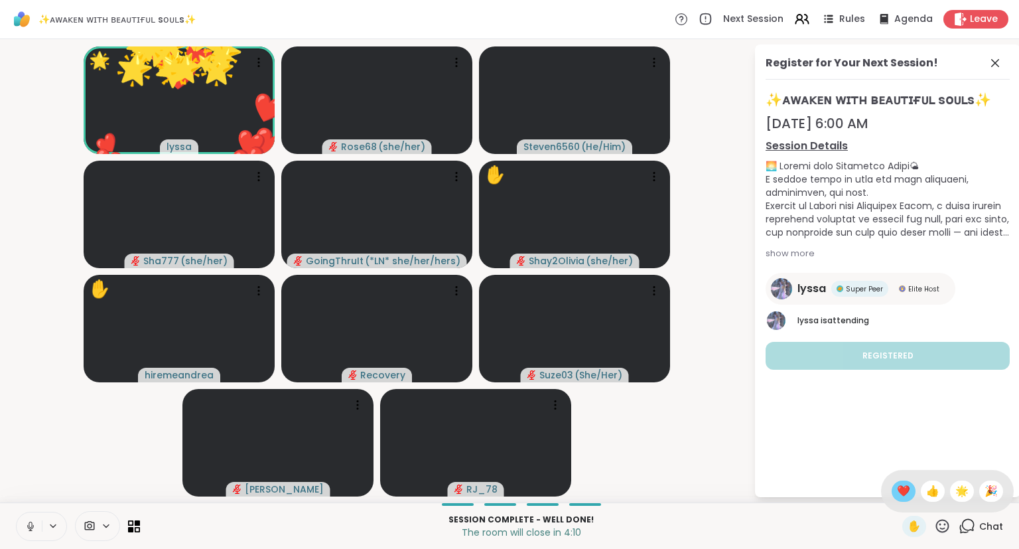
click at [901, 487] on span "❤️" at bounding box center [903, 491] width 13 height 16
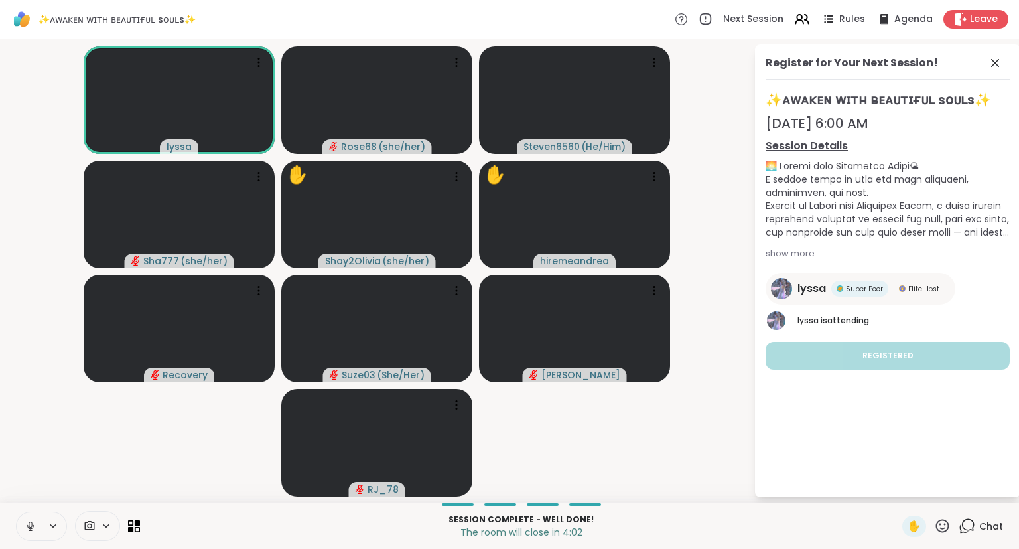
click at [23, 524] on button at bounding box center [29, 526] width 25 height 28
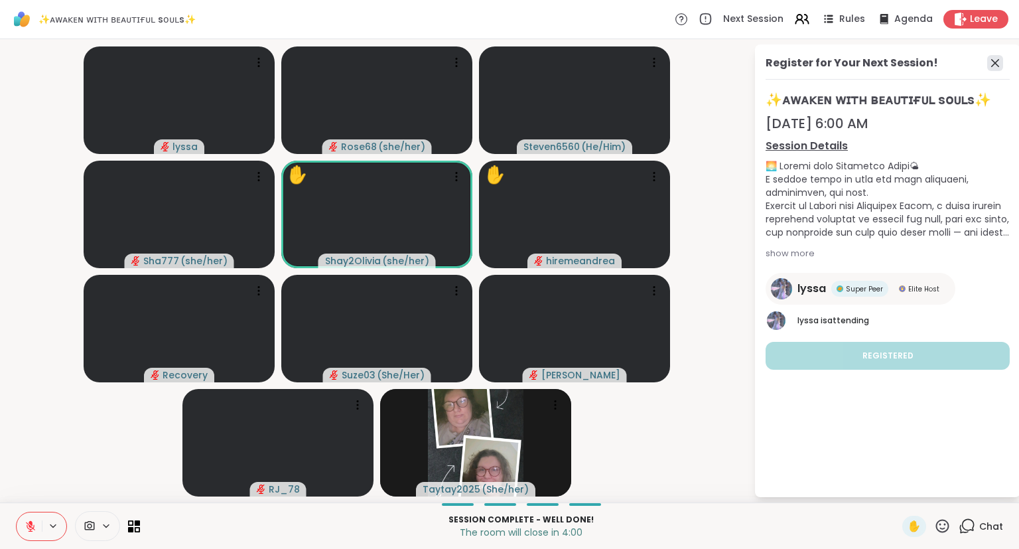
click at [1000, 56] on icon at bounding box center [995, 63] width 16 height 16
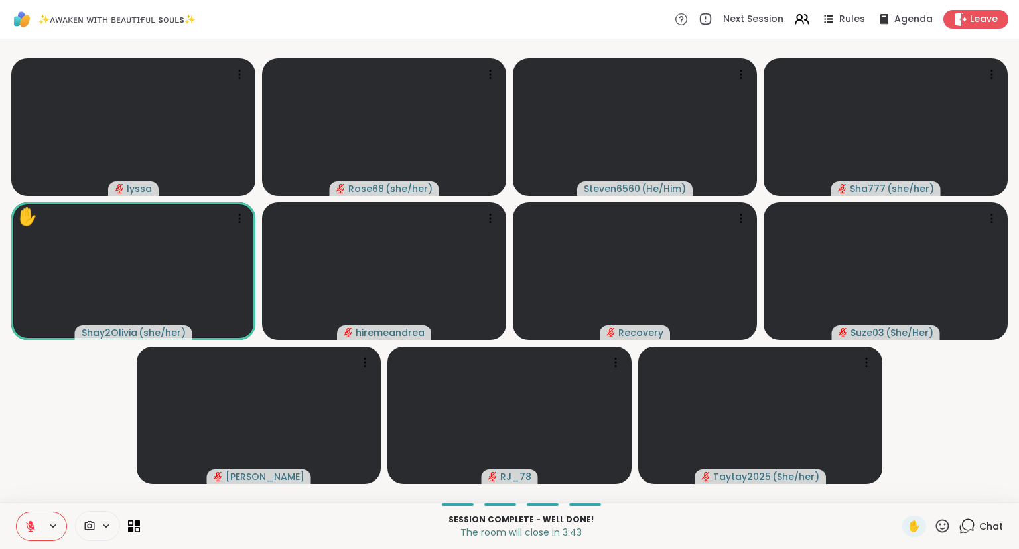
click at [31, 525] on icon at bounding box center [31, 526] width 12 height 12
click at [27, 525] on icon at bounding box center [29, 526] width 12 height 12
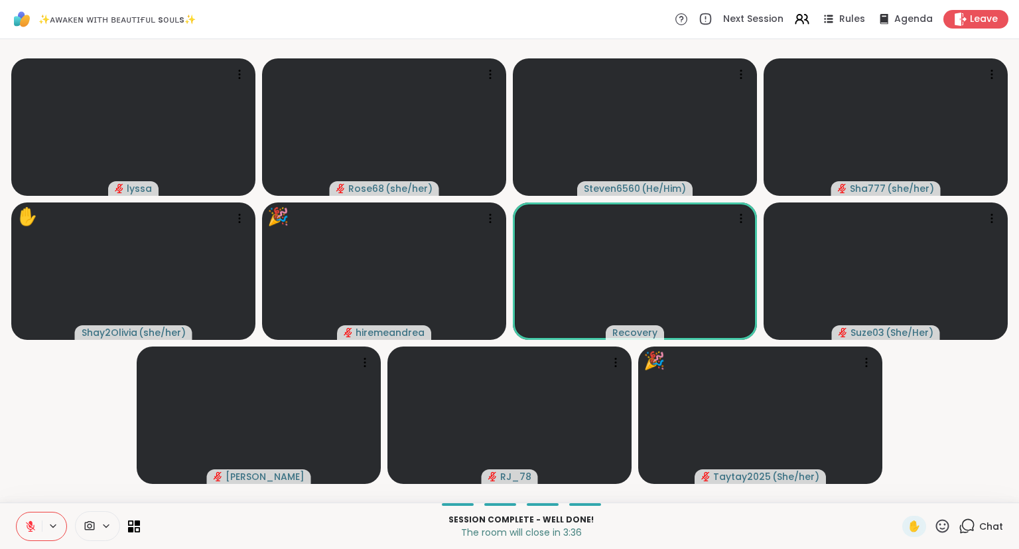
click at [29, 522] on icon at bounding box center [31, 522] width 4 height 5
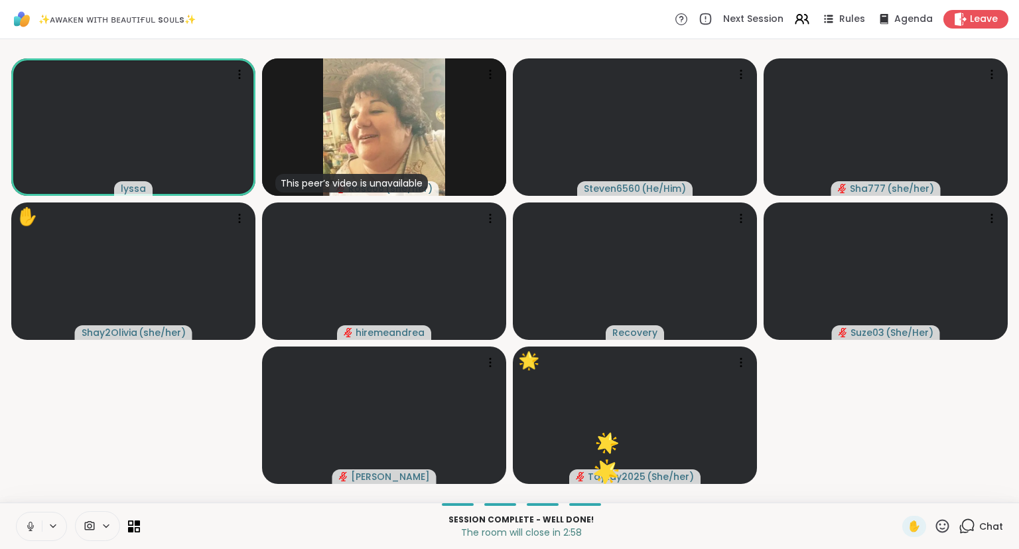
click at [933, 541] on div "Session Complete - well done! The room will close in 2:58 ✋ Chat" at bounding box center [509, 525] width 1019 height 46
click at [939, 524] on icon at bounding box center [942, 525] width 17 height 17
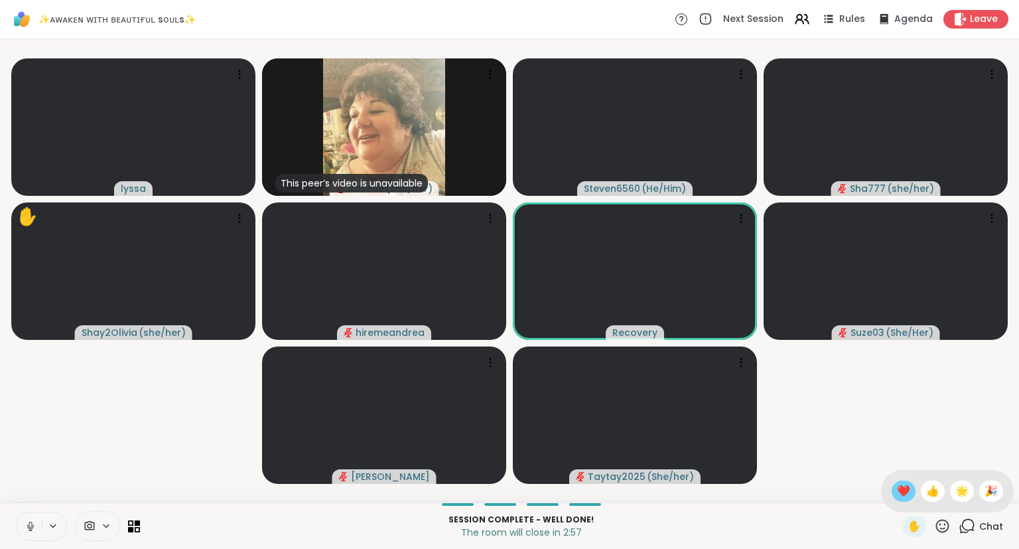
click at [897, 495] on span "❤️" at bounding box center [903, 491] width 13 height 16
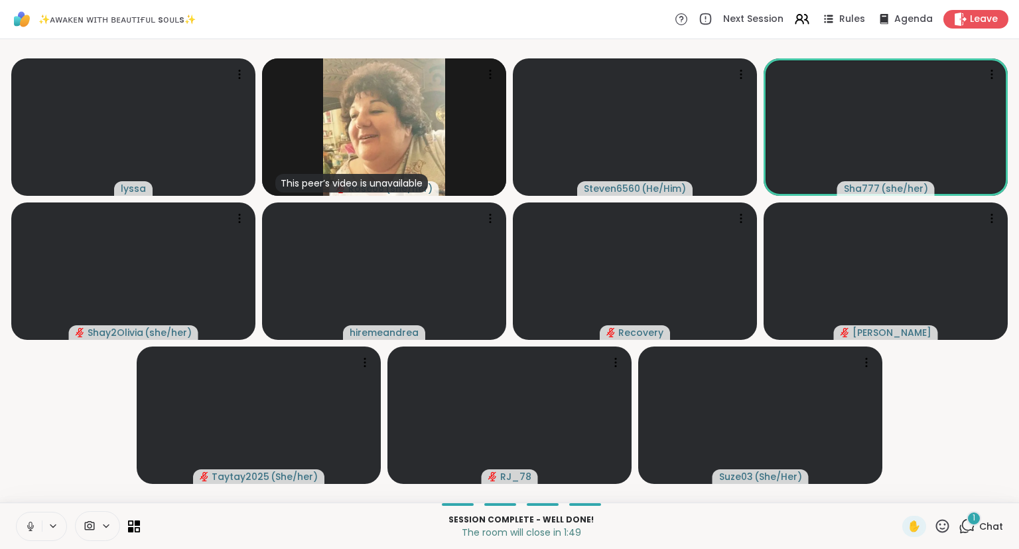
click at [34, 529] on icon at bounding box center [31, 526] width 12 height 12
click at [34, 527] on icon at bounding box center [31, 526] width 12 height 12
click at [938, 523] on icon at bounding box center [942, 525] width 13 height 13
click at [893, 479] on div "✋ ❤️ 👍 🌟 🎉" at bounding box center [947, 491] width 133 height 42
click at [948, 520] on icon at bounding box center [942, 525] width 17 height 17
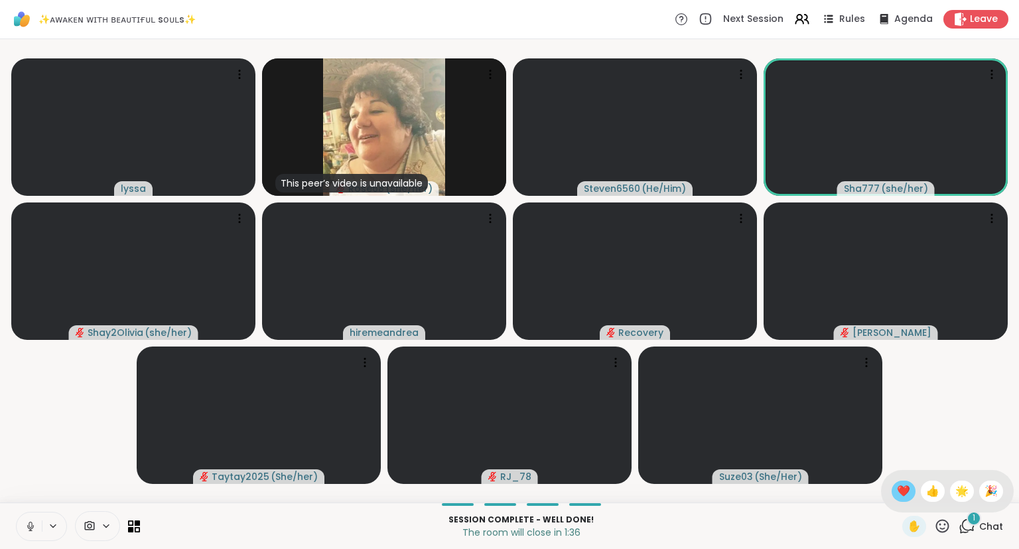
click at [897, 491] on span "❤️" at bounding box center [903, 491] width 13 height 16
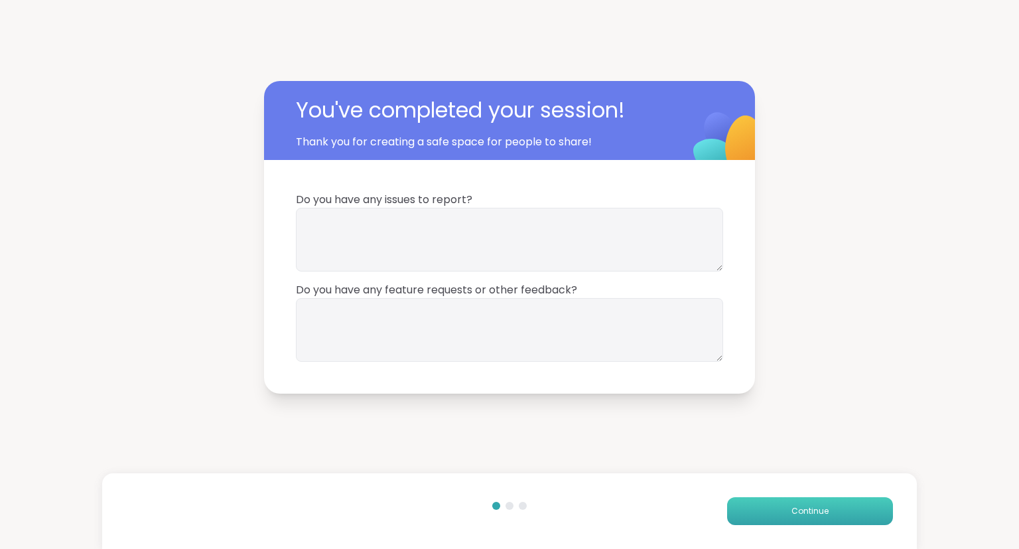
click at [781, 509] on button "Continue" at bounding box center [810, 511] width 166 height 28
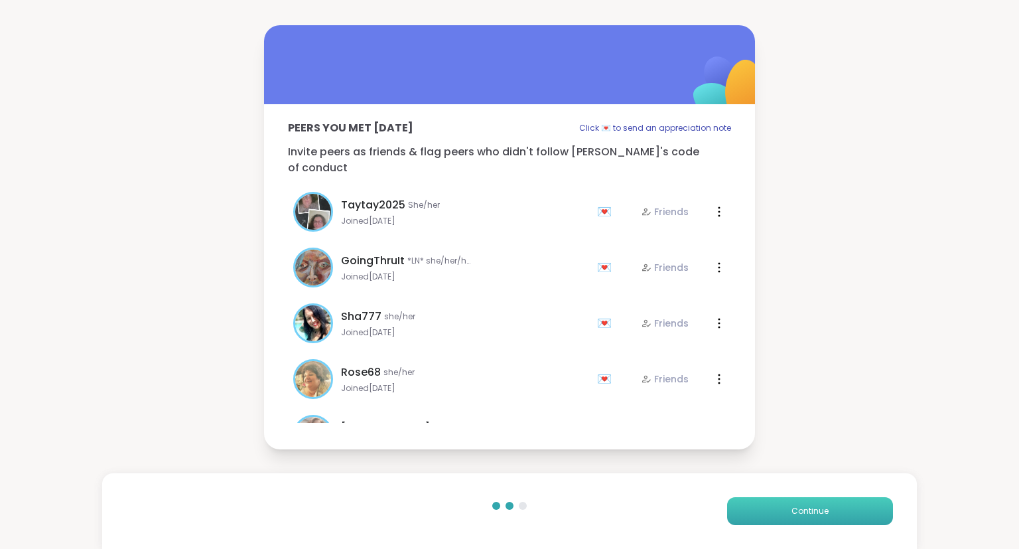
click at [781, 509] on button "Continue" at bounding box center [810, 511] width 166 height 28
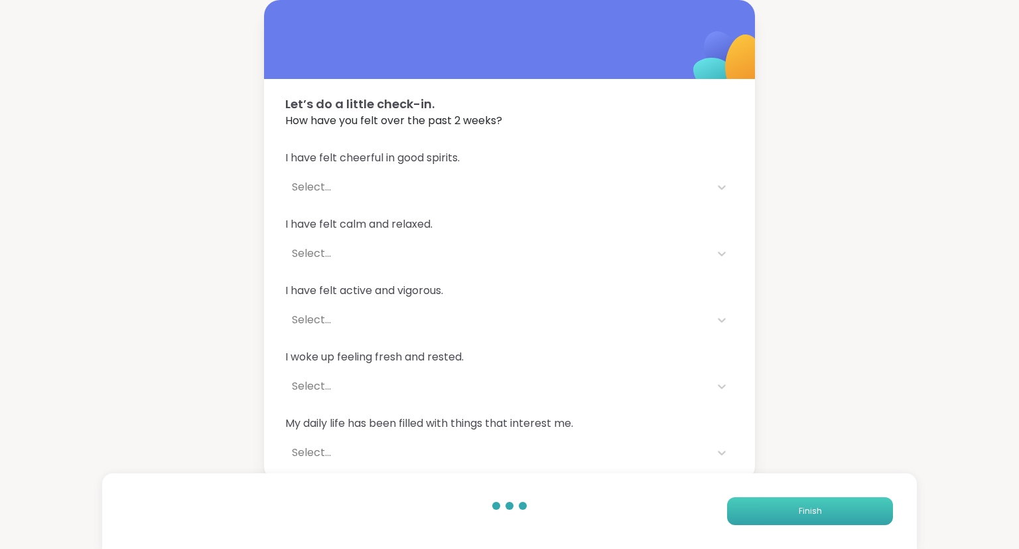
click at [781, 509] on button "Finish" at bounding box center [810, 511] width 166 height 28
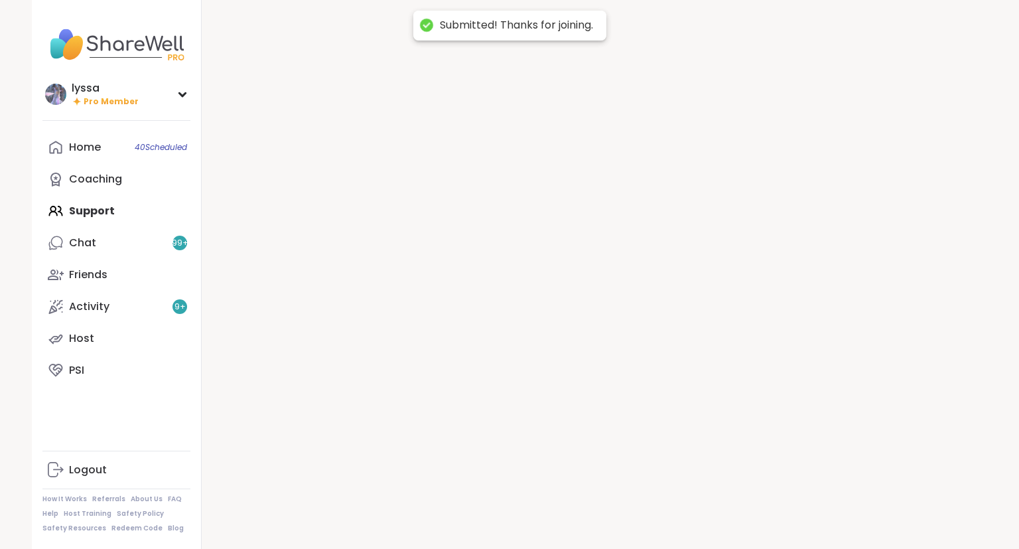
click at [781, 509] on div at bounding box center [594, 274] width 785 height 549
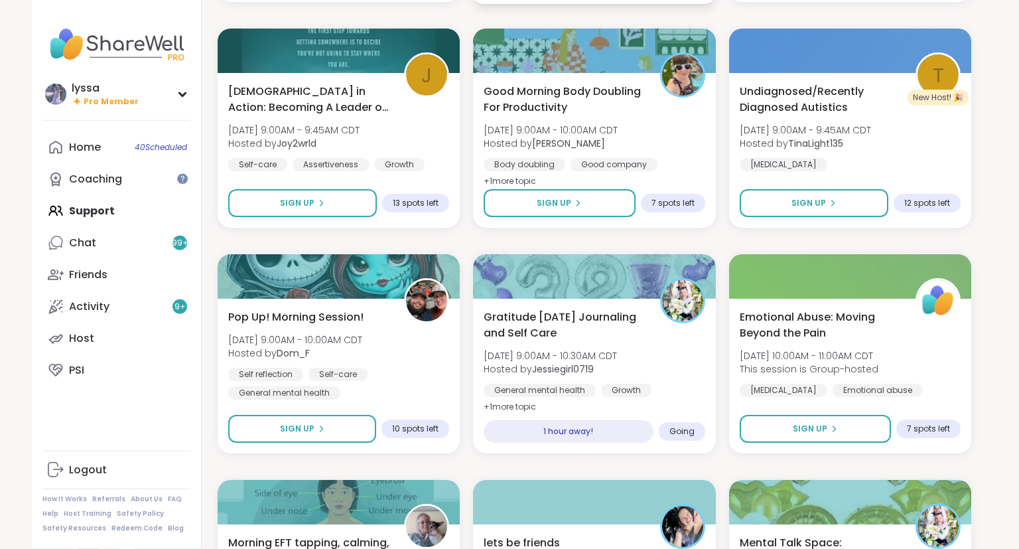
scroll to position [410, 0]
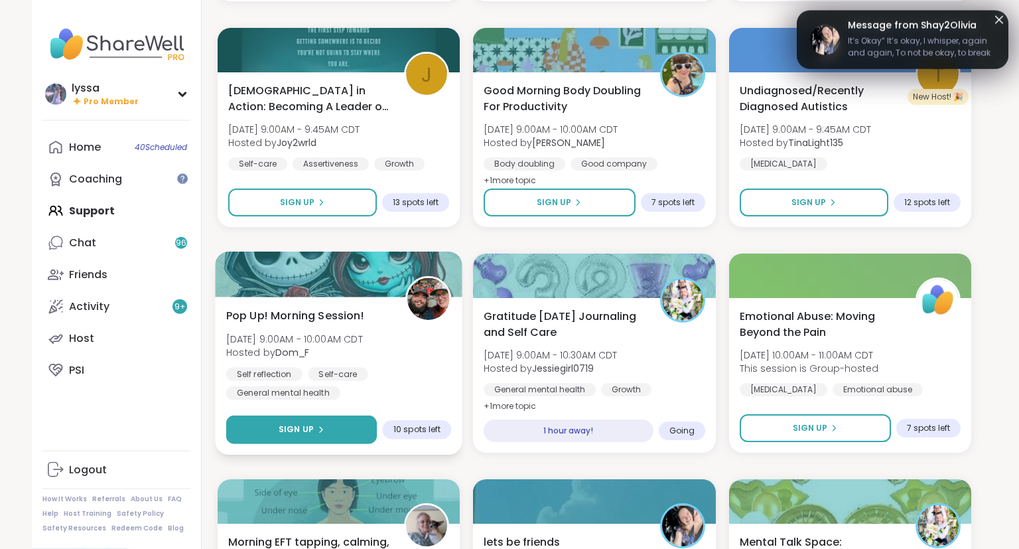
click at [340, 430] on button "Sign Up" at bounding box center [301, 429] width 151 height 29
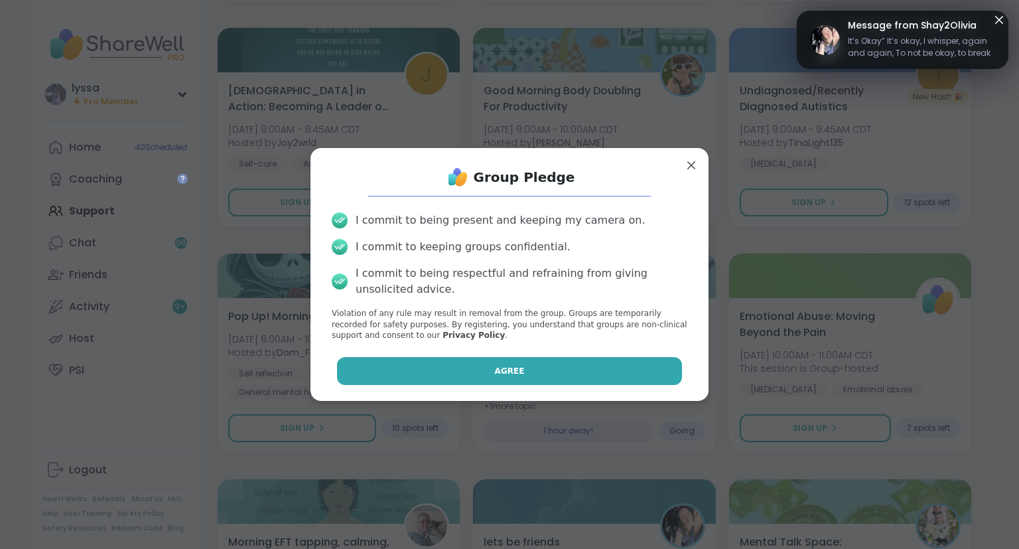
click at [451, 371] on button "Agree" at bounding box center [510, 371] width 346 height 28
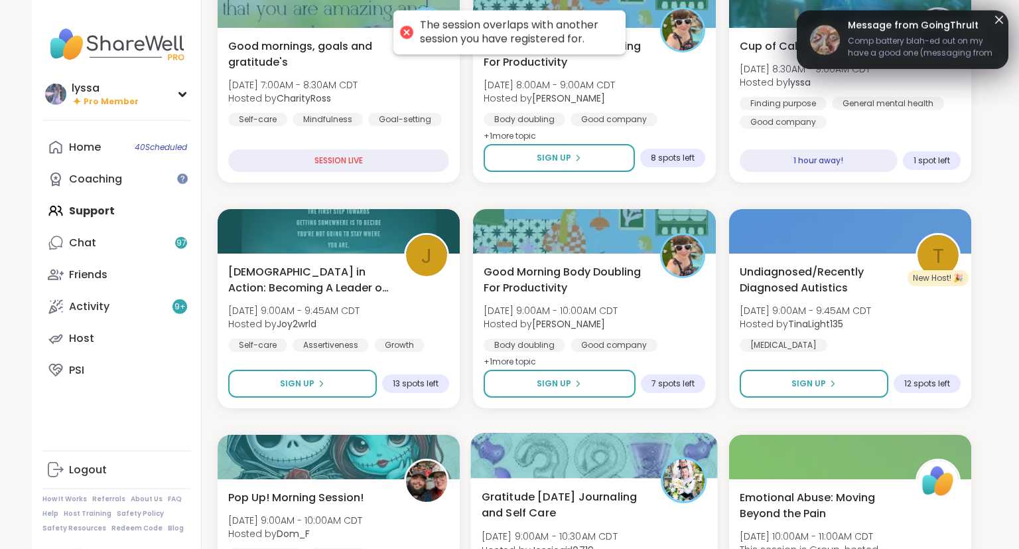
scroll to position [176, 0]
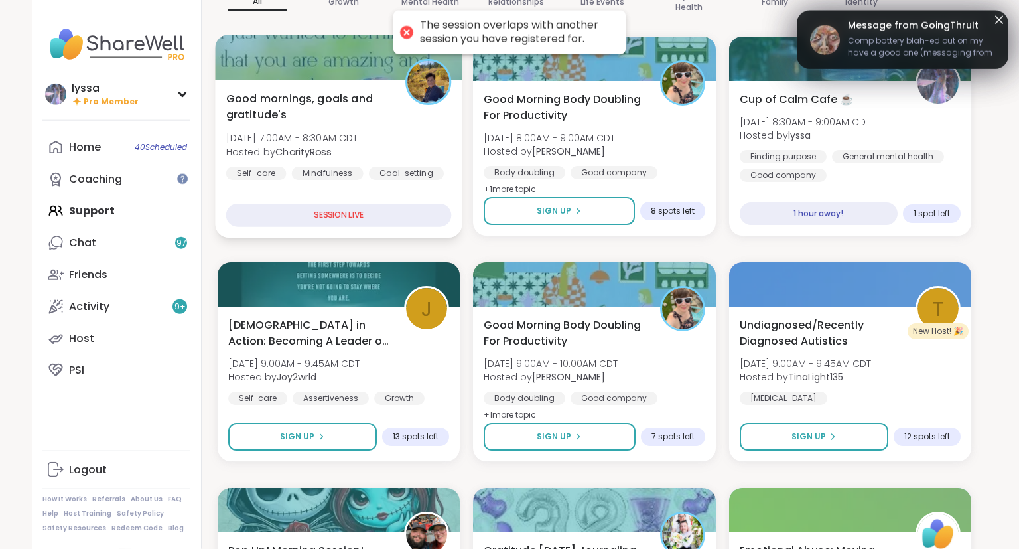
click at [359, 113] on span "Good mornings, goals and gratitude's" at bounding box center [308, 106] width 164 height 33
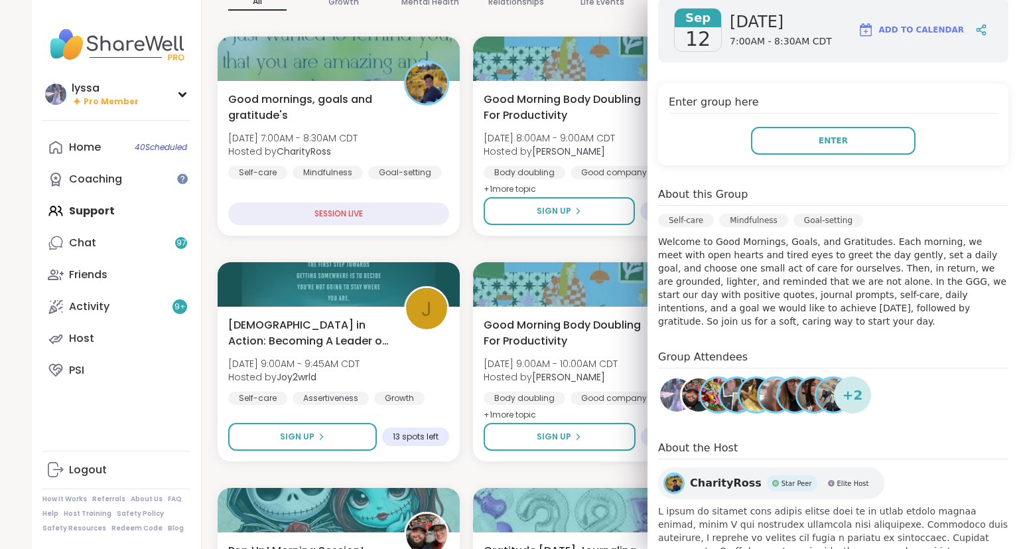
scroll to position [236, 0]
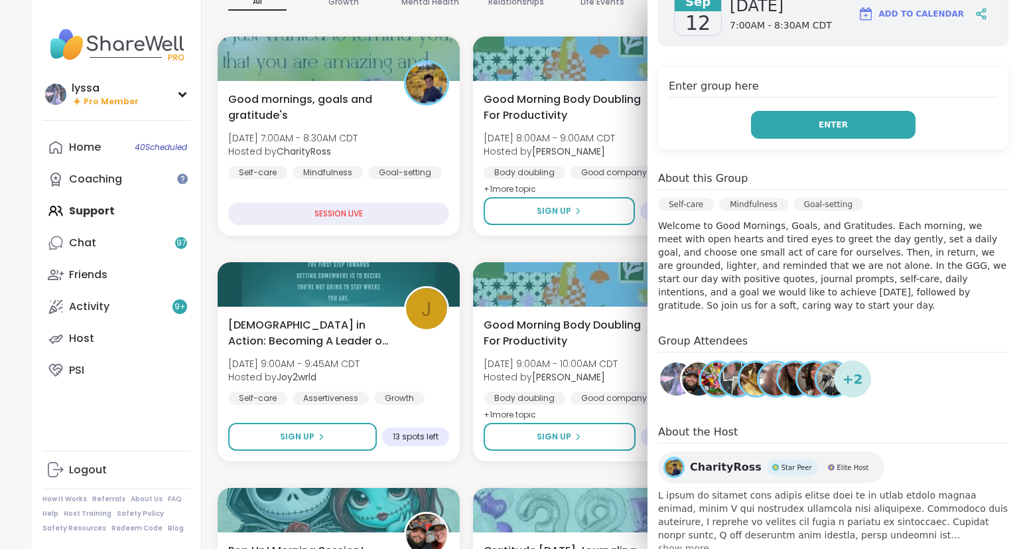
click at [812, 111] on button "Enter" at bounding box center [833, 125] width 164 height 28
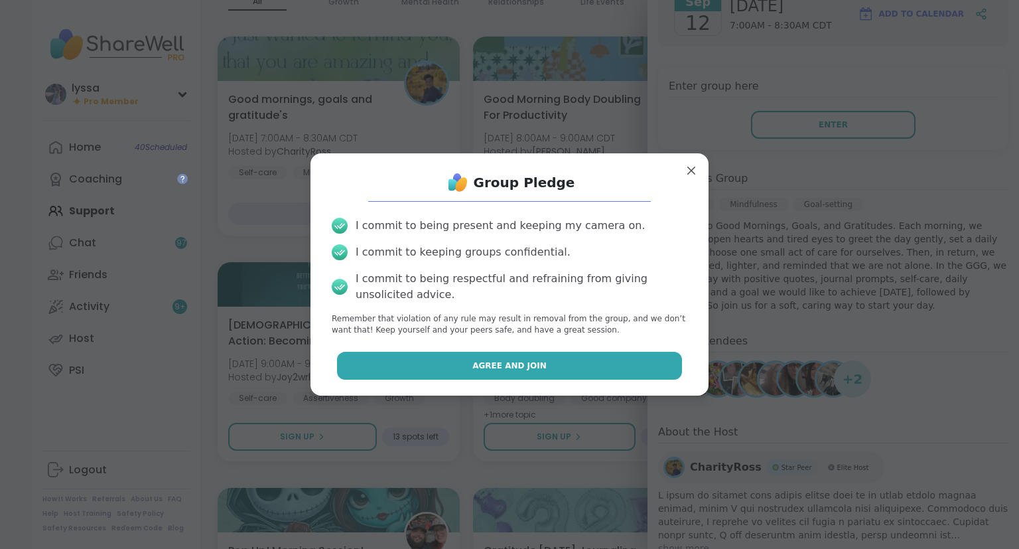
click at [558, 373] on button "Agree and Join" at bounding box center [510, 366] width 346 height 28
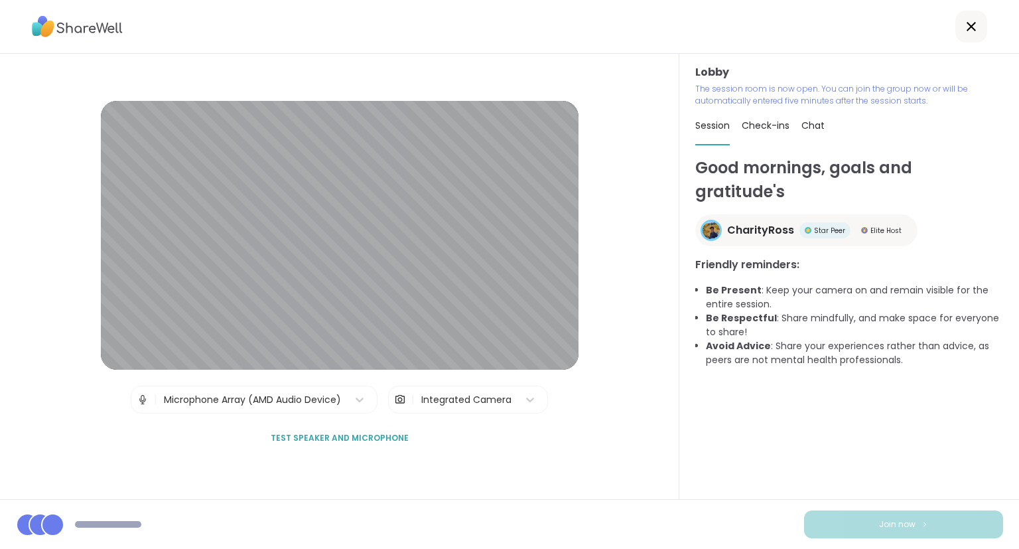
click at [1018, 367] on div "Lobby The session room is now open. You can join the group now or will be autom…" at bounding box center [849, 276] width 340 height 445
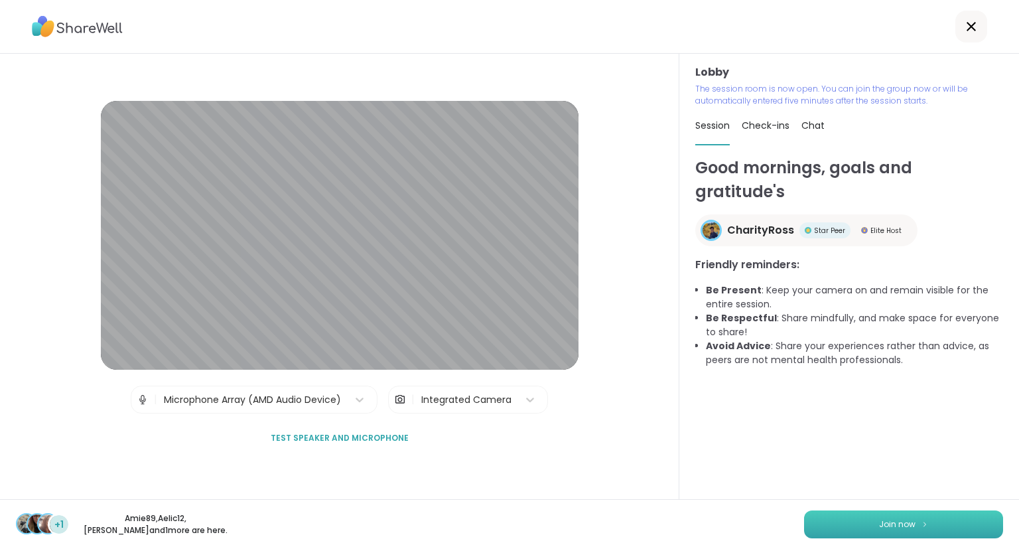
click at [919, 524] on button "Join now" at bounding box center [903, 524] width 199 height 28
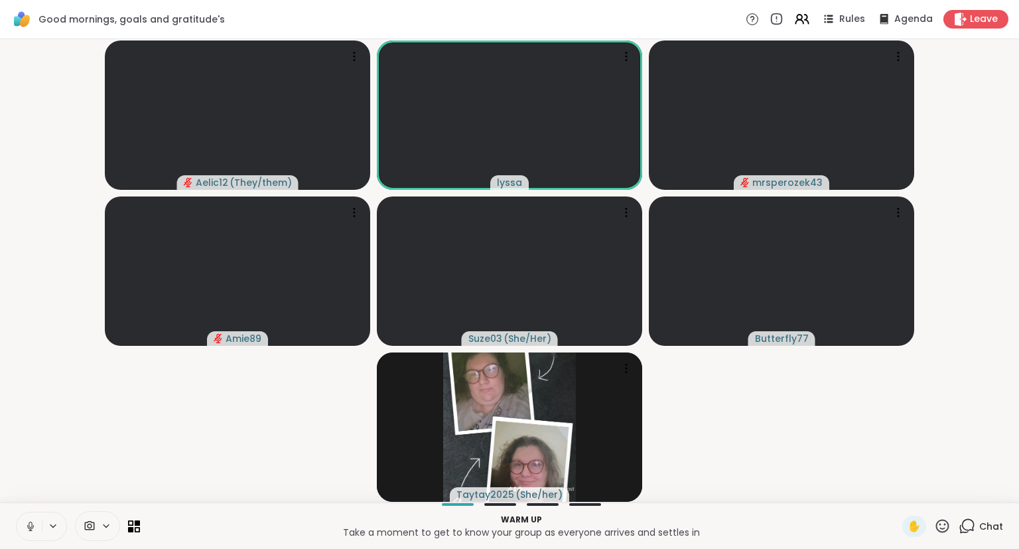
click at [31, 526] on icon at bounding box center [31, 526] width 12 height 12
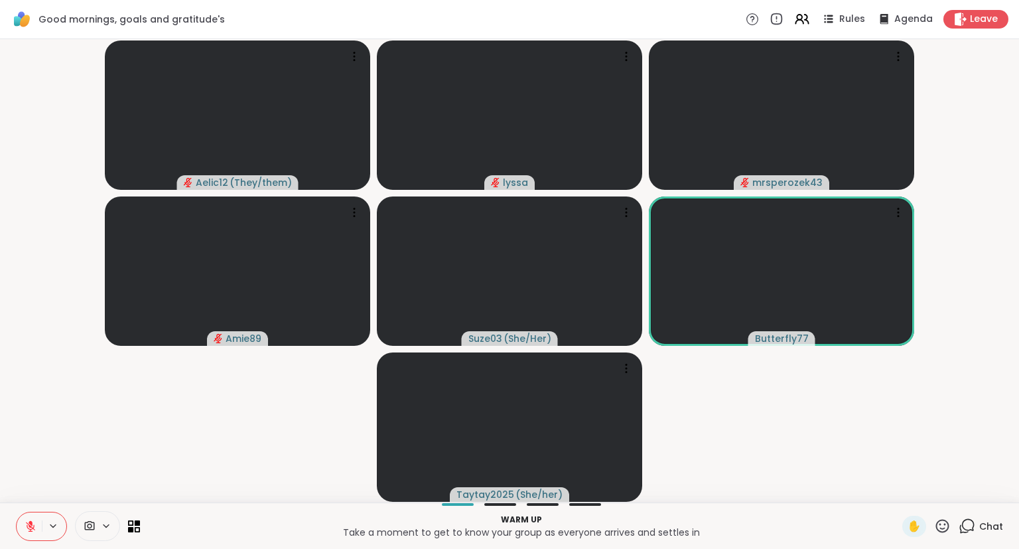
click at [31, 526] on icon at bounding box center [30, 525] width 9 height 9
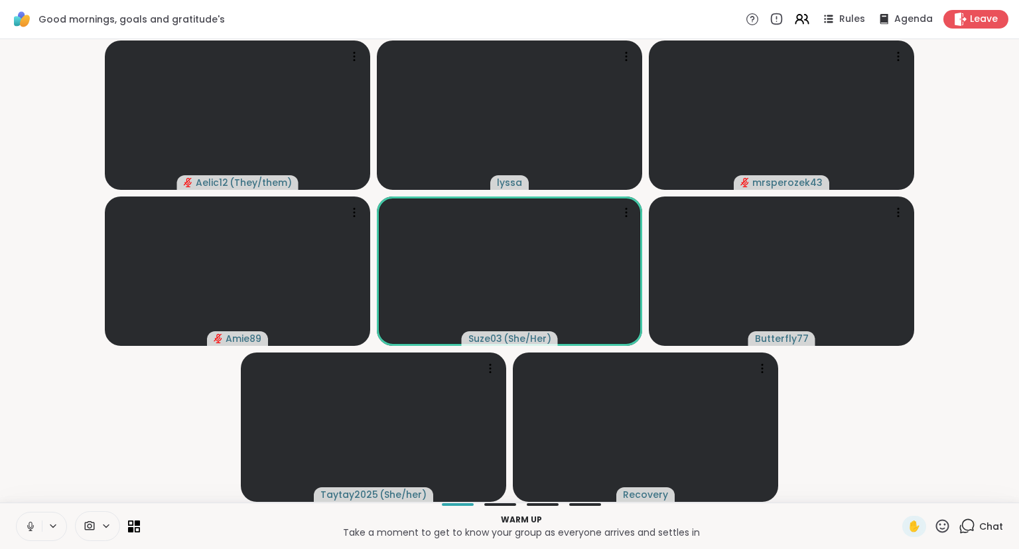
click at [31, 526] on icon at bounding box center [31, 526] width 12 height 12
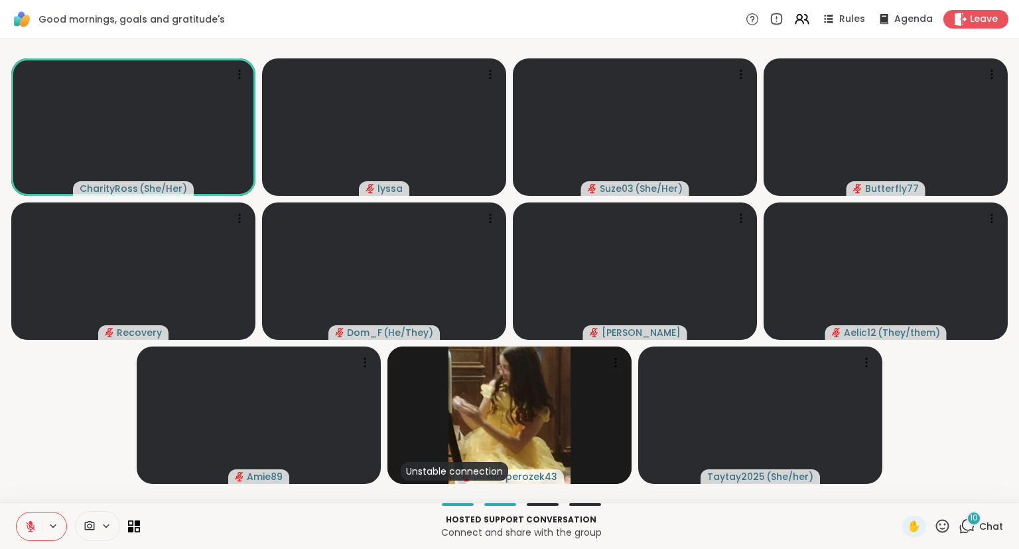
click at [33, 521] on icon at bounding box center [31, 526] width 12 height 12
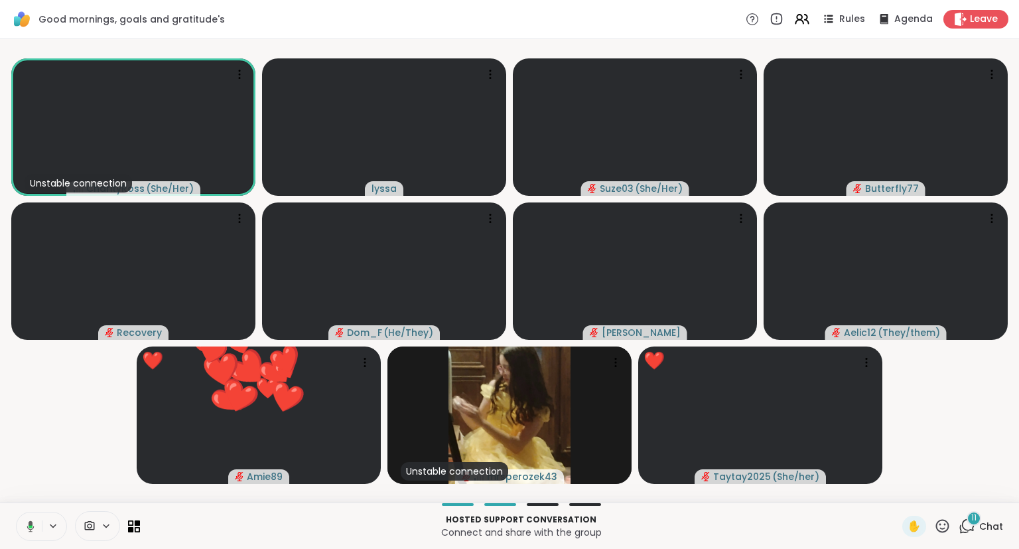
click at [31, 521] on icon at bounding box center [30, 525] width 7 height 11
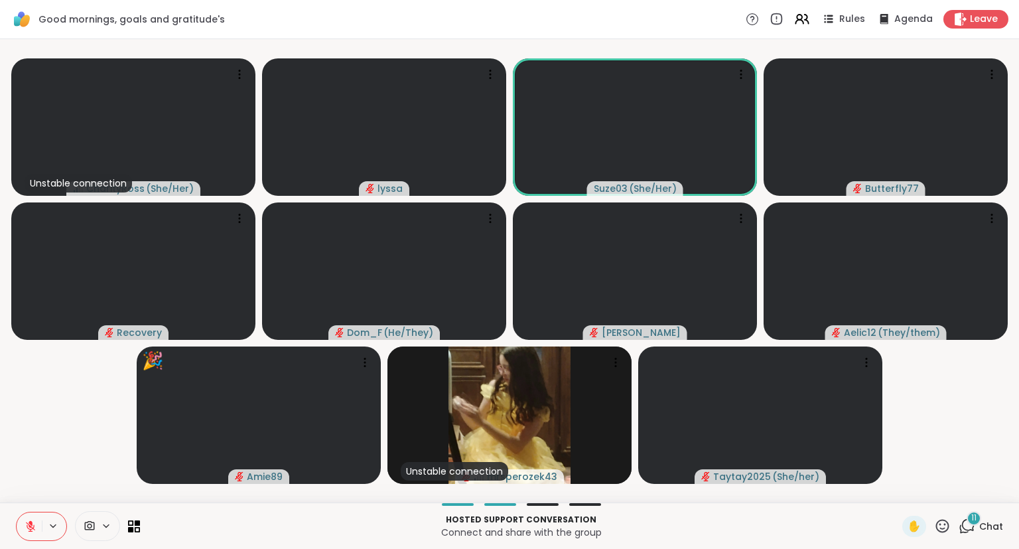
click at [23, 523] on button at bounding box center [29, 526] width 25 height 28
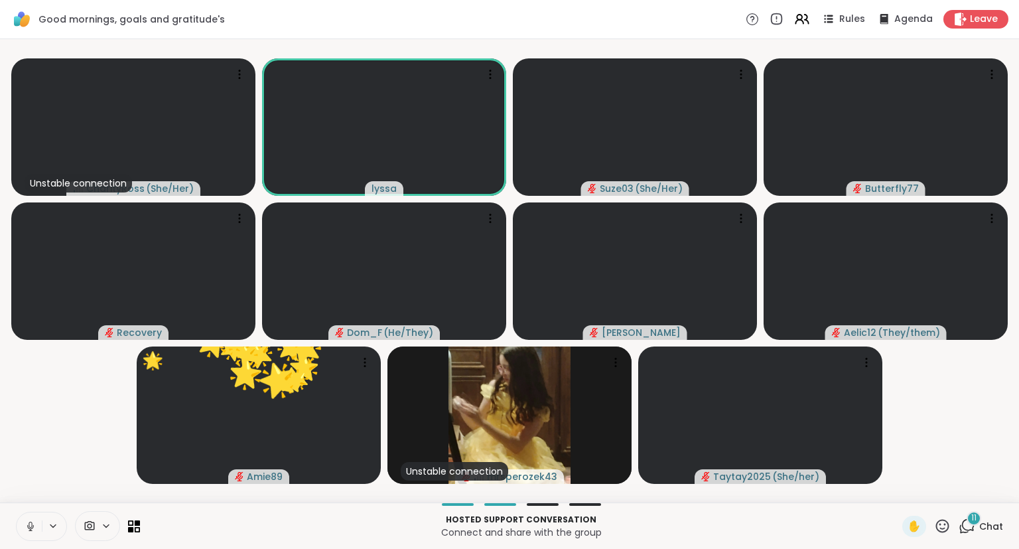
click at [27, 523] on icon at bounding box center [31, 526] width 12 height 12
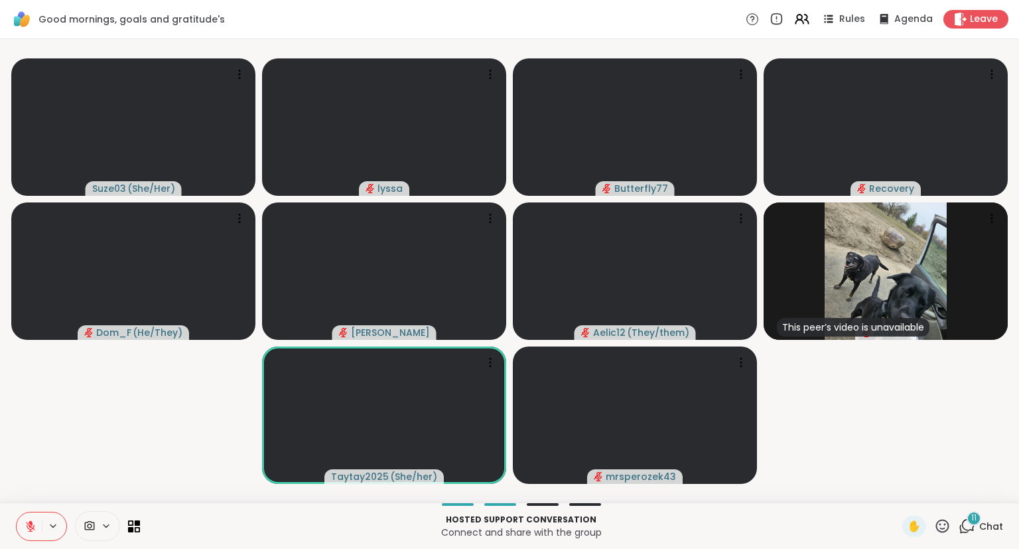
click at [27, 525] on icon at bounding box center [30, 525] width 9 height 9
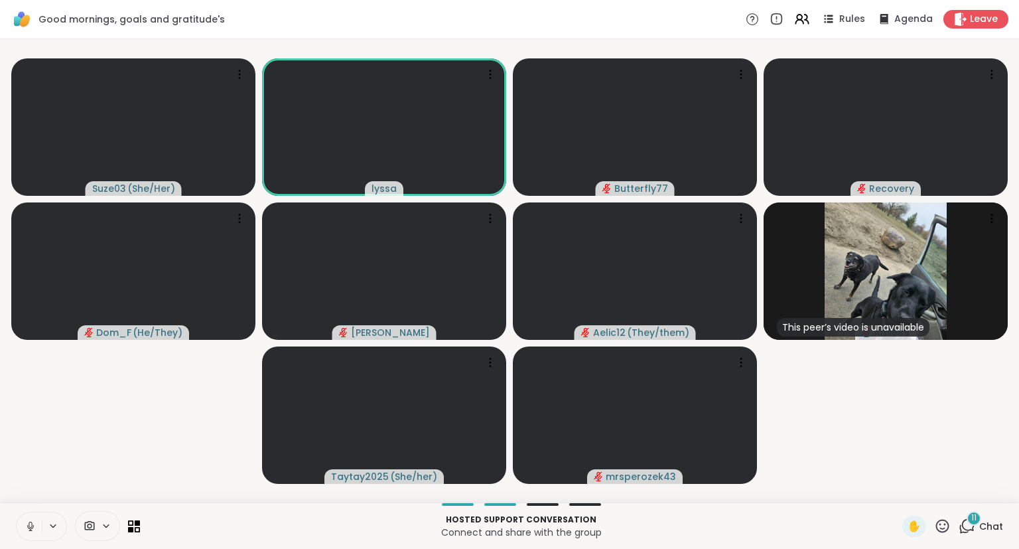
click at [31, 514] on button at bounding box center [29, 526] width 25 height 28
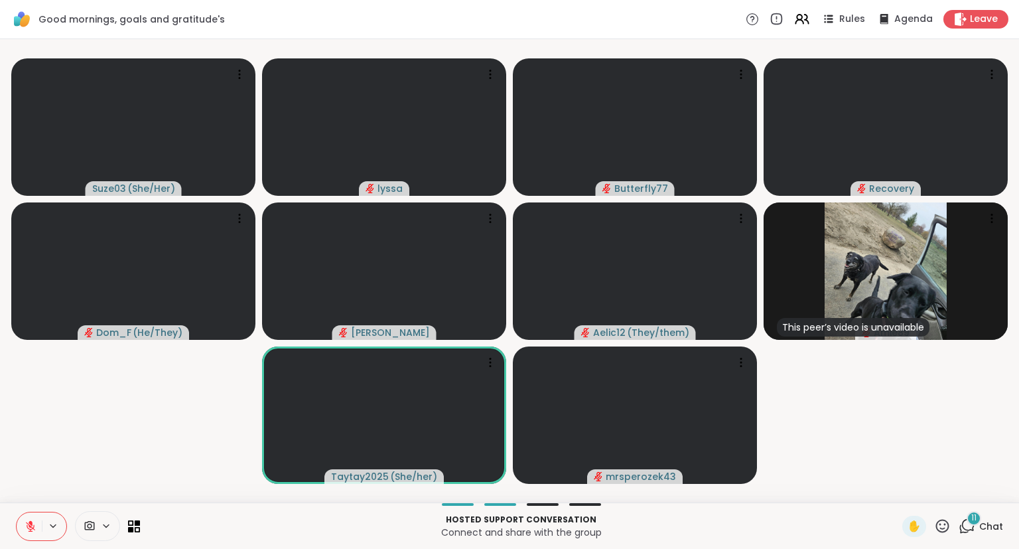
drag, startPoint x: 31, startPoint y: 514, endPoint x: 5, endPoint y: 529, distance: 29.5
click at [5, 529] on div "Hosted support conversation Connect and share with the group ✋ 11 Chat" at bounding box center [509, 525] width 1019 height 46
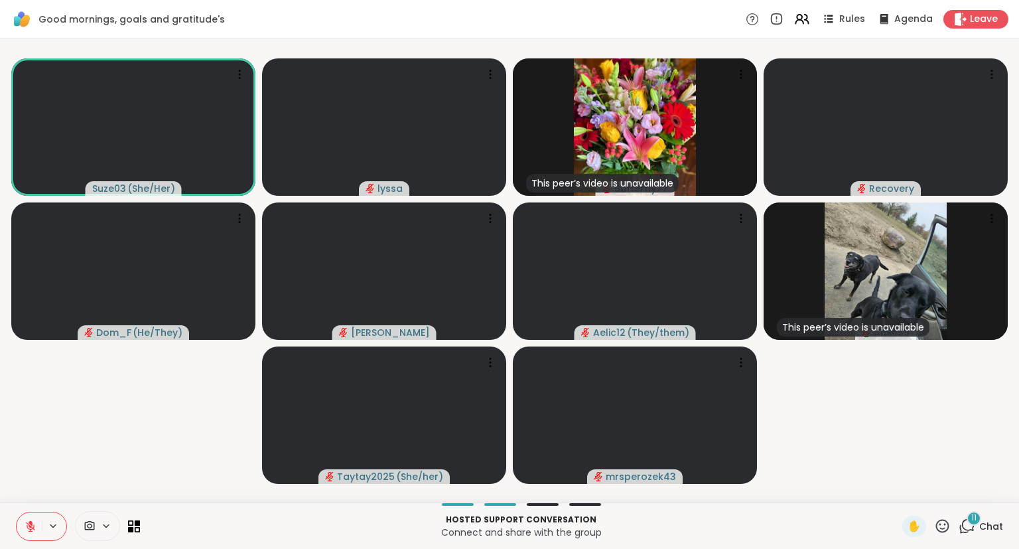
click at [37, 520] on button at bounding box center [29, 526] width 25 height 28
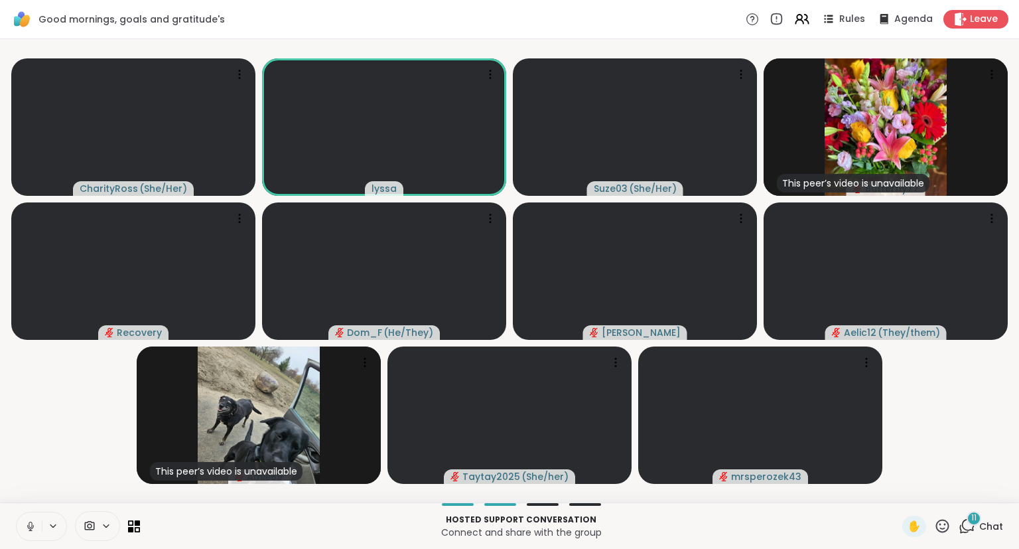
click at [28, 517] on button at bounding box center [29, 526] width 25 height 28
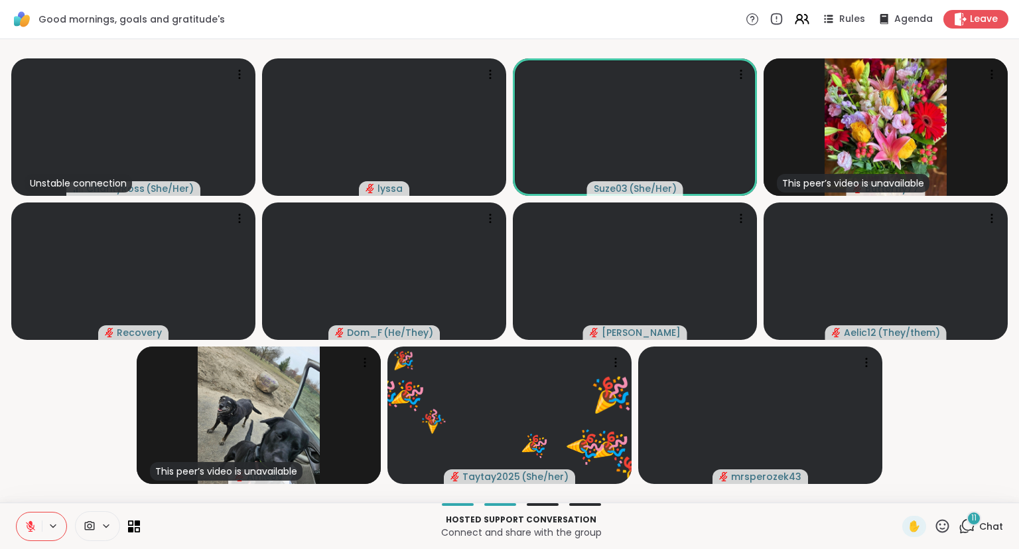
click at [942, 519] on icon at bounding box center [942, 525] width 17 height 17
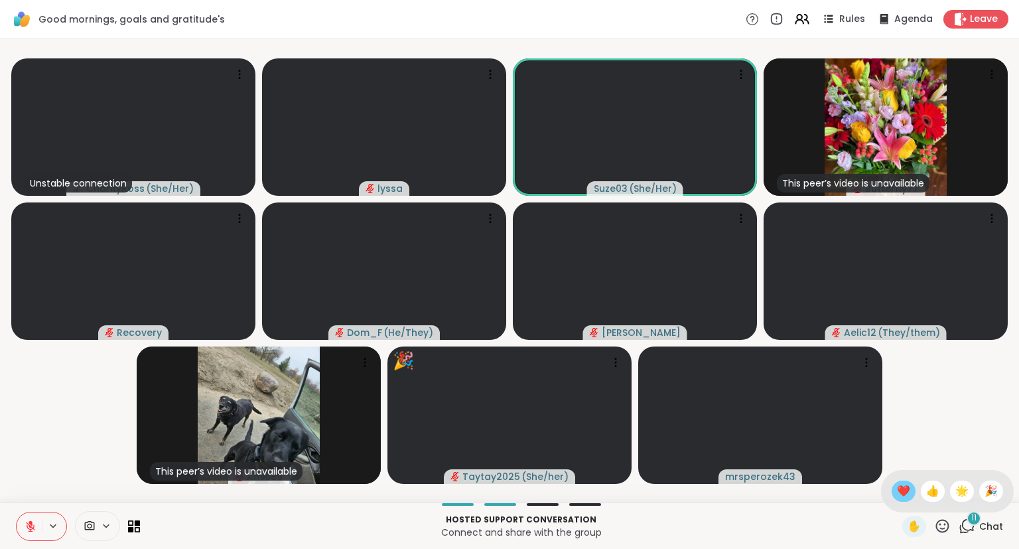
click at [901, 486] on span "❤️" at bounding box center [903, 491] width 13 height 16
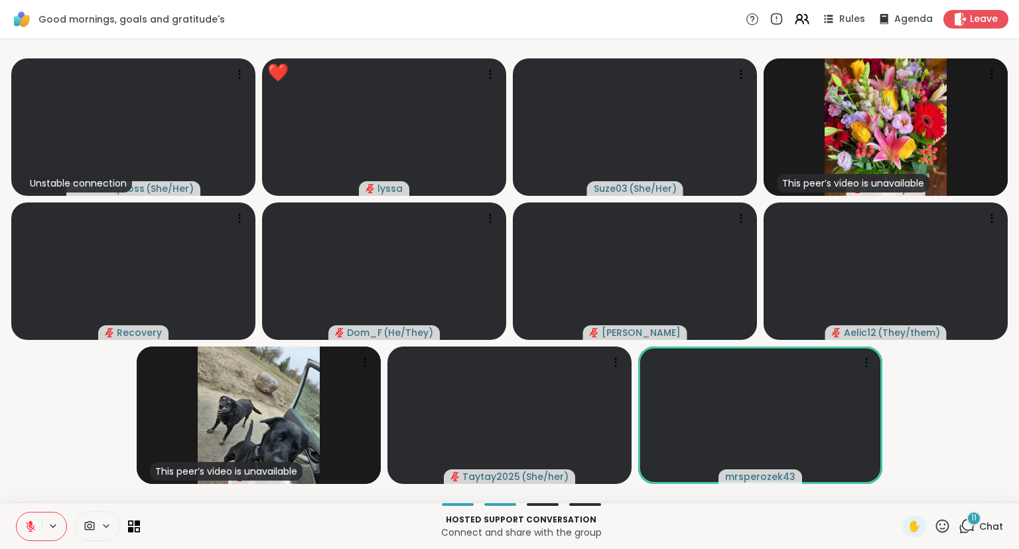
click at [20, 521] on button at bounding box center [29, 526] width 25 height 28
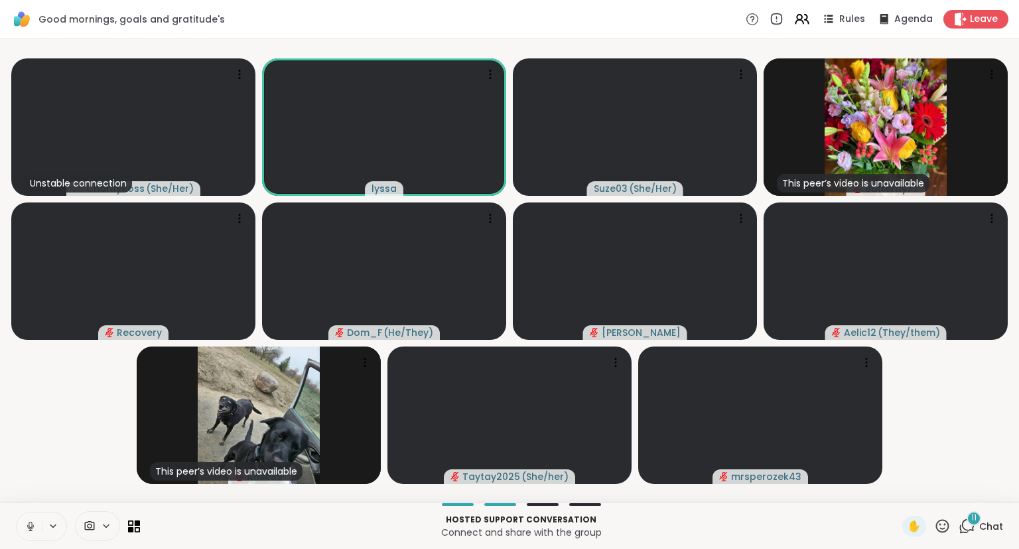
click at [33, 525] on icon at bounding box center [31, 526] width 12 height 12
